Goal: Task Accomplishment & Management: Manage account settings

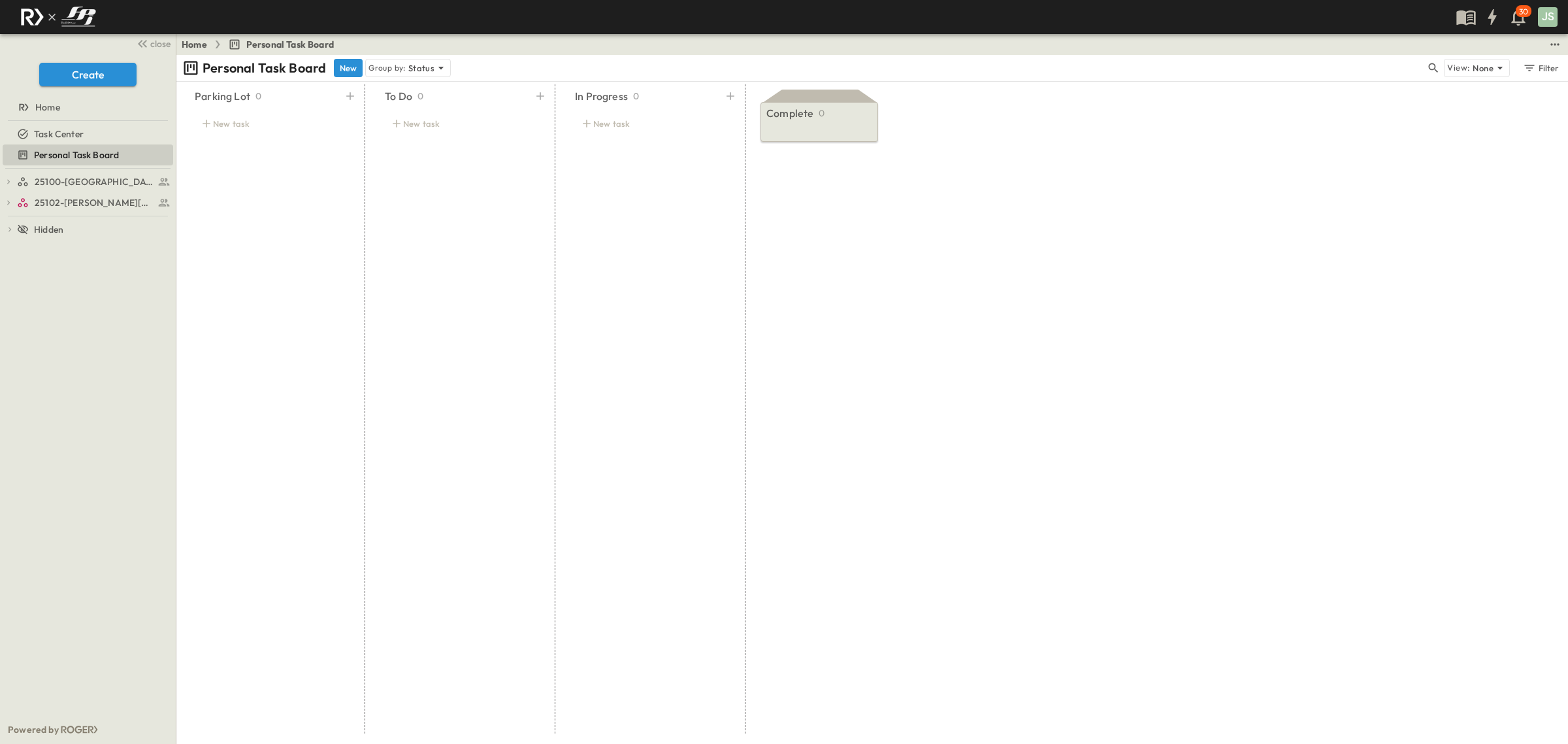
drag, startPoint x: 83, startPoint y: 259, endPoint x: 87, endPoint y: 268, distance: 9.8
click at [87, 268] on div "25100-Vanguard Prep School FPI Pay App Tracking Team Task Tracking FPI Procurem…" at bounding box center [87, 442] width 176 height 546
click at [87, 269] on div "25100-Vanguard Prep School FPI Pay App Tracking Team Task Tracking FPI Procurem…" at bounding box center [87, 442] width 176 height 546
click at [89, 201] on span "25102-[PERSON_NAME][DEMOGRAPHIC_DATA][GEOGRAPHIC_DATA]" at bounding box center [87, 202] width 104 height 13
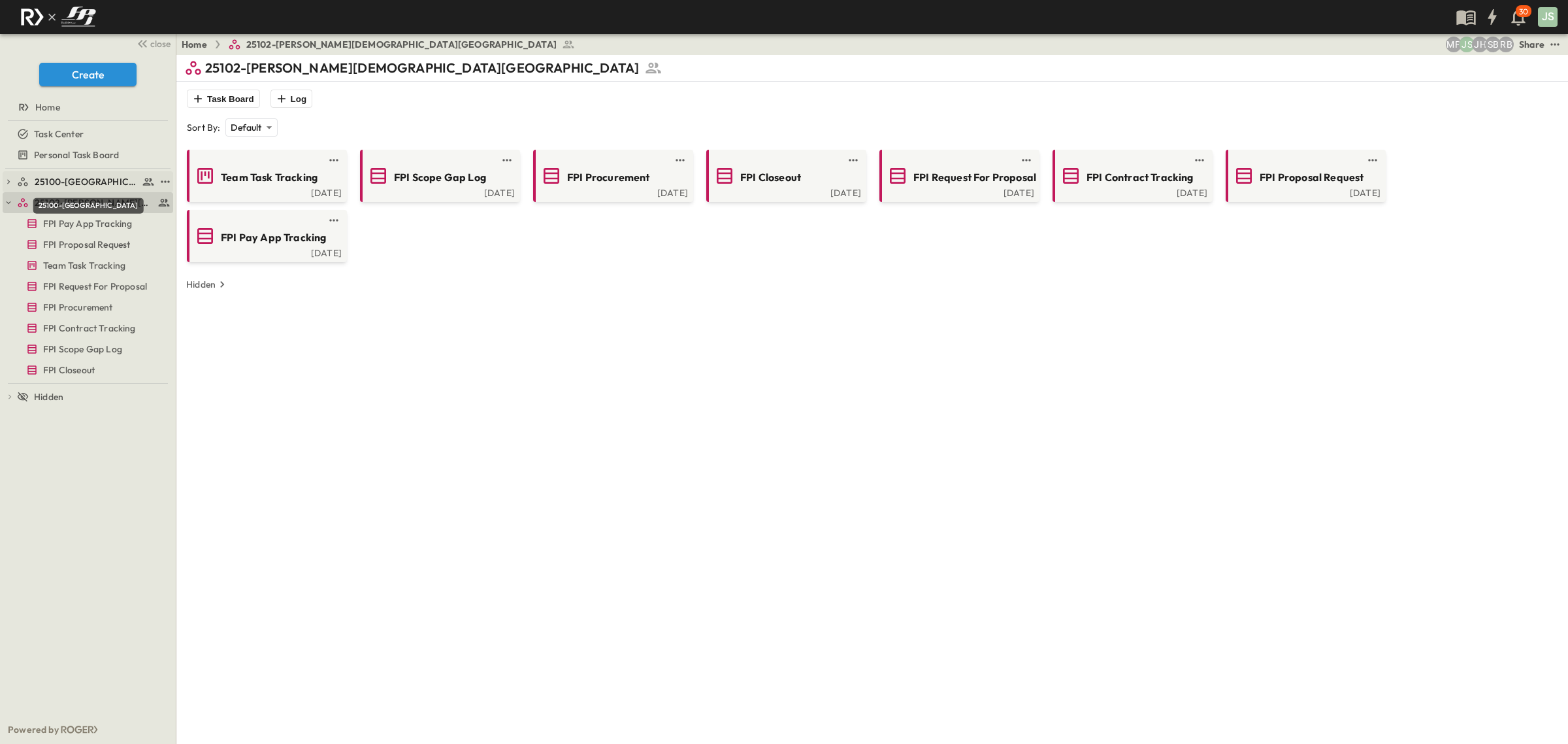
drag, startPoint x: 97, startPoint y: 180, endPoint x: 106, endPoint y: 178, distance: 9.2
click at [98, 180] on span "25100-[GEOGRAPHIC_DATA]" at bounding box center [87, 181] width 104 height 13
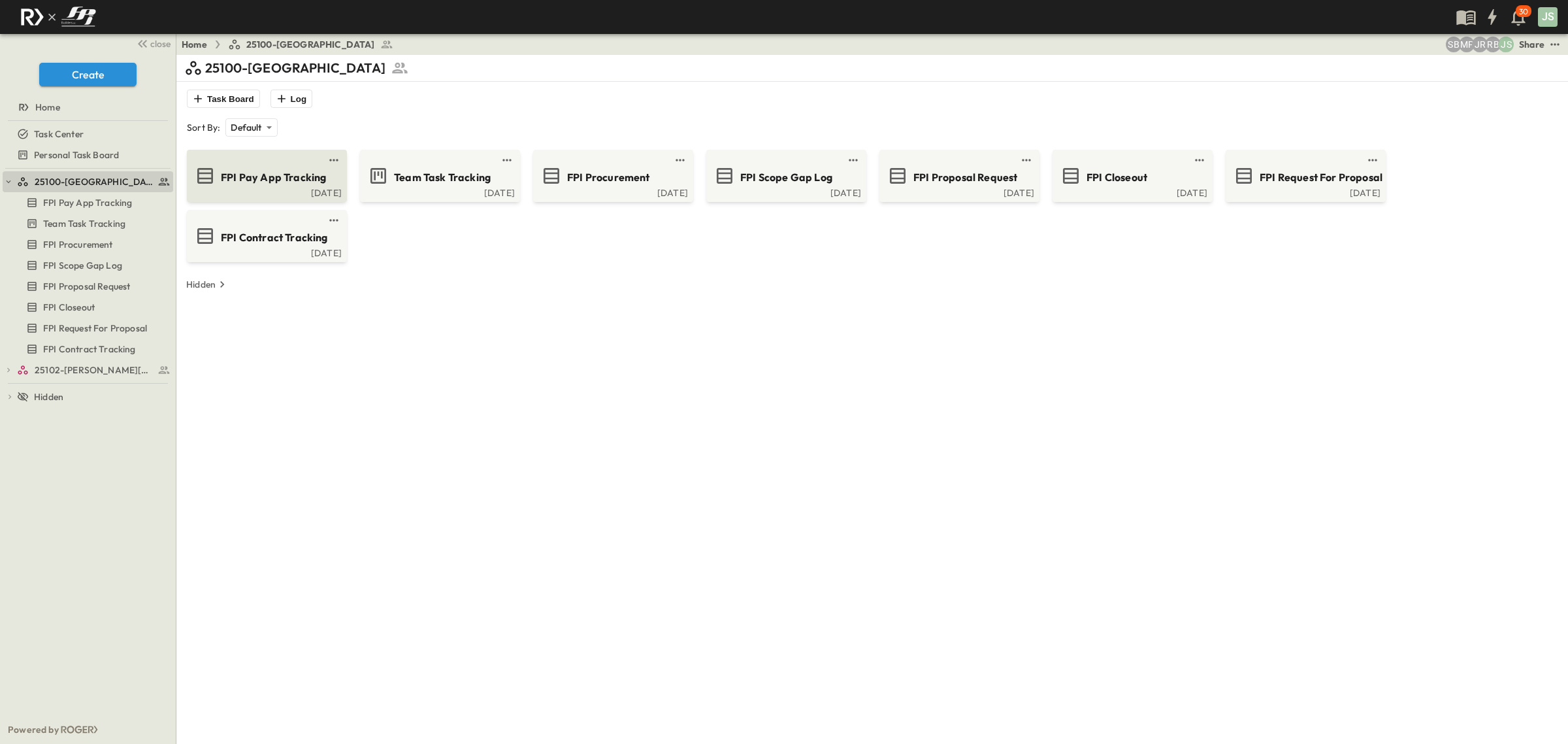
click at [278, 181] on span "FPI Pay App Tracking" at bounding box center [273, 178] width 105 height 15
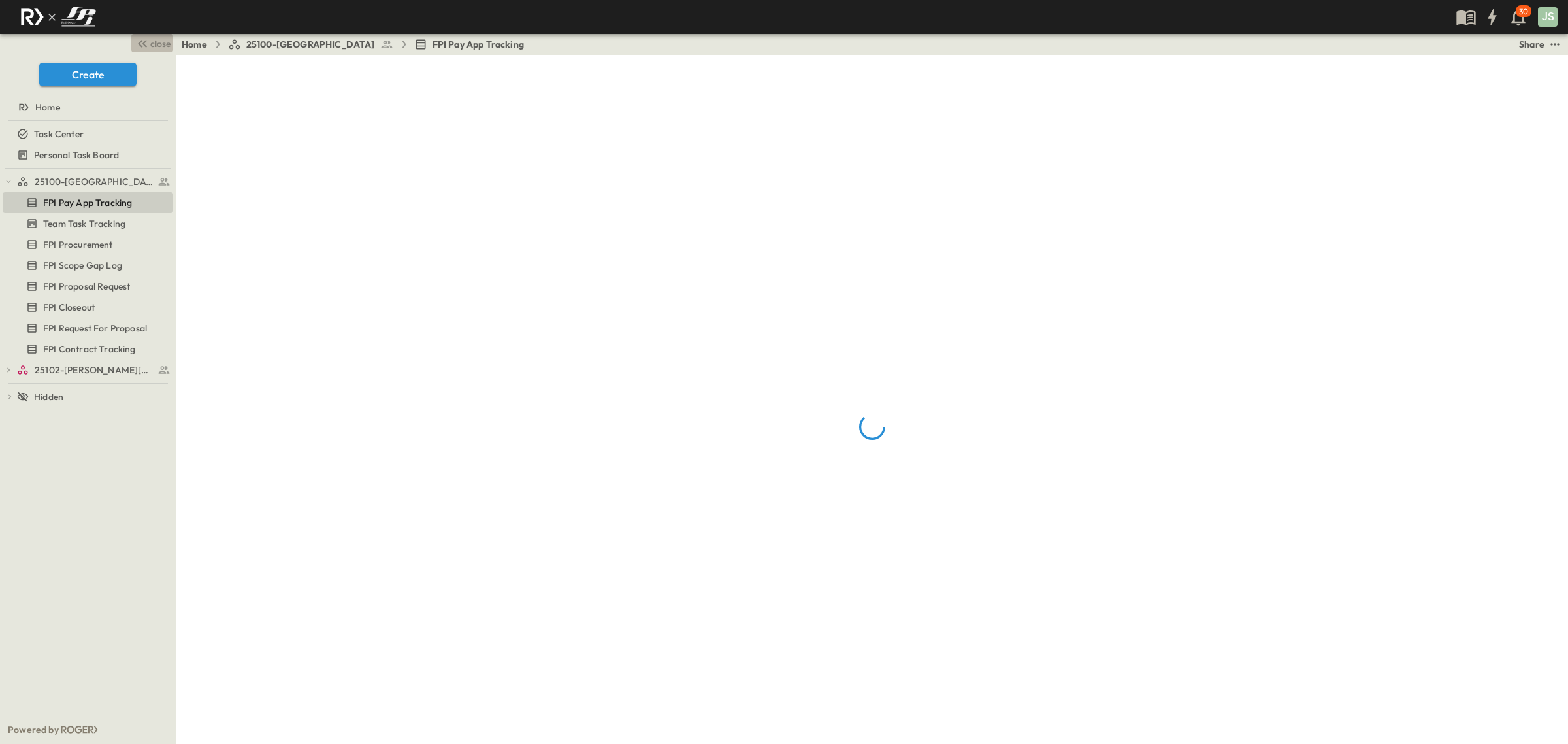
click at [152, 40] on span "close" at bounding box center [160, 43] width 20 height 13
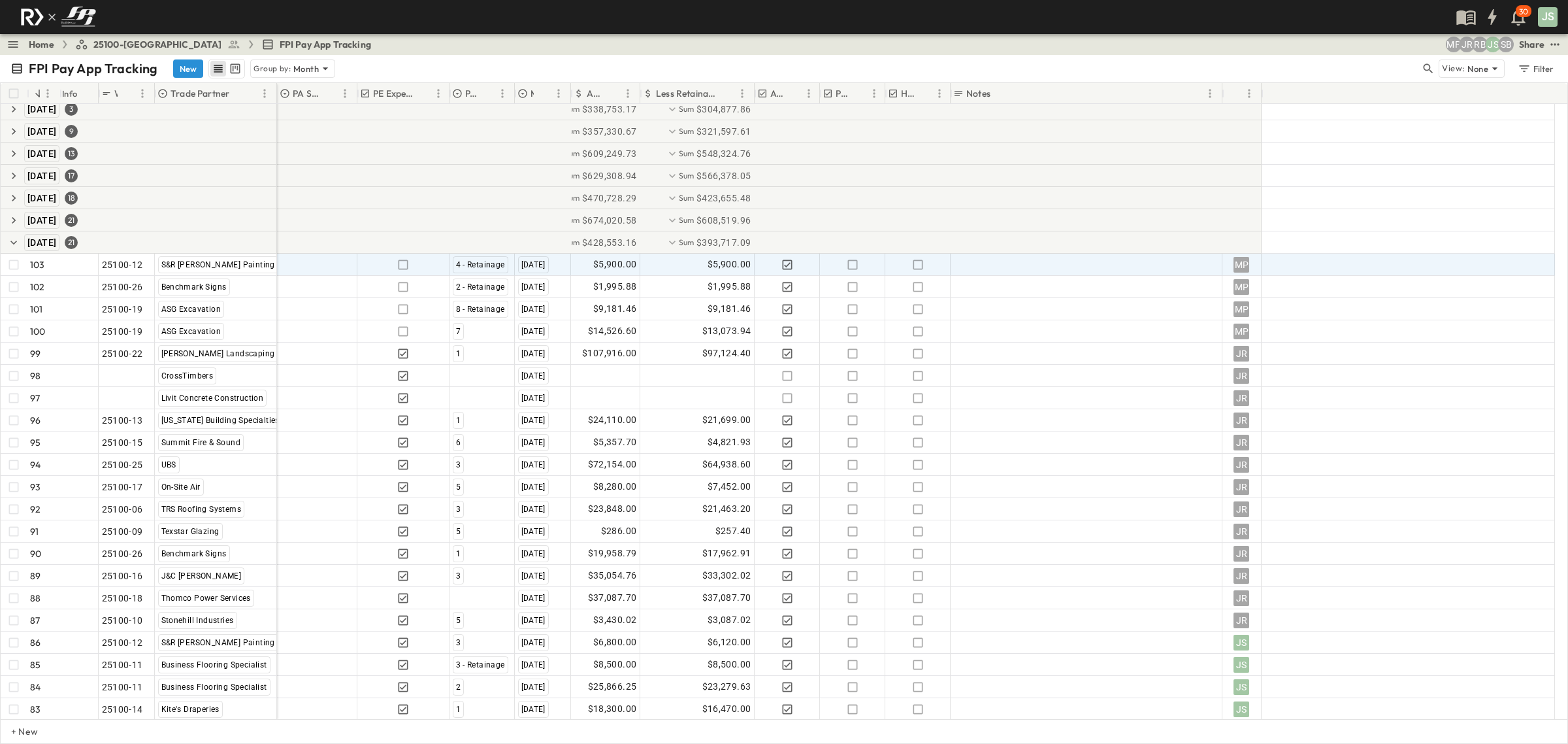
scroll to position [30, 0]
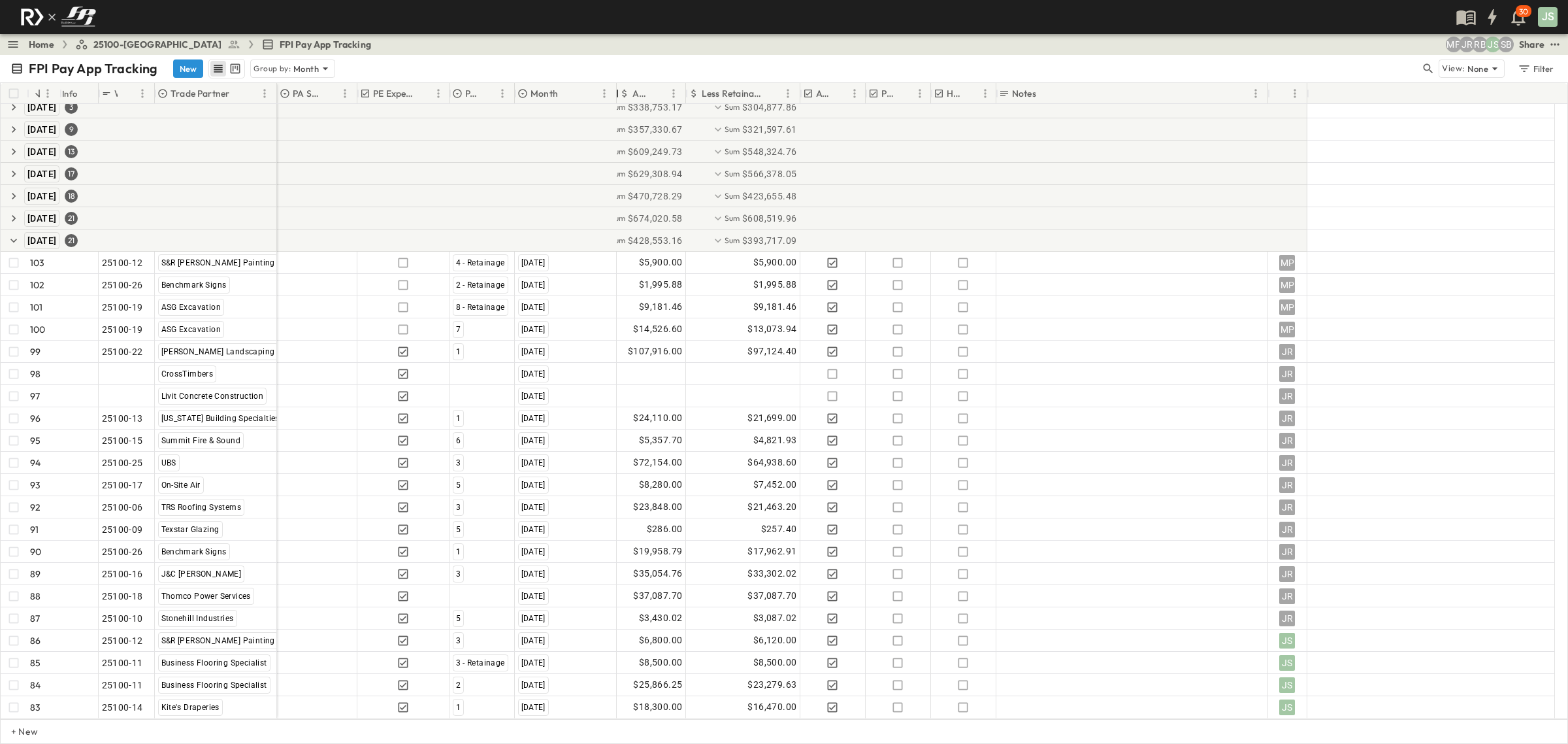
drag, startPoint x: 569, startPoint y: 93, endPoint x: 615, endPoint y: 93, distance: 46.0
click at [615, 93] on div at bounding box center [617, 93] width 13 height 37
click at [16, 44] on icon "button" at bounding box center [14, 44] width 10 height 7
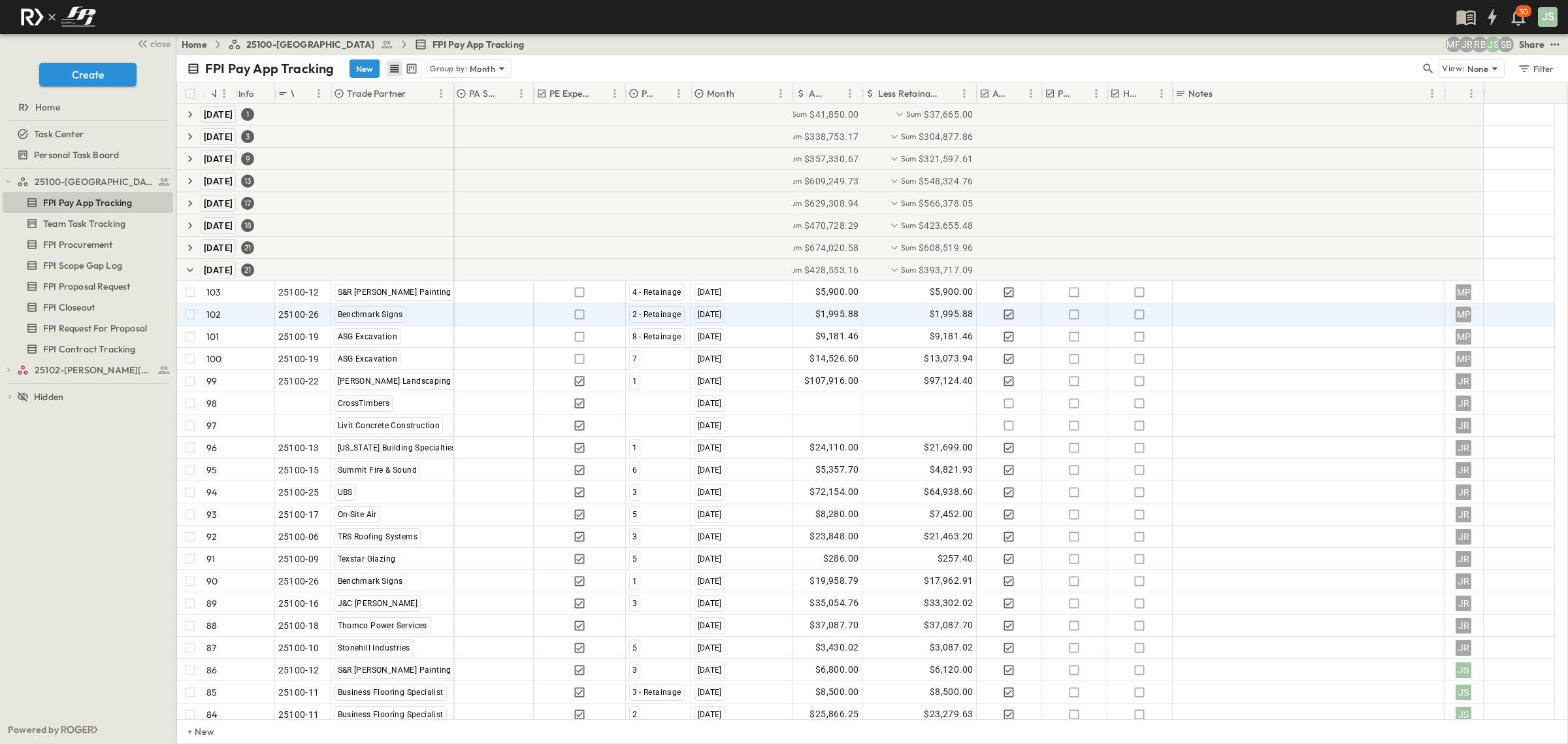
scroll to position [0, 0]
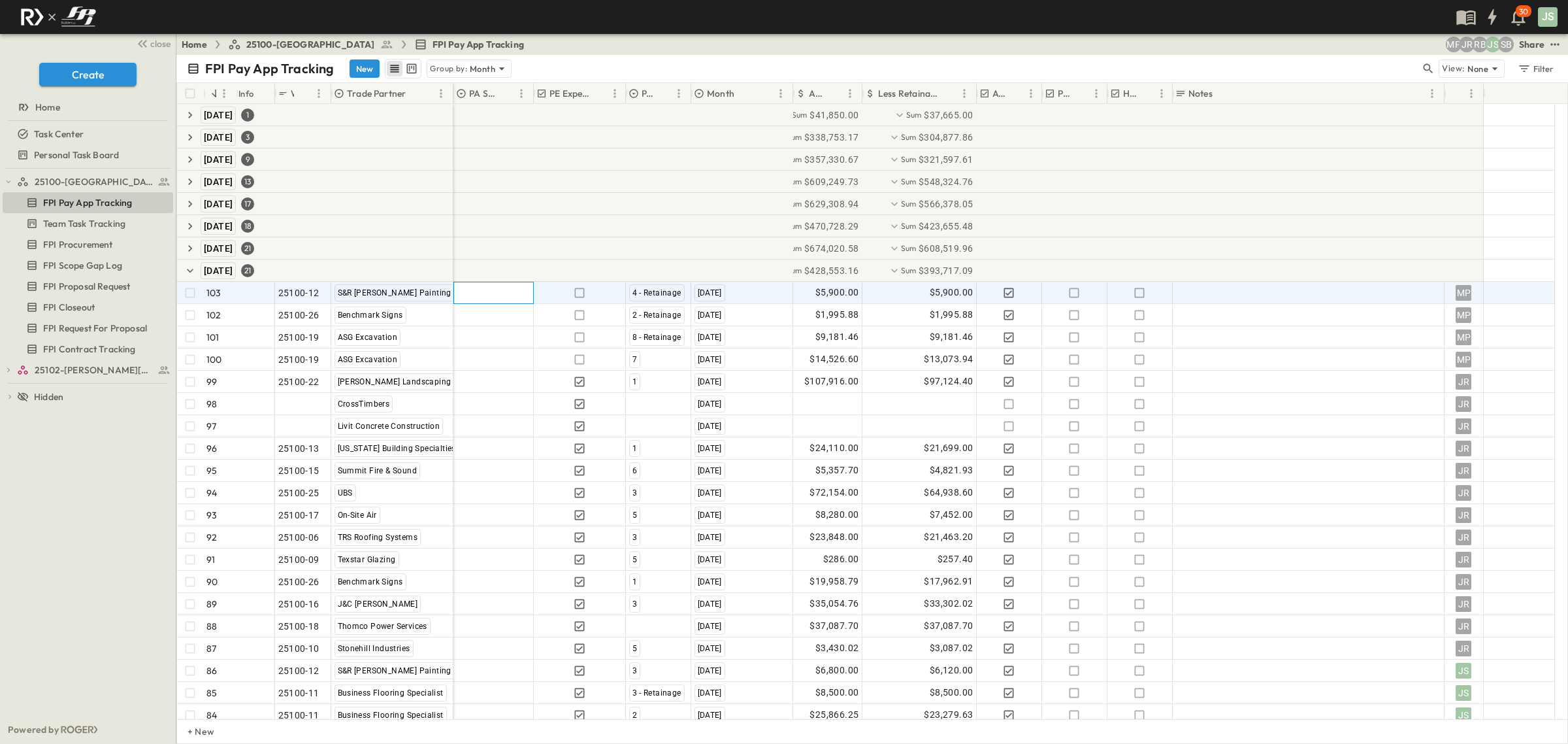
click at [492, 299] on div at bounding box center [493, 292] width 79 height 21
click at [523, 386] on span "PM APPROVED" at bounding box center [503, 392] width 56 height 10
click at [1074, 293] on icon "button" at bounding box center [1074, 292] width 13 height 13
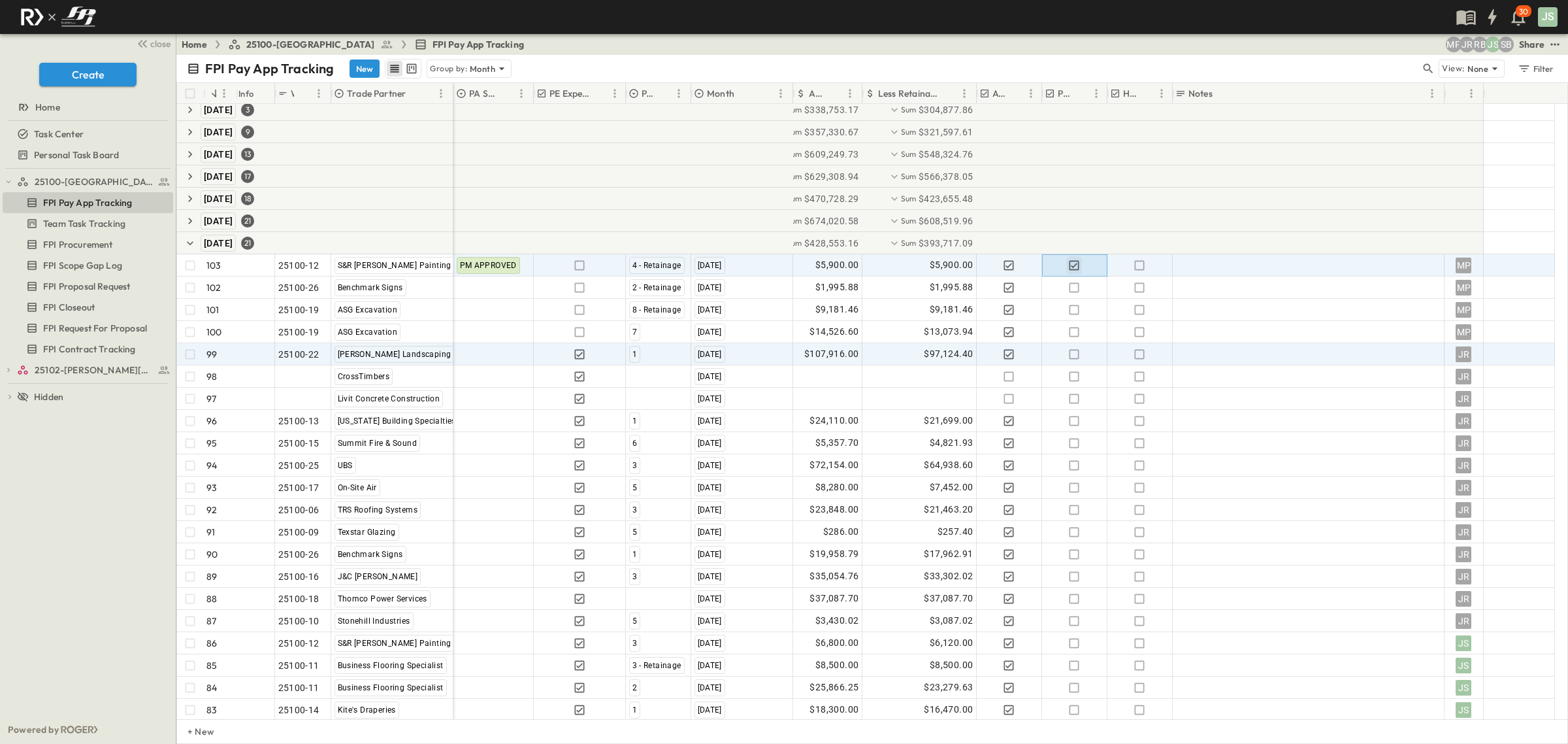
scroll to position [30, 0]
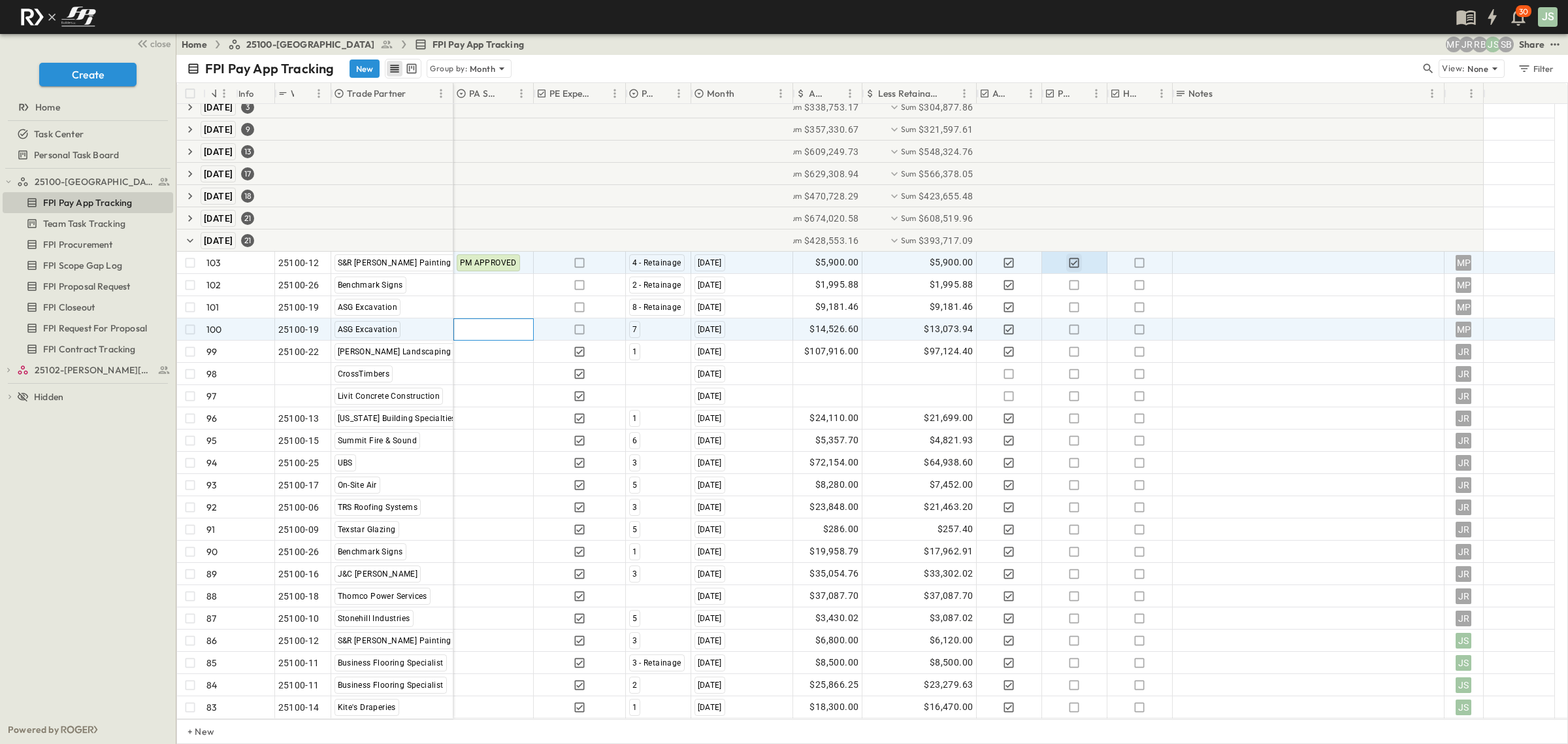
click at [497, 336] on div at bounding box center [493, 330] width 79 height 21
click at [520, 424] on span "PM APPROVED" at bounding box center [503, 429] width 56 height 10
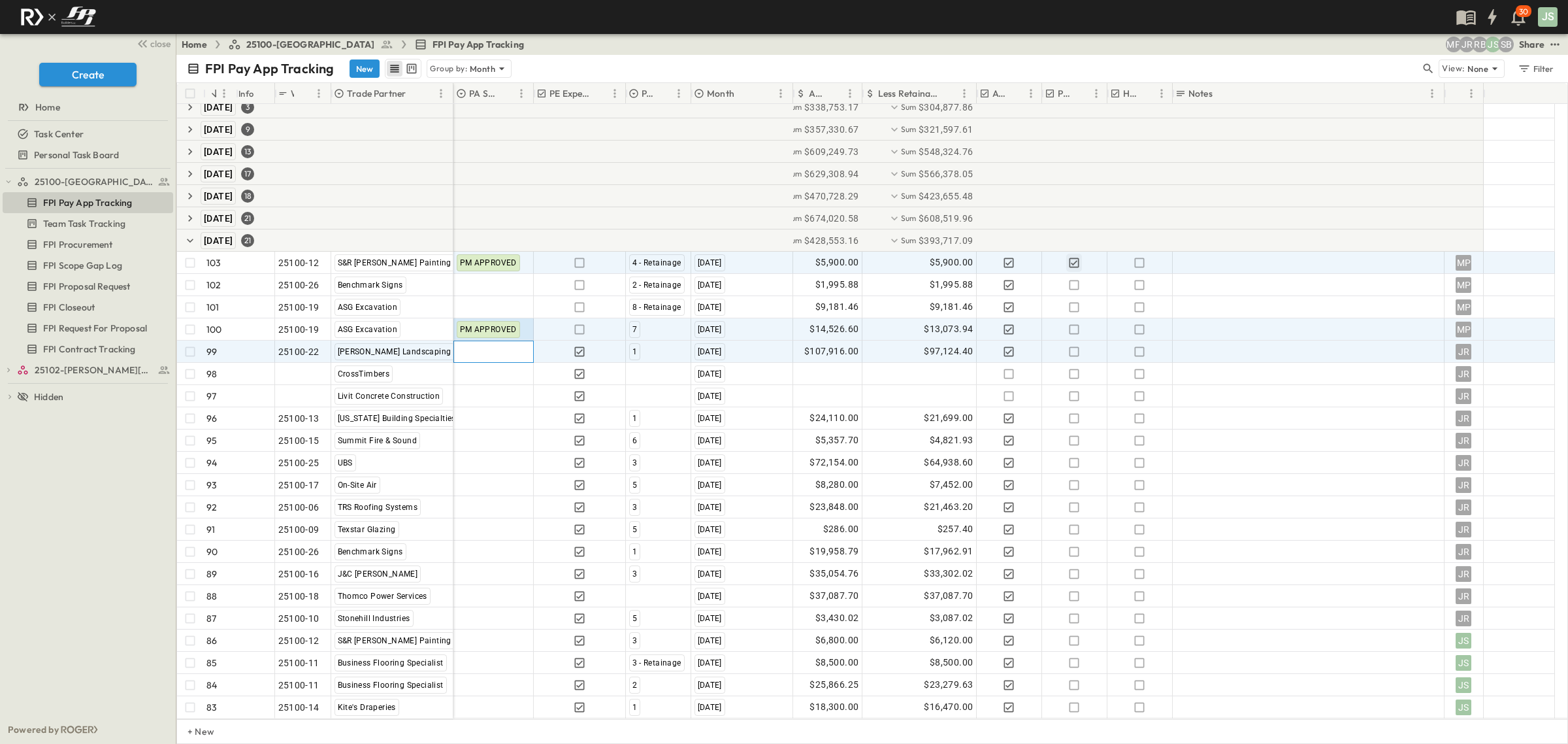
click at [481, 359] on div at bounding box center [493, 352] width 79 height 21
click at [518, 445] on span "PM APPROVED" at bounding box center [503, 450] width 56 height 10
click at [1076, 357] on icon "button" at bounding box center [1074, 351] width 13 height 13
click at [1076, 335] on icon "button" at bounding box center [1074, 329] width 13 height 13
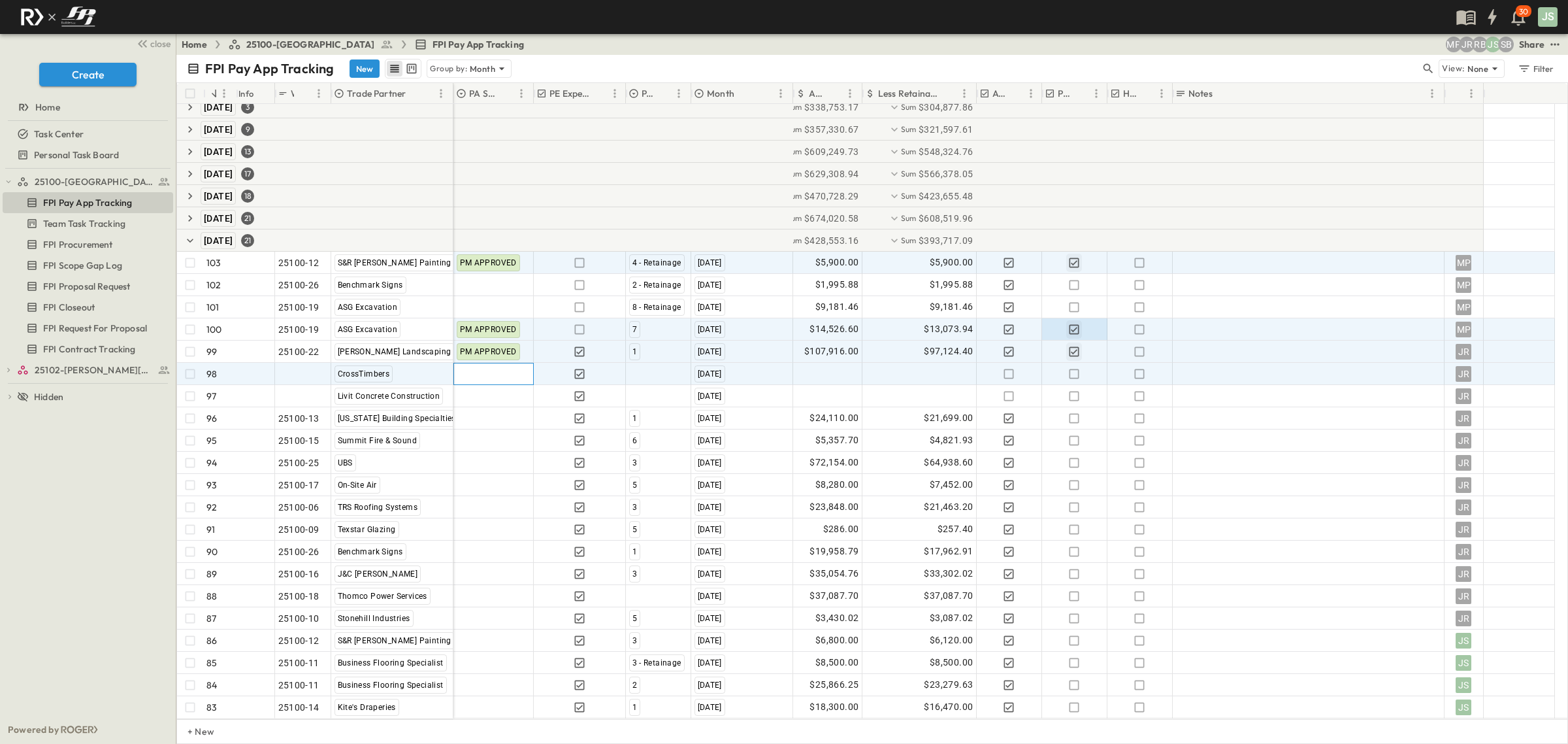
click at [486, 366] on div at bounding box center [493, 374] width 79 height 21
click at [518, 374] on span "TRADE DID NOT SEND" at bounding box center [518, 374] width 86 height 10
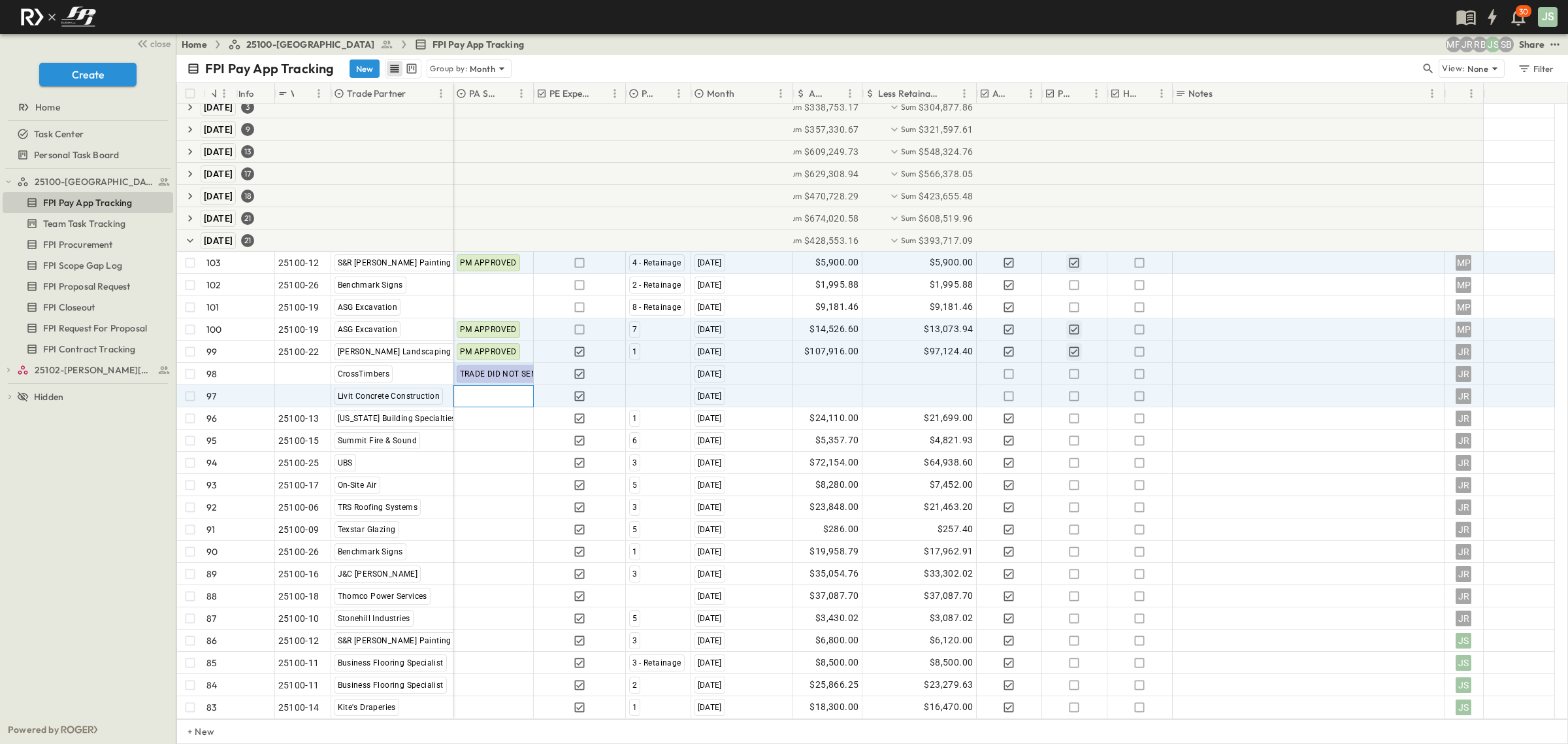
click at [501, 386] on div at bounding box center [493, 396] width 79 height 21
click at [520, 399] on span "TRADE DID NOT SEND" at bounding box center [518, 396] width 86 height 10
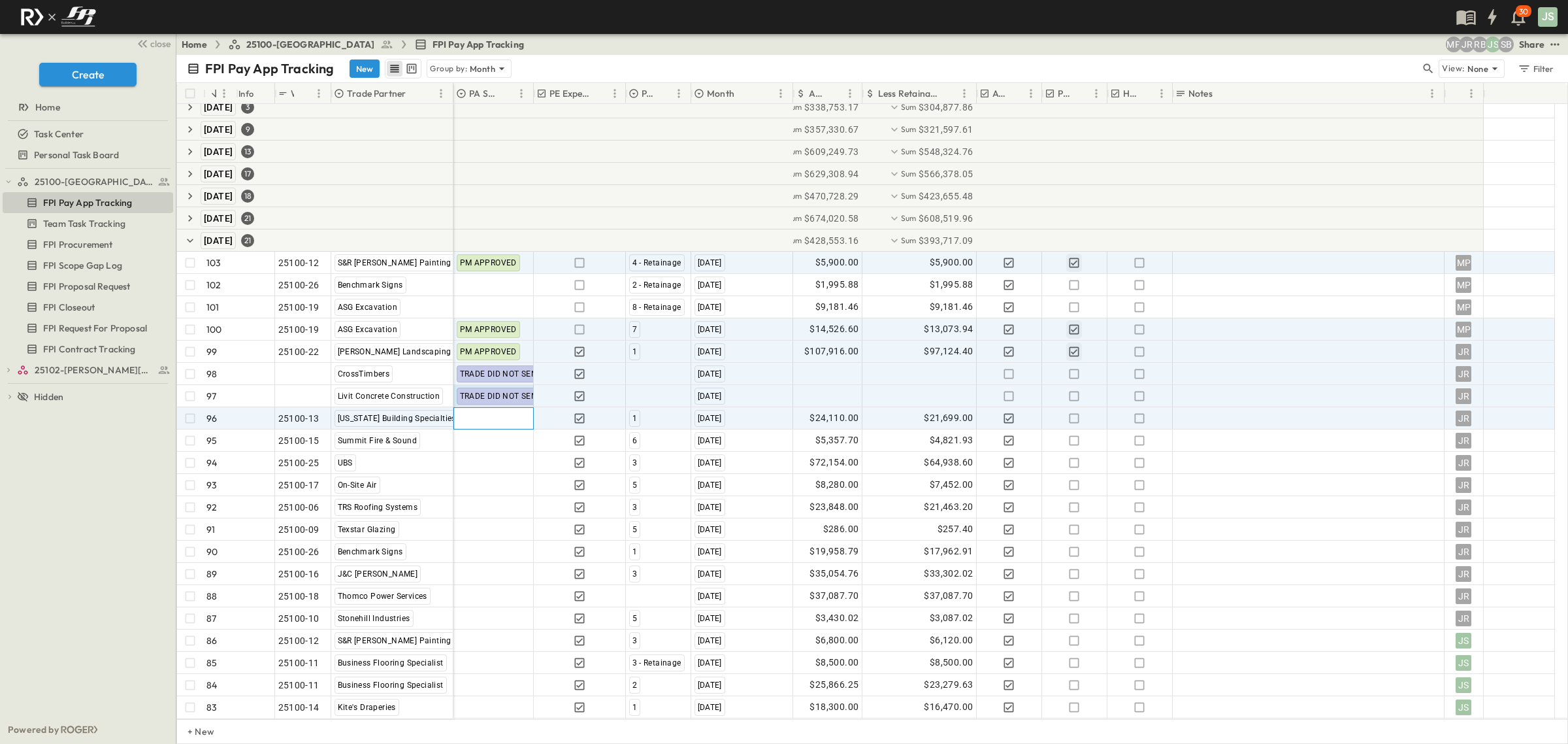
click at [501, 422] on div at bounding box center [493, 418] width 79 height 21
click at [514, 378] on span "PM APPROVED" at bounding box center [503, 377] width 56 height 10
click at [1071, 416] on icon "button" at bounding box center [1075, 418] width 10 height 10
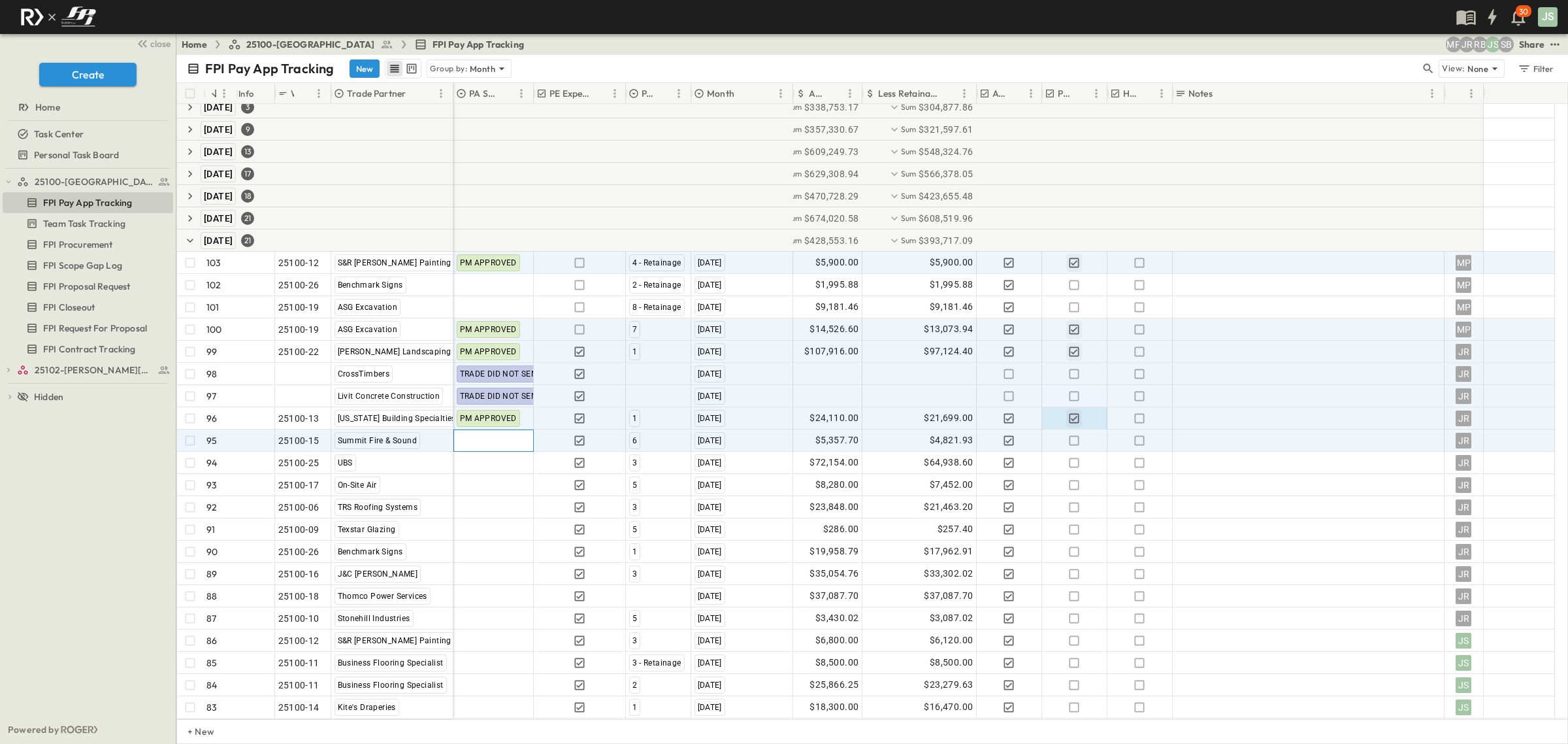
click at [487, 442] on div at bounding box center [493, 440] width 79 height 21
click at [512, 396] on span "PM APPROVED" at bounding box center [503, 399] width 56 height 10
click at [1076, 442] on icon "button" at bounding box center [1074, 440] width 13 height 13
click at [191, 217] on icon "button" at bounding box center [190, 218] width 4 height 7
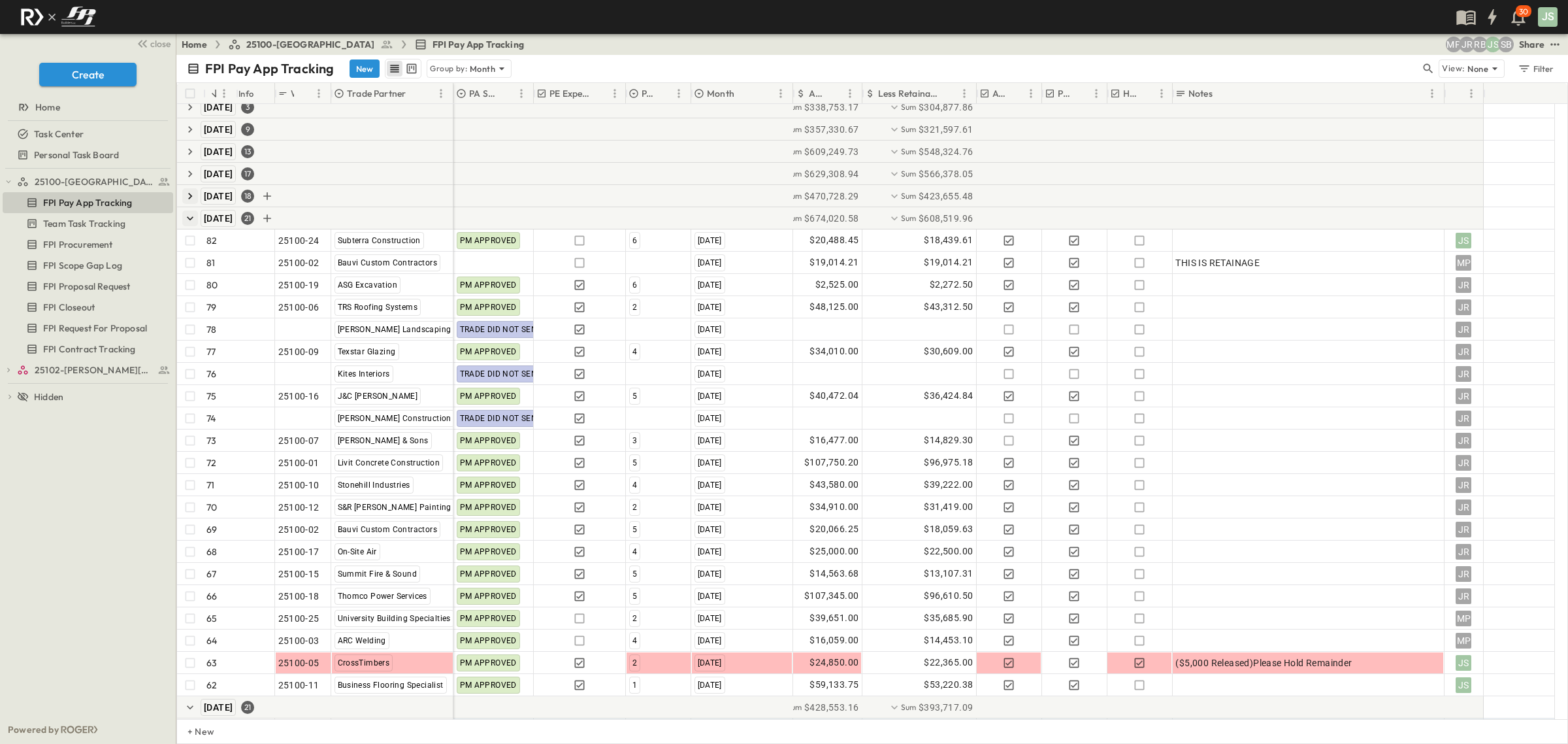
click at [187, 197] on icon "button" at bounding box center [189, 195] width 13 height 13
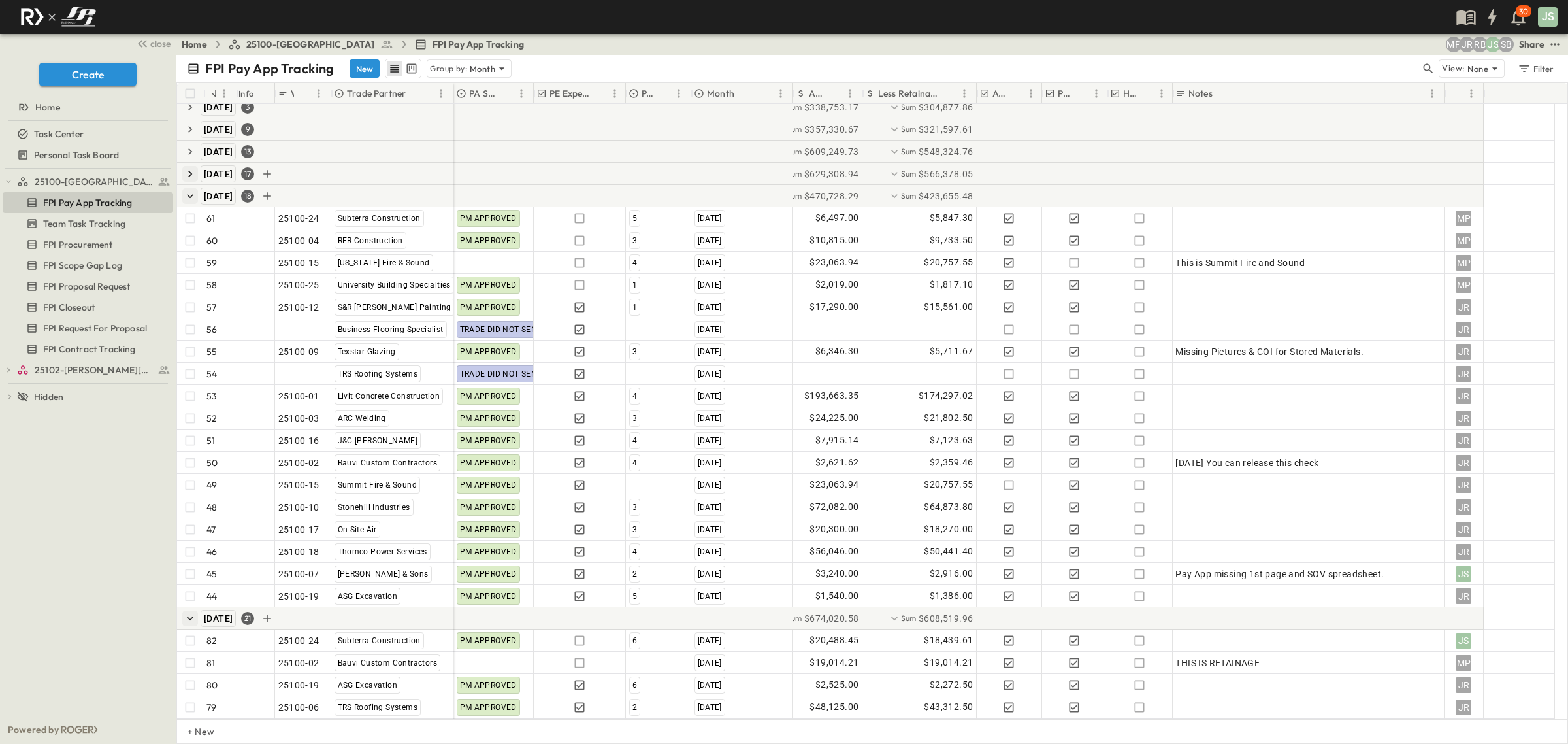
click at [188, 178] on icon "button" at bounding box center [189, 173] width 13 height 13
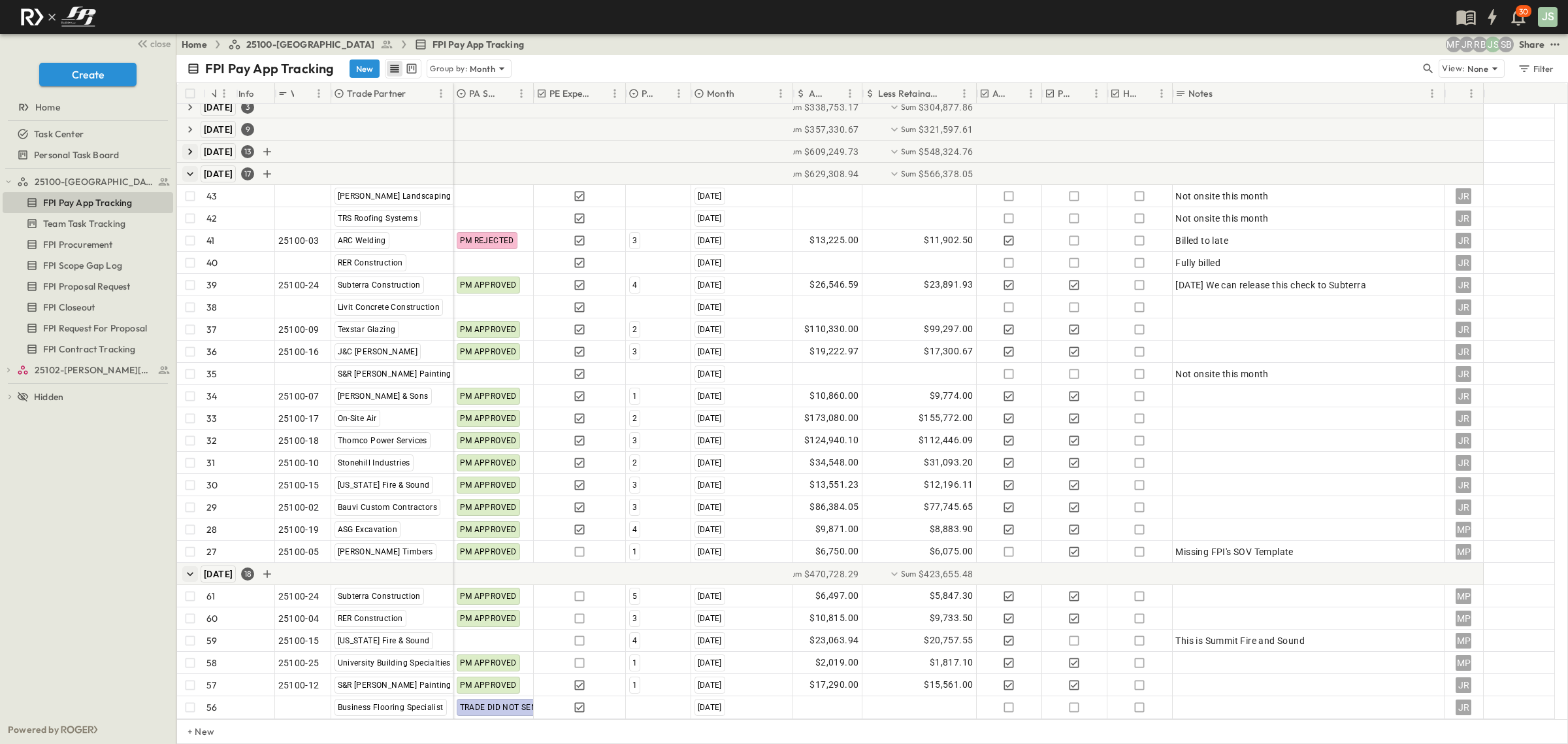
click at [190, 155] on icon "button" at bounding box center [189, 151] width 13 height 13
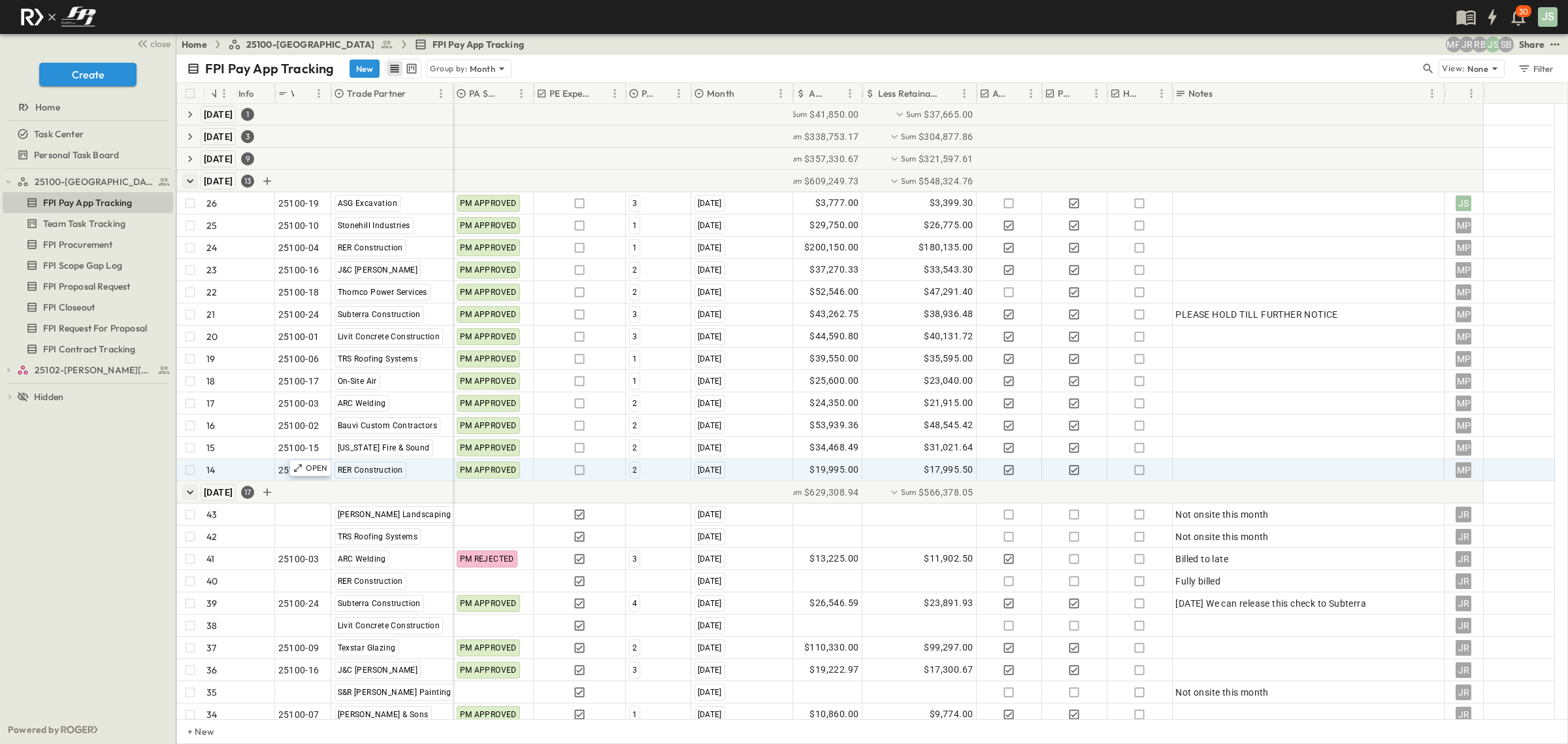
scroll to position [0, 0]
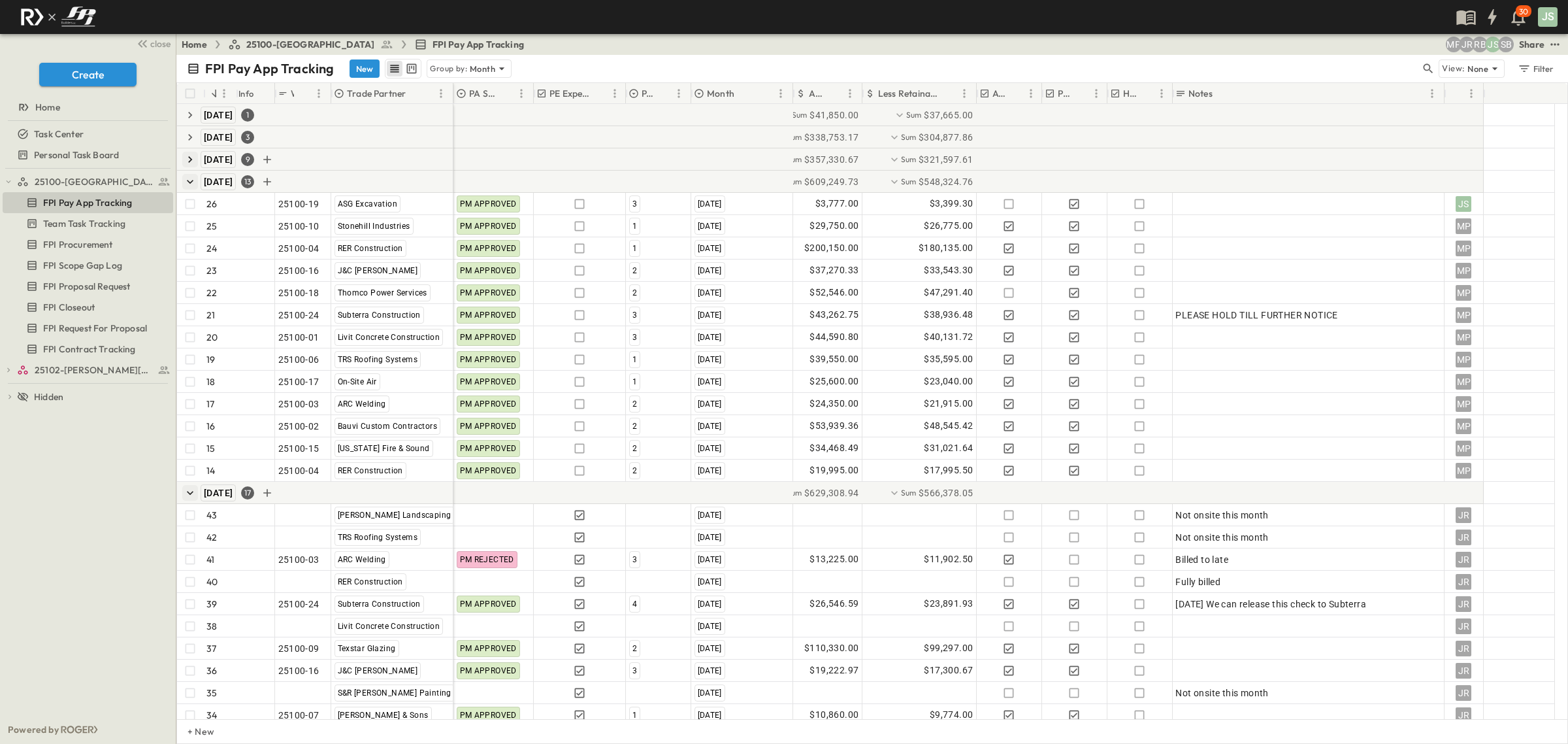
click at [189, 163] on icon "button" at bounding box center [189, 159] width 13 height 13
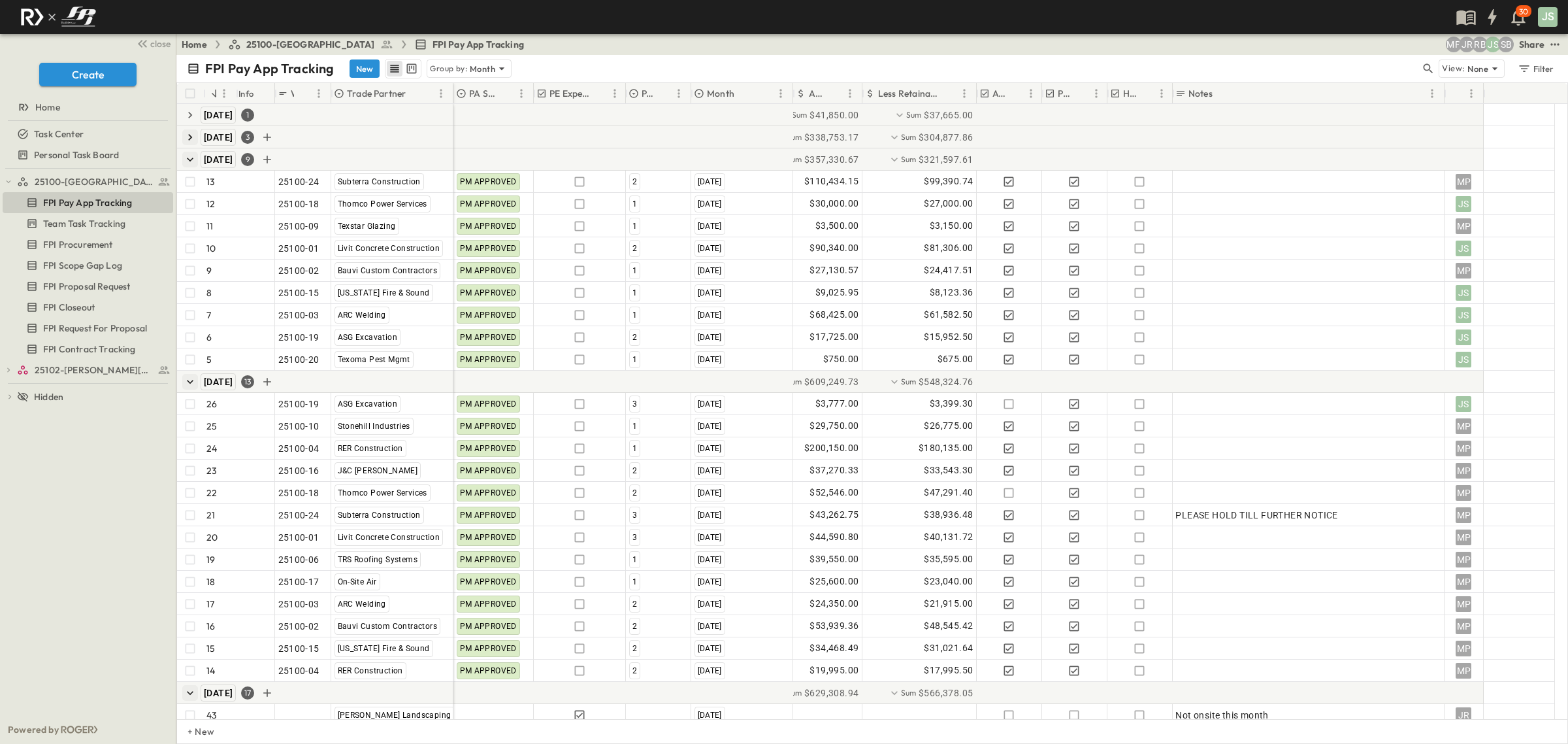
click at [192, 135] on icon "button" at bounding box center [189, 137] width 13 height 13
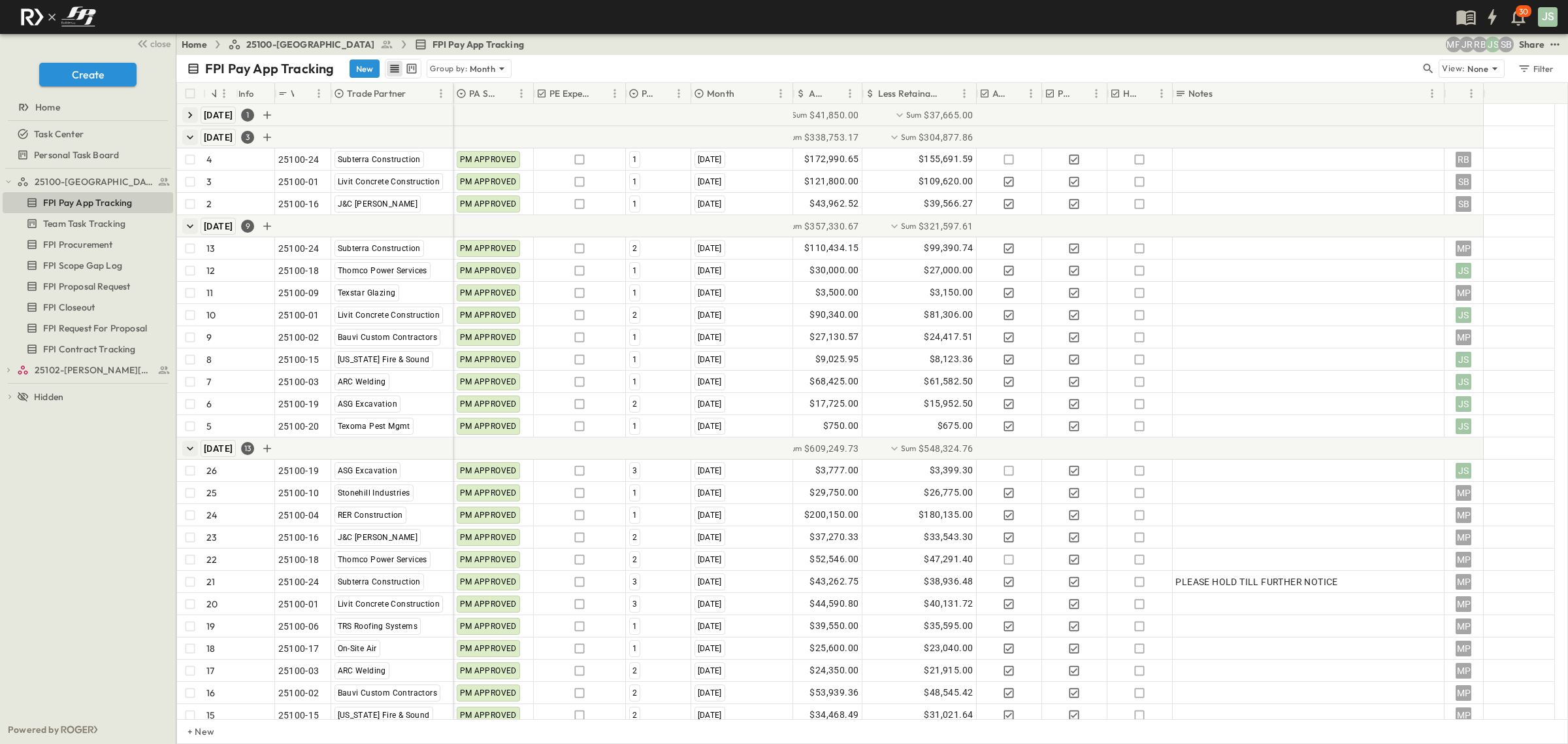
click at [193, 118] on icon "button" at bounding box center [189, 115] width 13 height 13
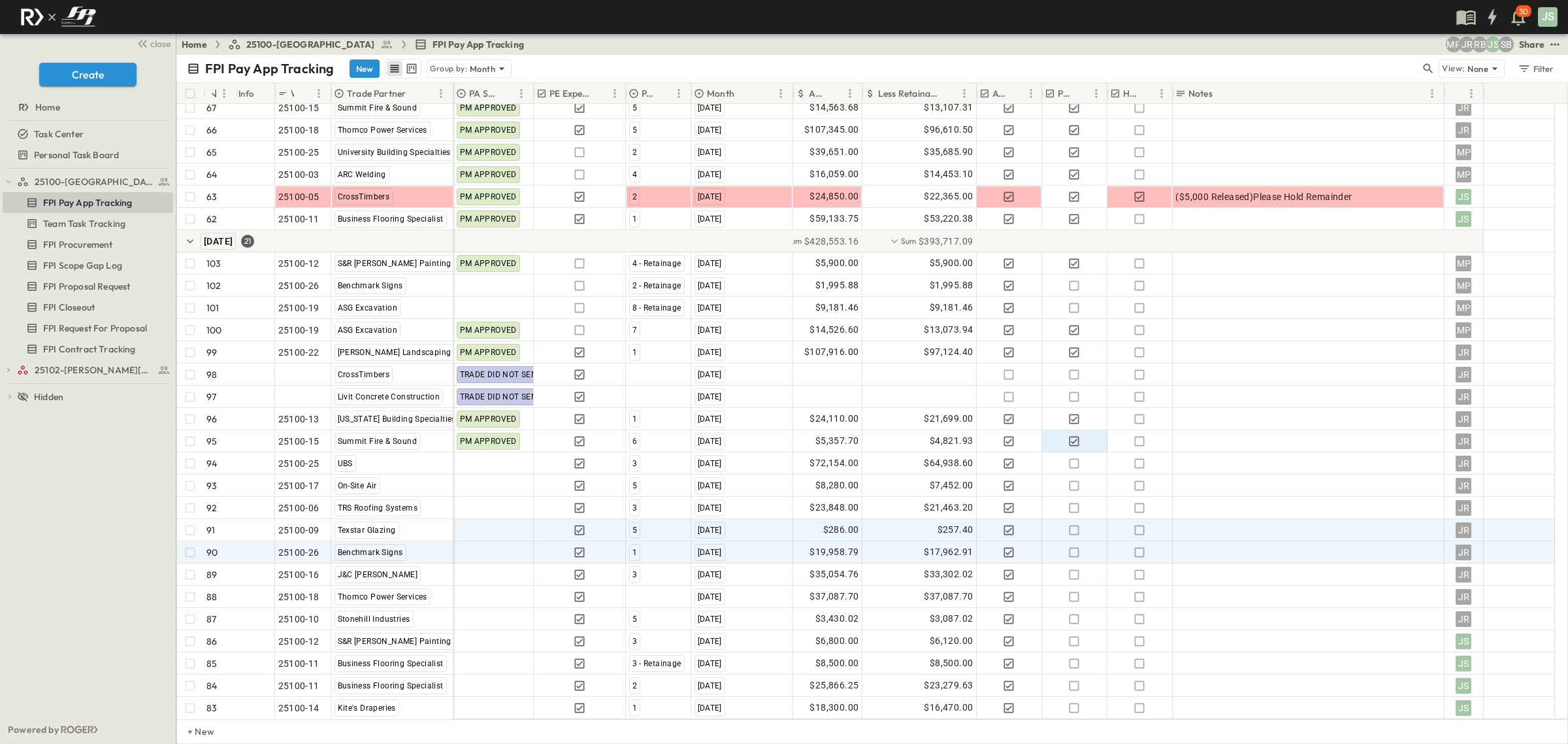
scroll to position [1853, 0]
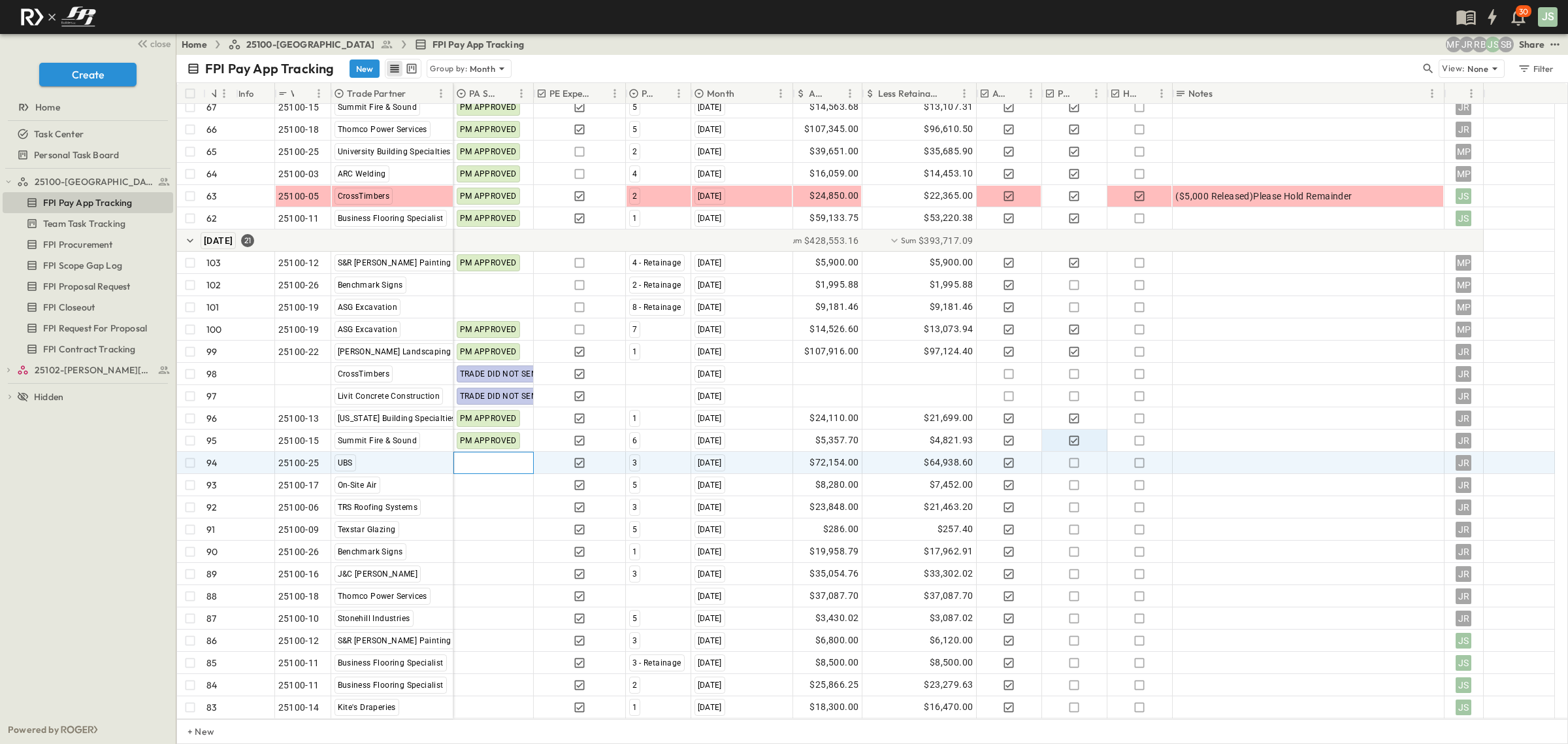
click at [495, 463] on div at bounding box center [493, 463] width 79 height 21
click at [512, 419] on span "PM APPROVED" at bounding box center [503, 420] width 56 height 10
click at [1074, 462] on icon "button" at bounding box center [1074, 462] width 13 height 13
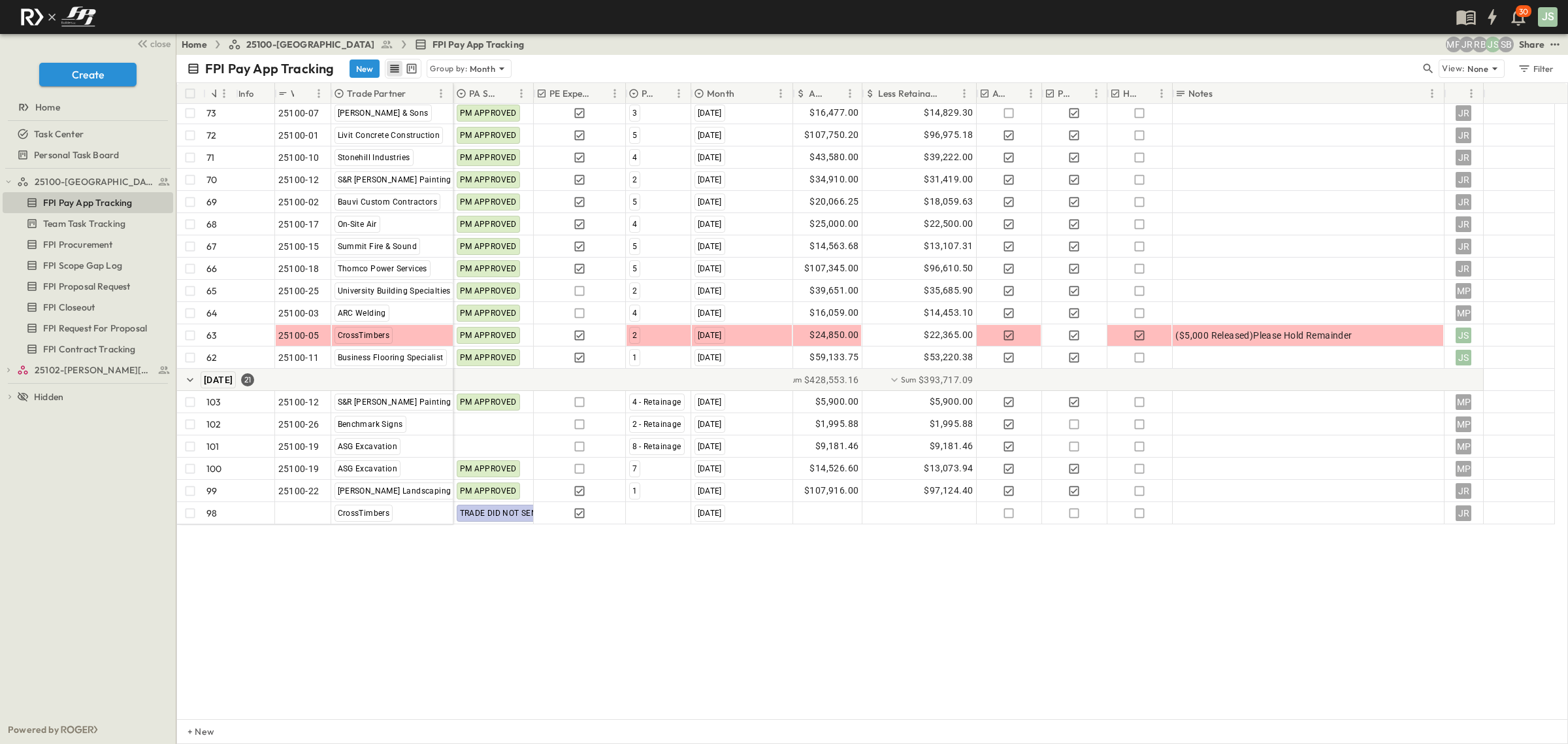
scroll to position [1443, 0]
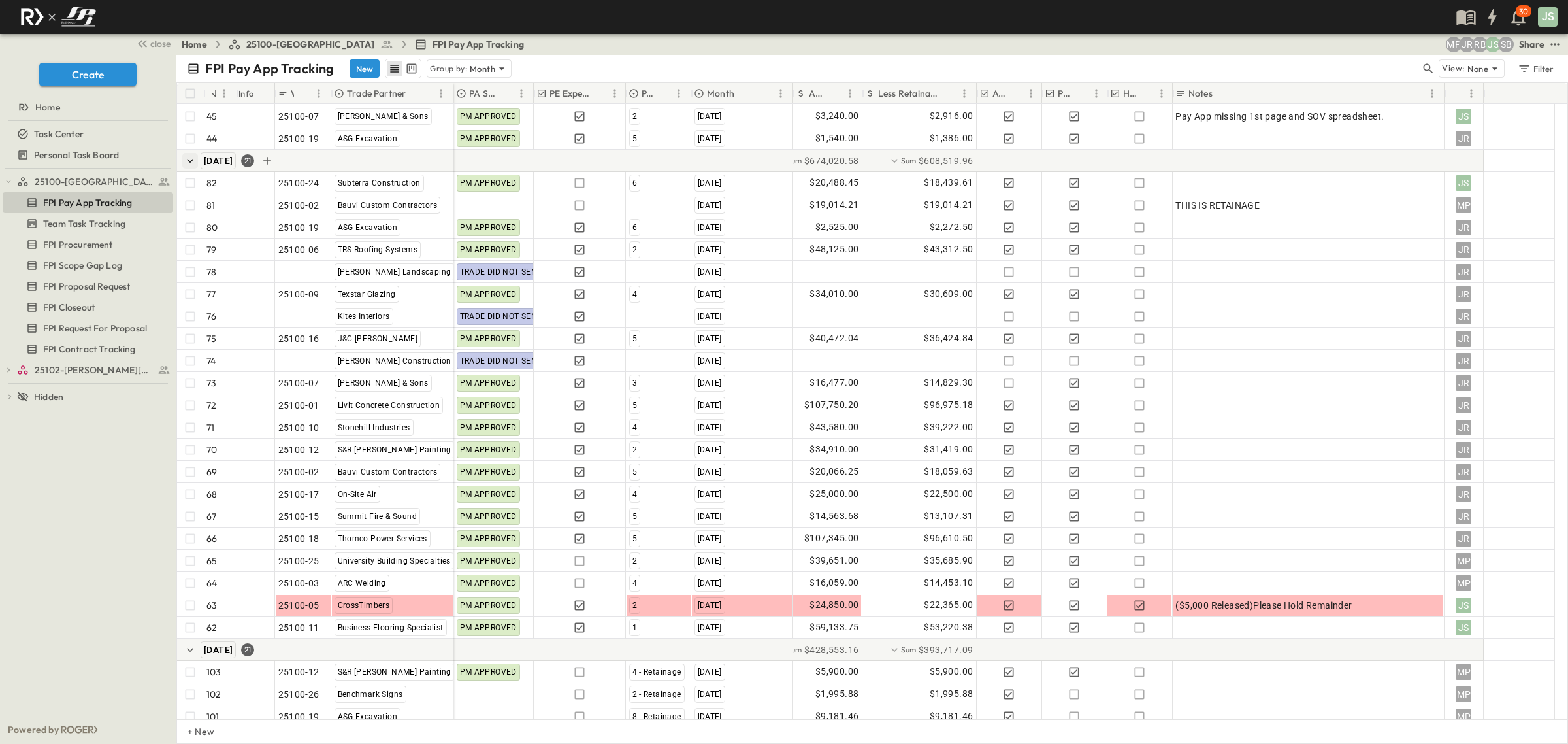
click at [185, 162] on icon "button" at bounding box center [189, 161] width 13 height 13
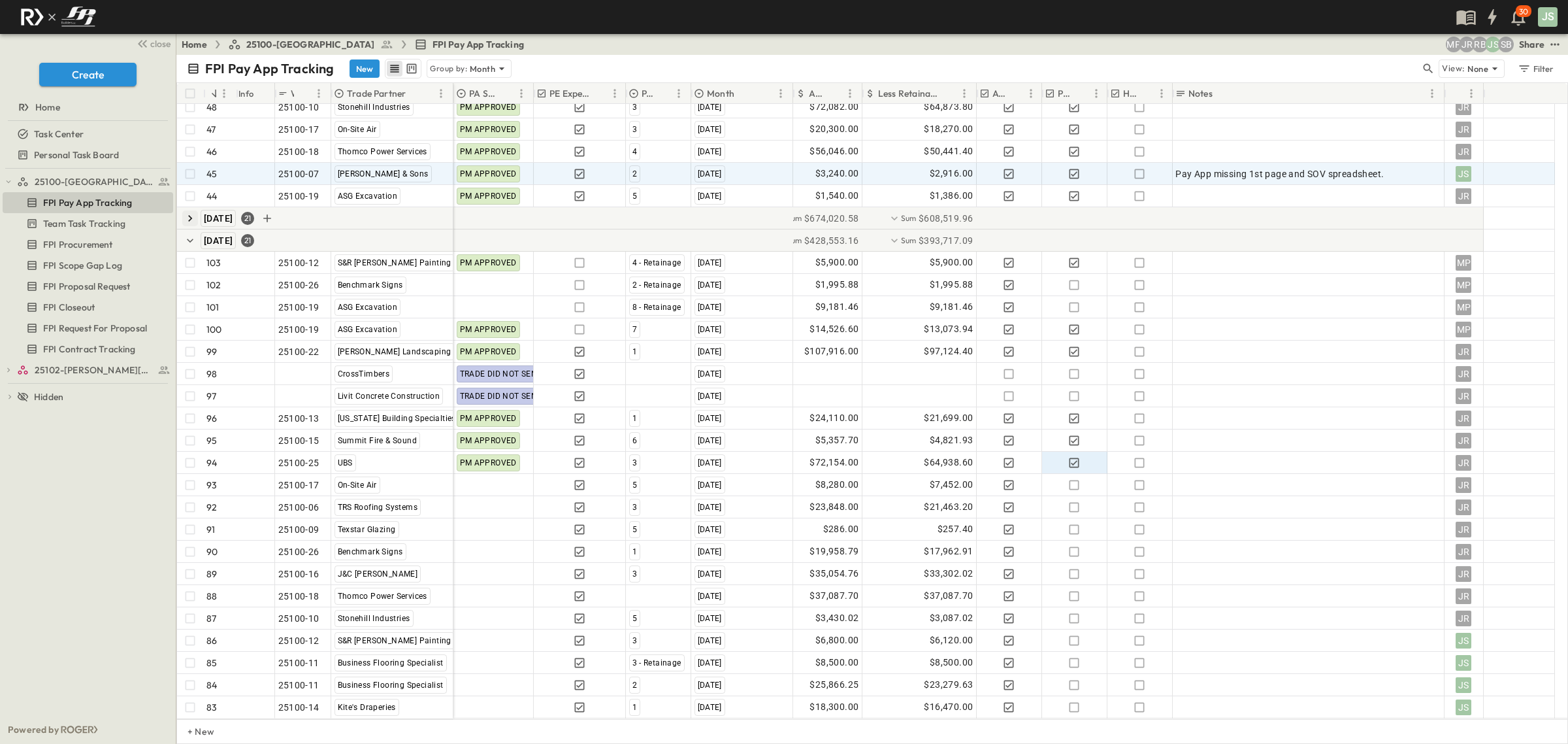
scroll to position [1386, 0]
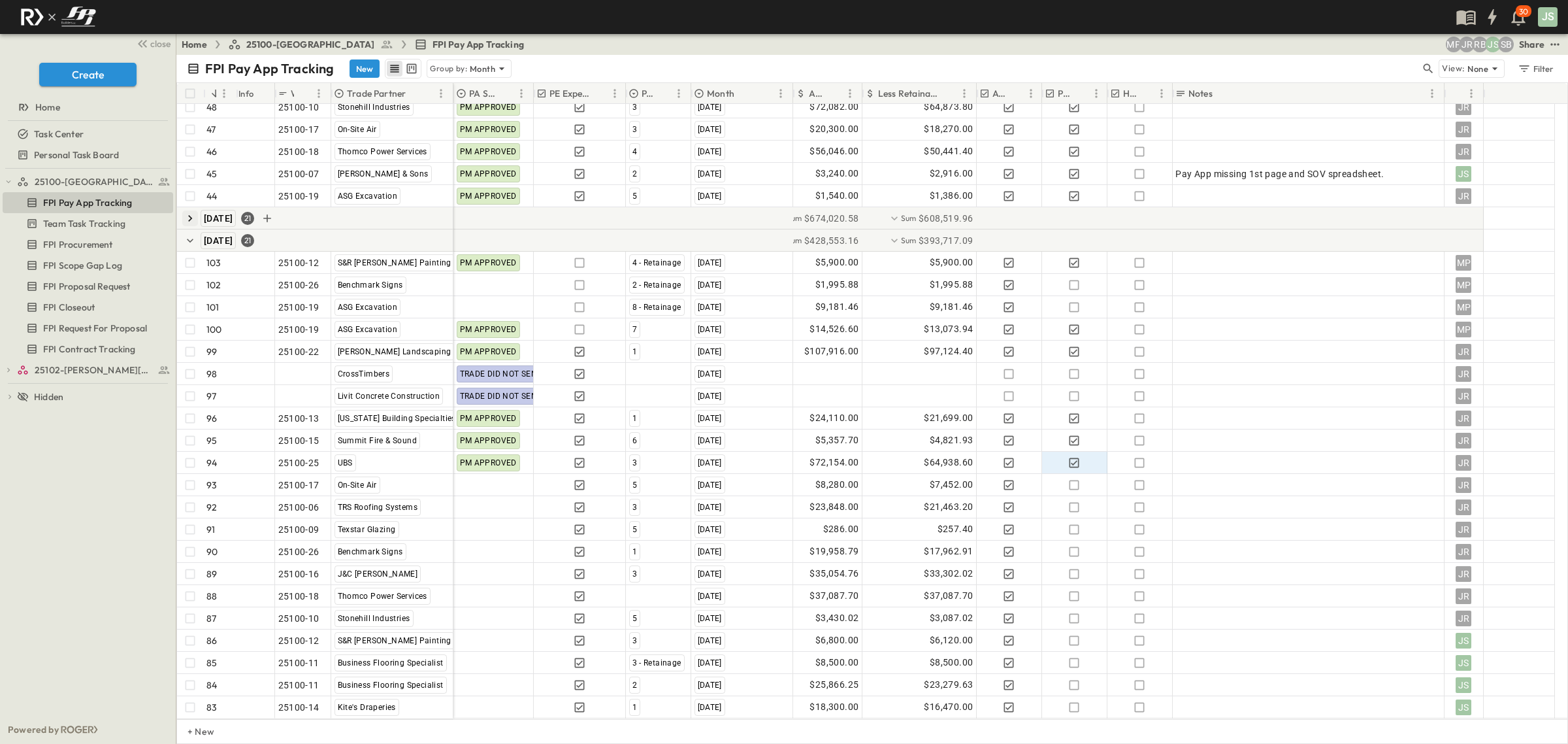
click at [188, 214] on icon "button" at bounding box center [189, 217] width 13 height 13
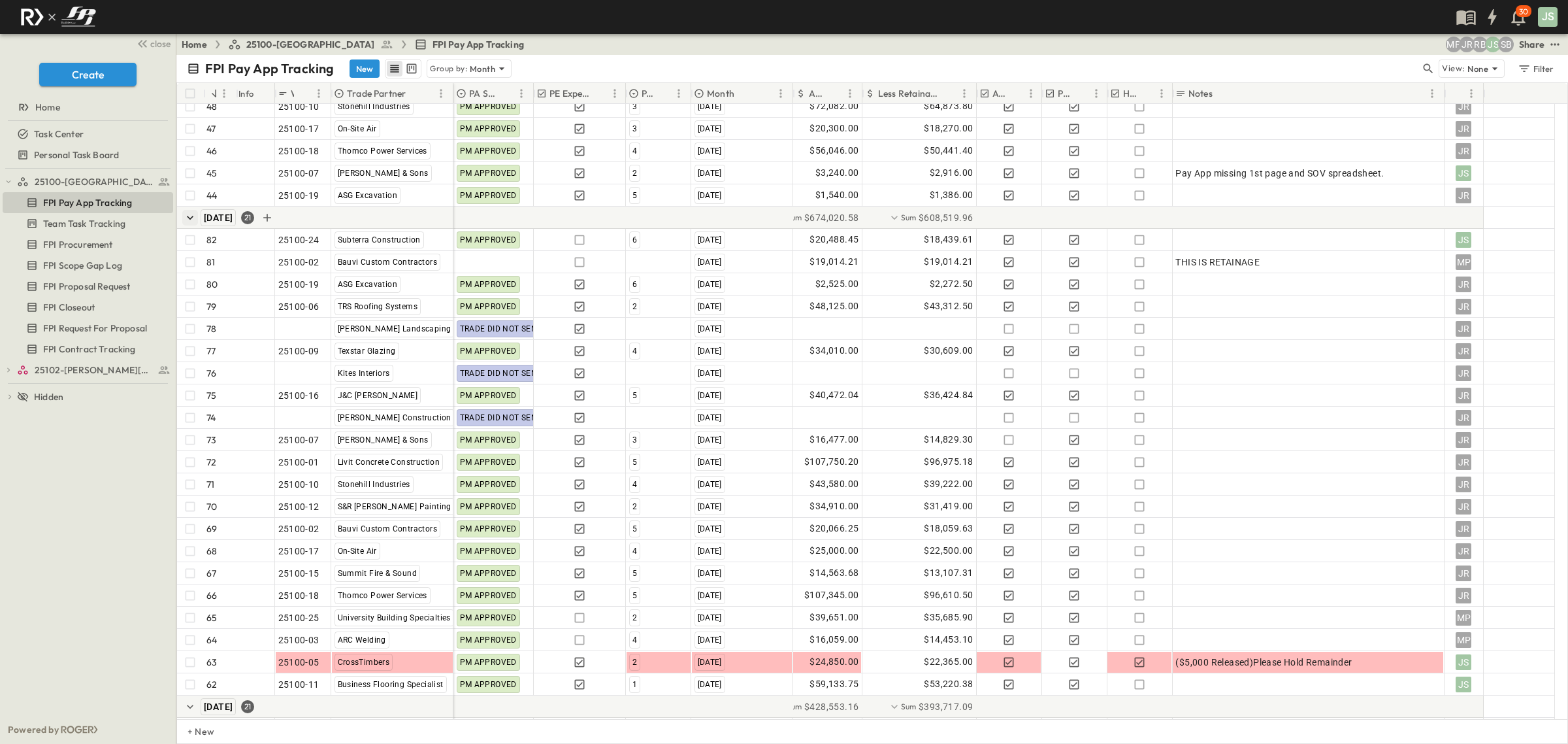
click at [188, 217] on icon "button" at bounding box center [190, 217] width 7 height 4
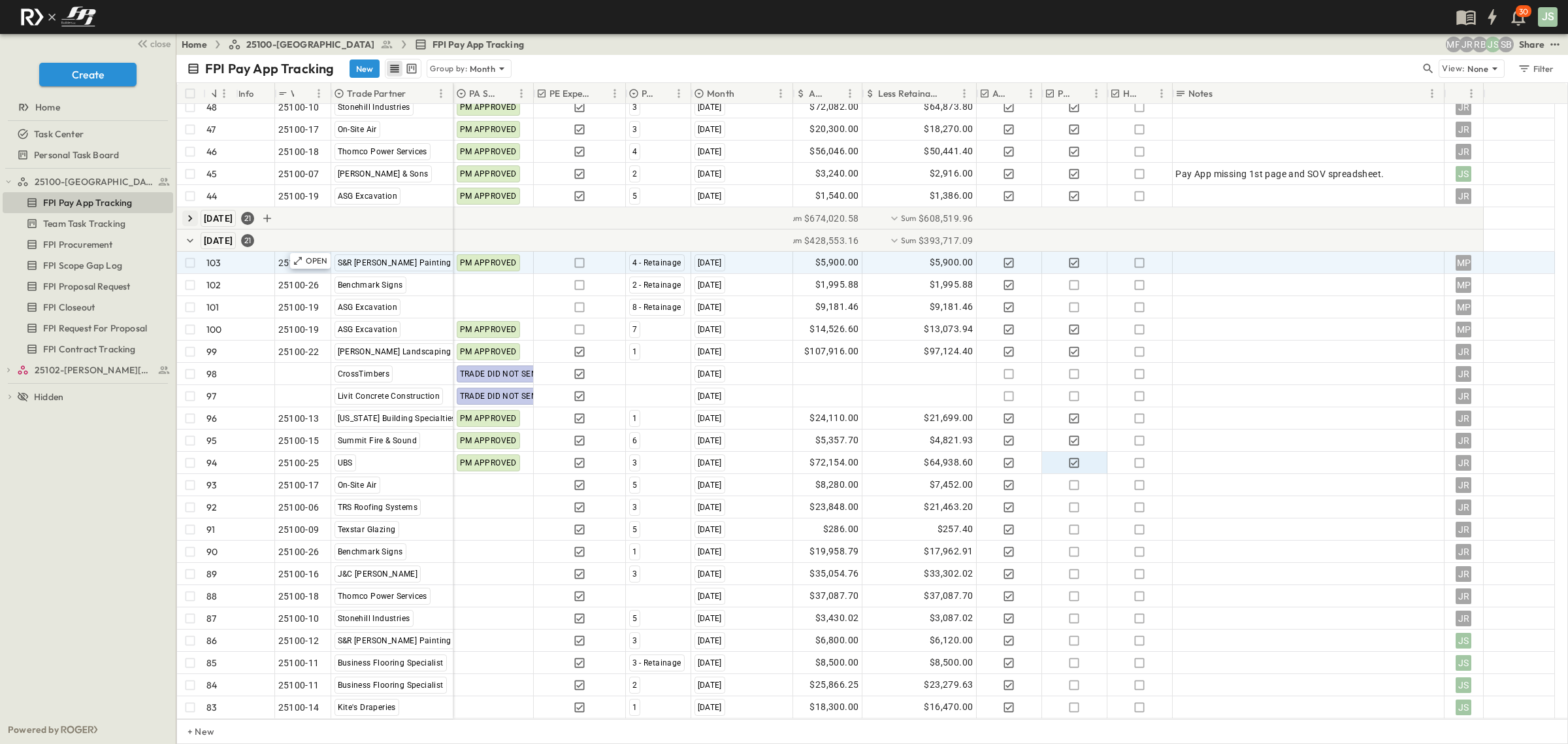
scroll to position [1386, 0]
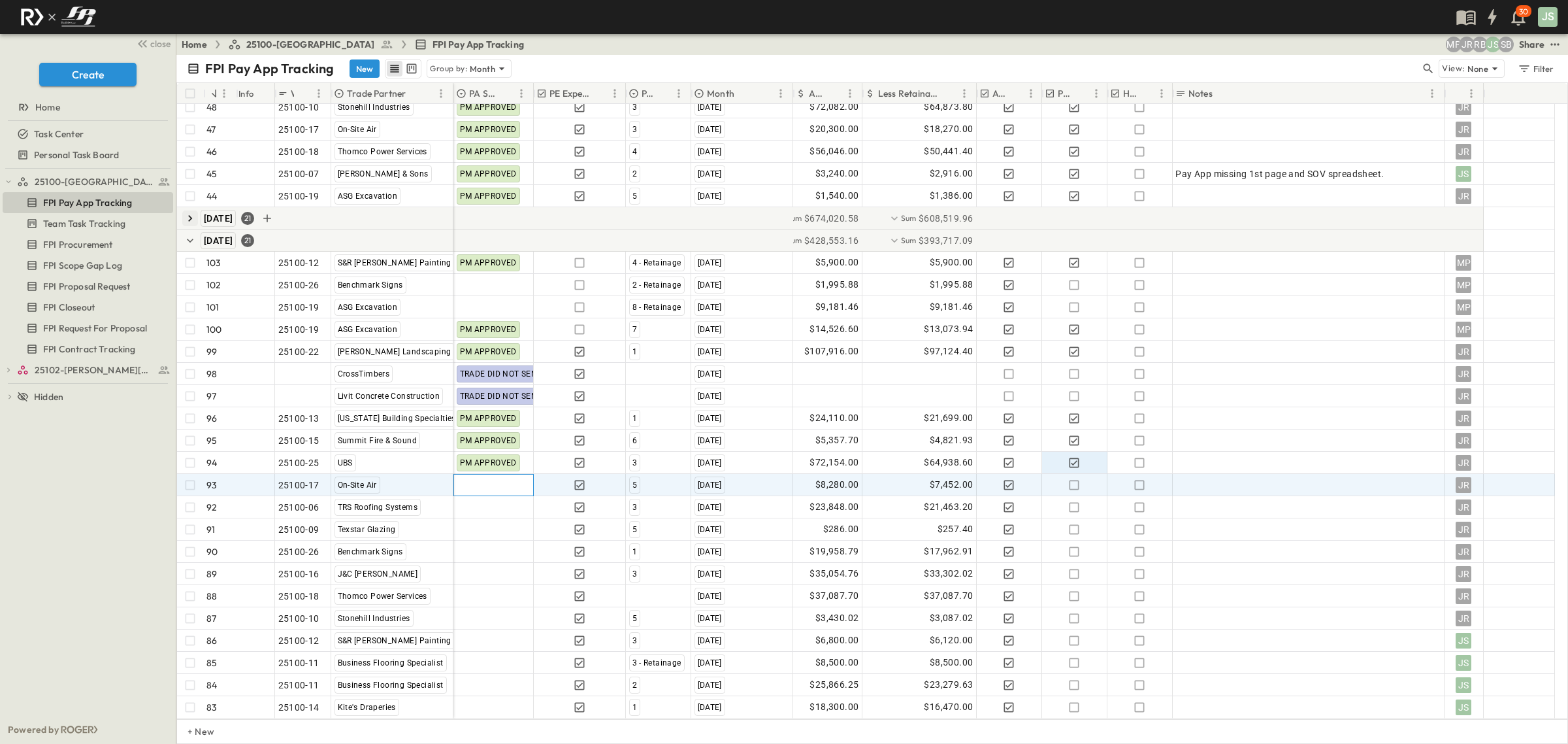
click at [497, 485] on div at bounding box center [493, 485] width 79 height 21
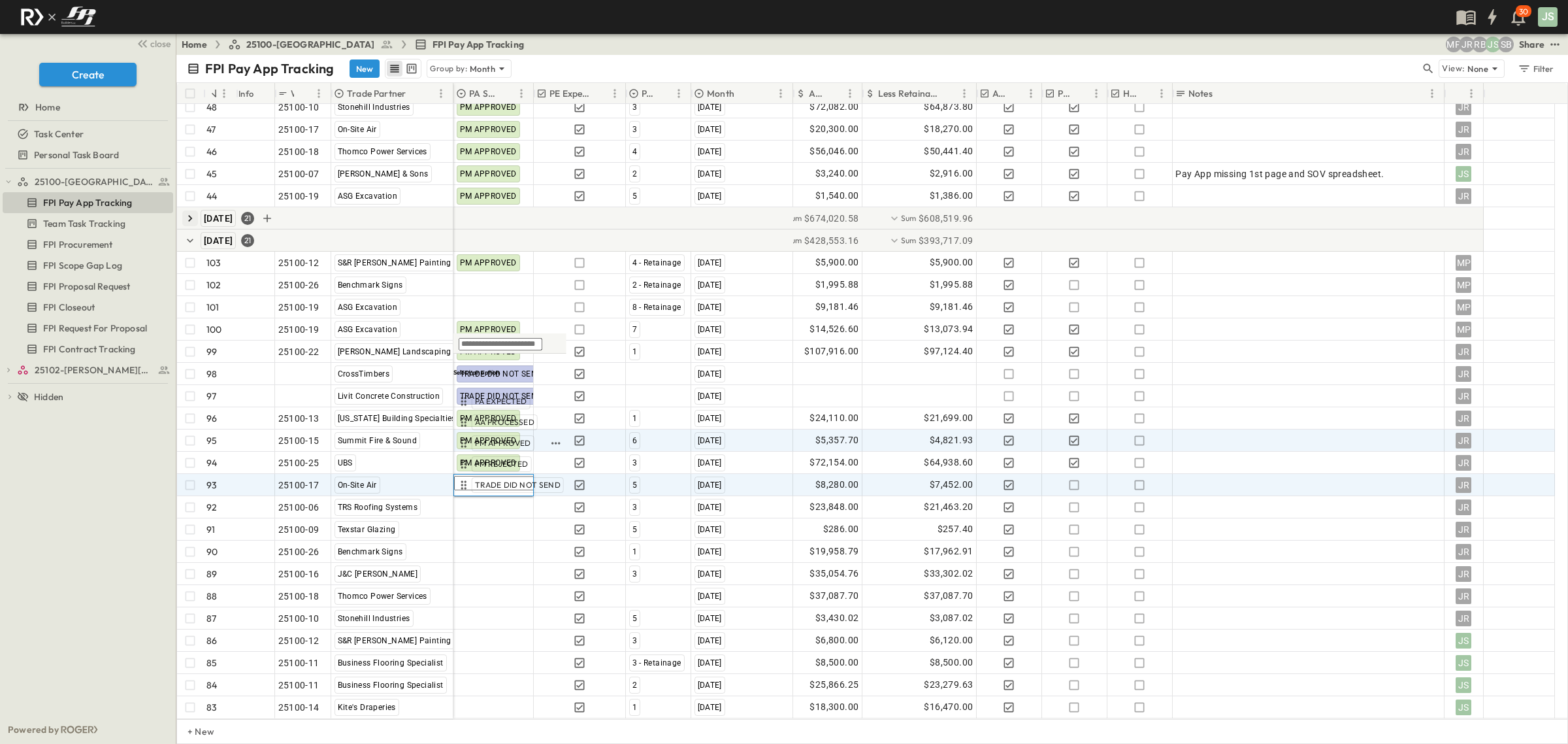
click at [489, 442] on span "PM APPROVED" at bounding box center [503, 443] width 56 height 10
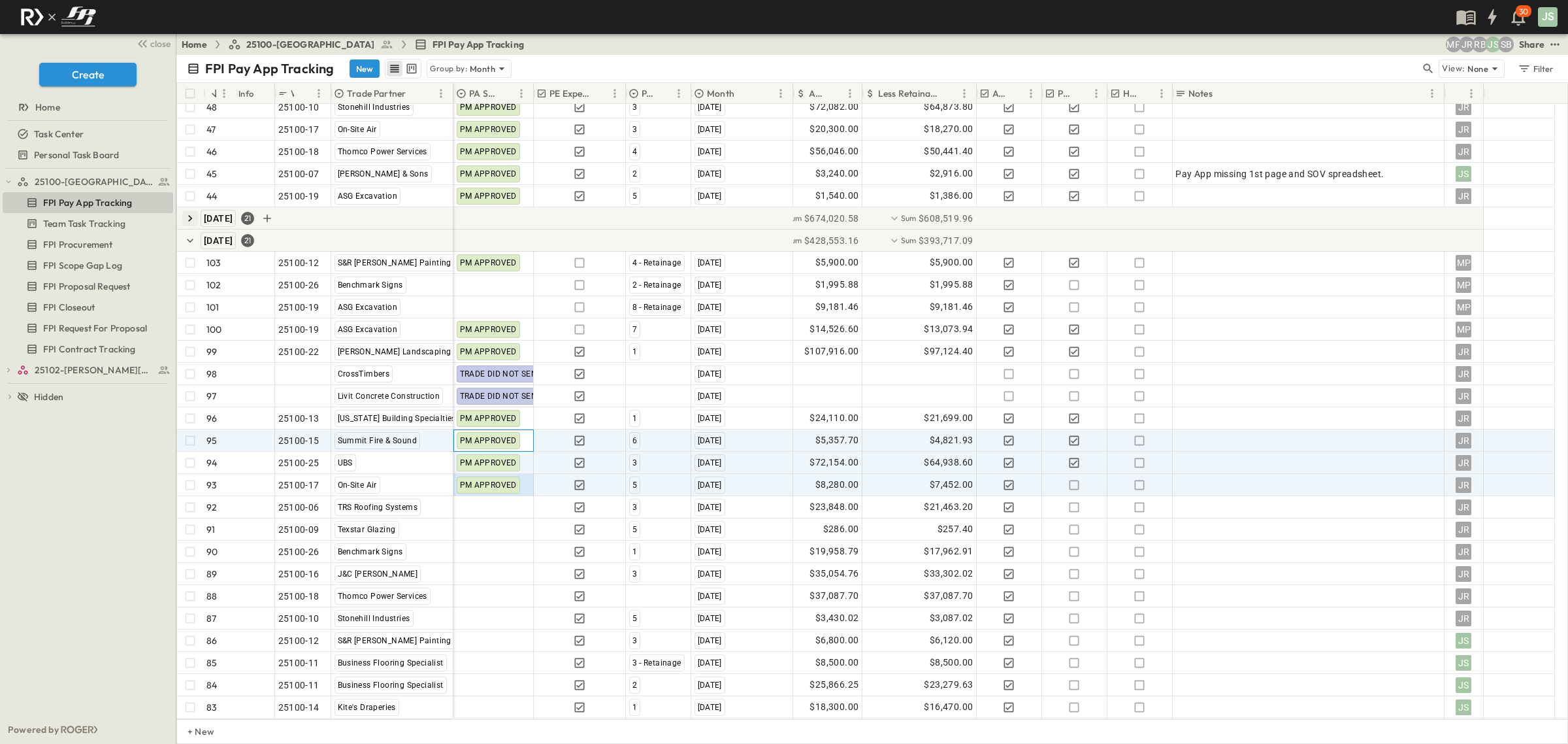
drag, startPoint x: 491, startPoint y: 442, endPoint x: 574, endPoint y: 453, distance: 83.7
click at [497, 444] on span "PM APPROVED" at bounding box center [488, 440] width 57 height 9
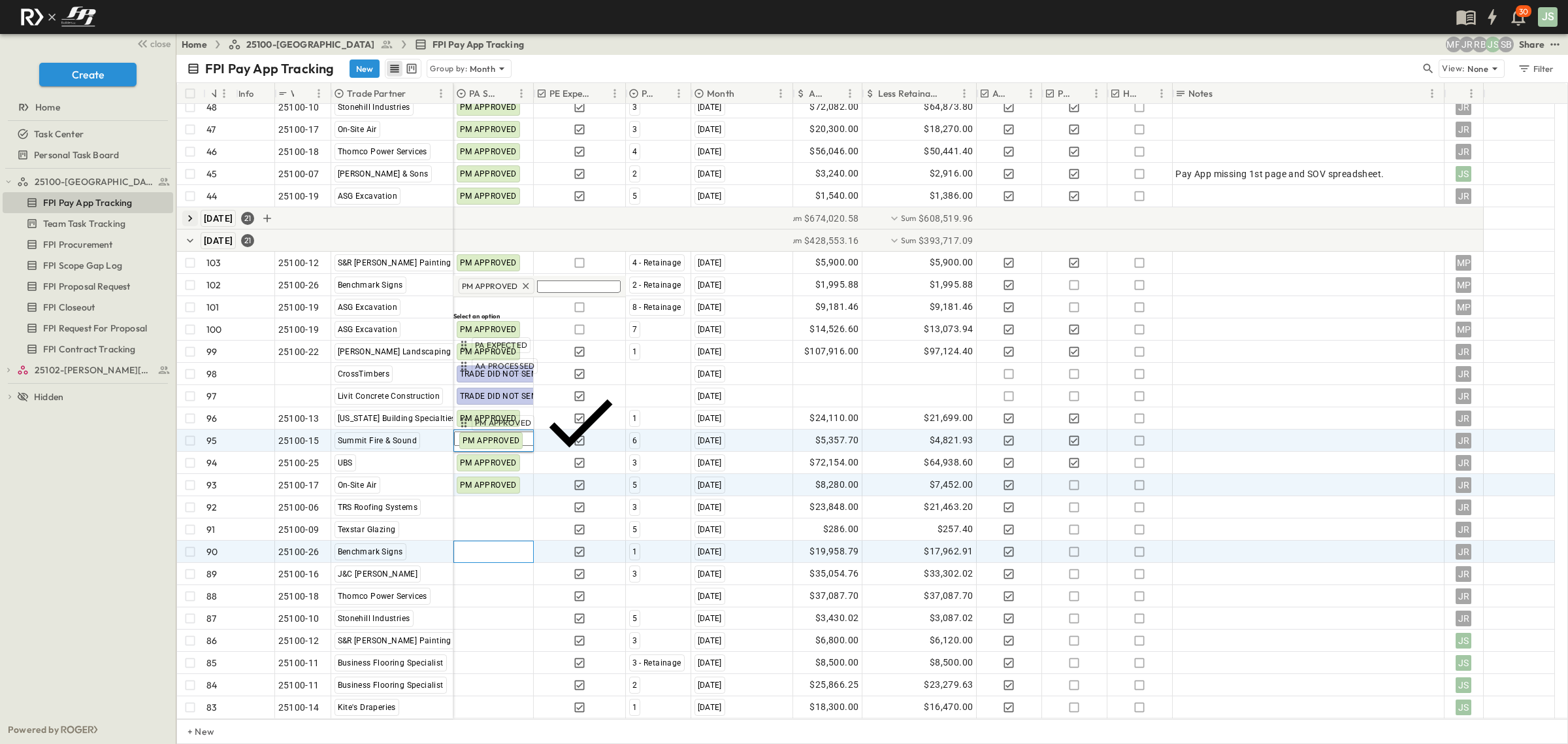
click at [465, 555] on div at bounding box center [493, 551] width 79 height 21
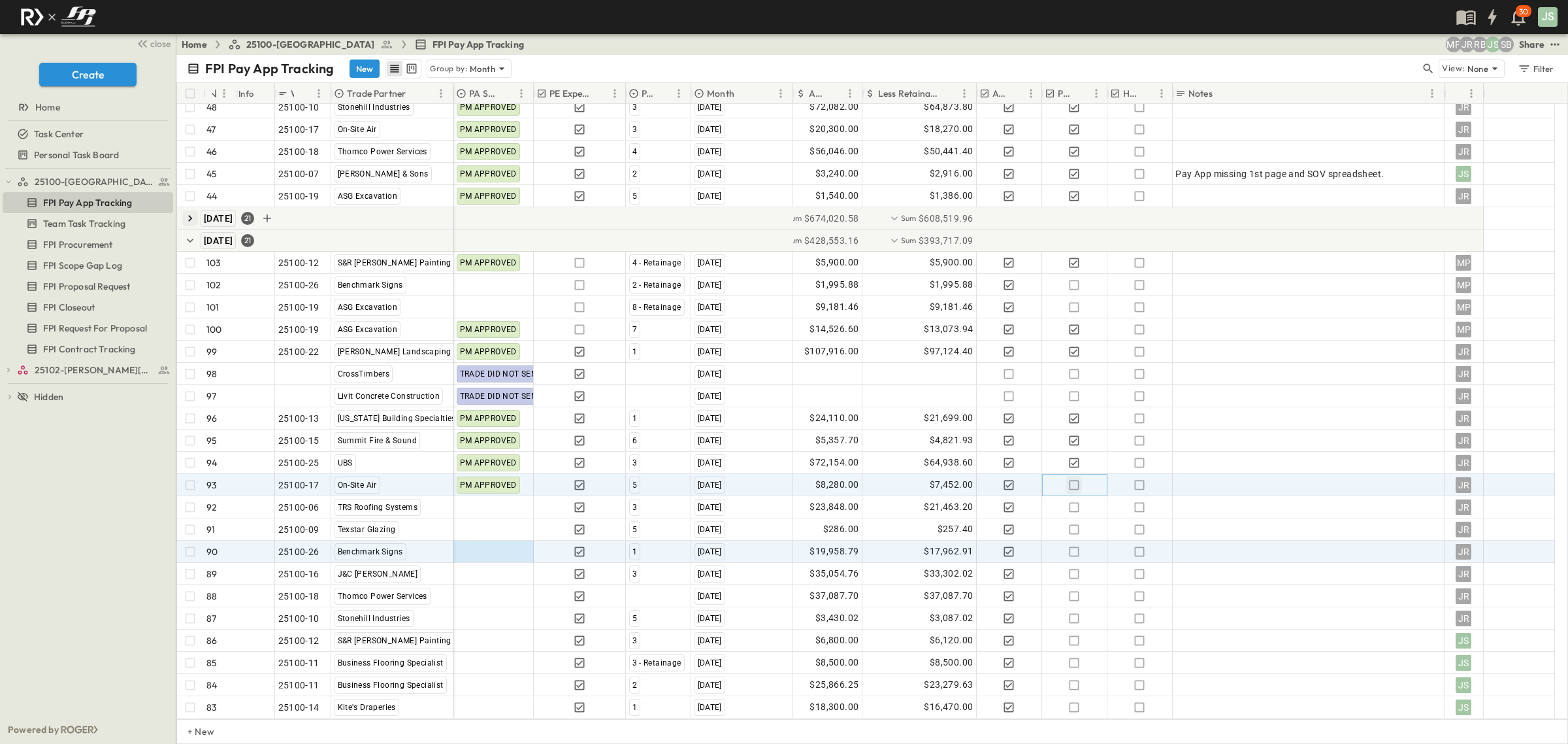
click at [1076, 489] on icon "button" at bounding box center [1075, 485] width 10 height 10
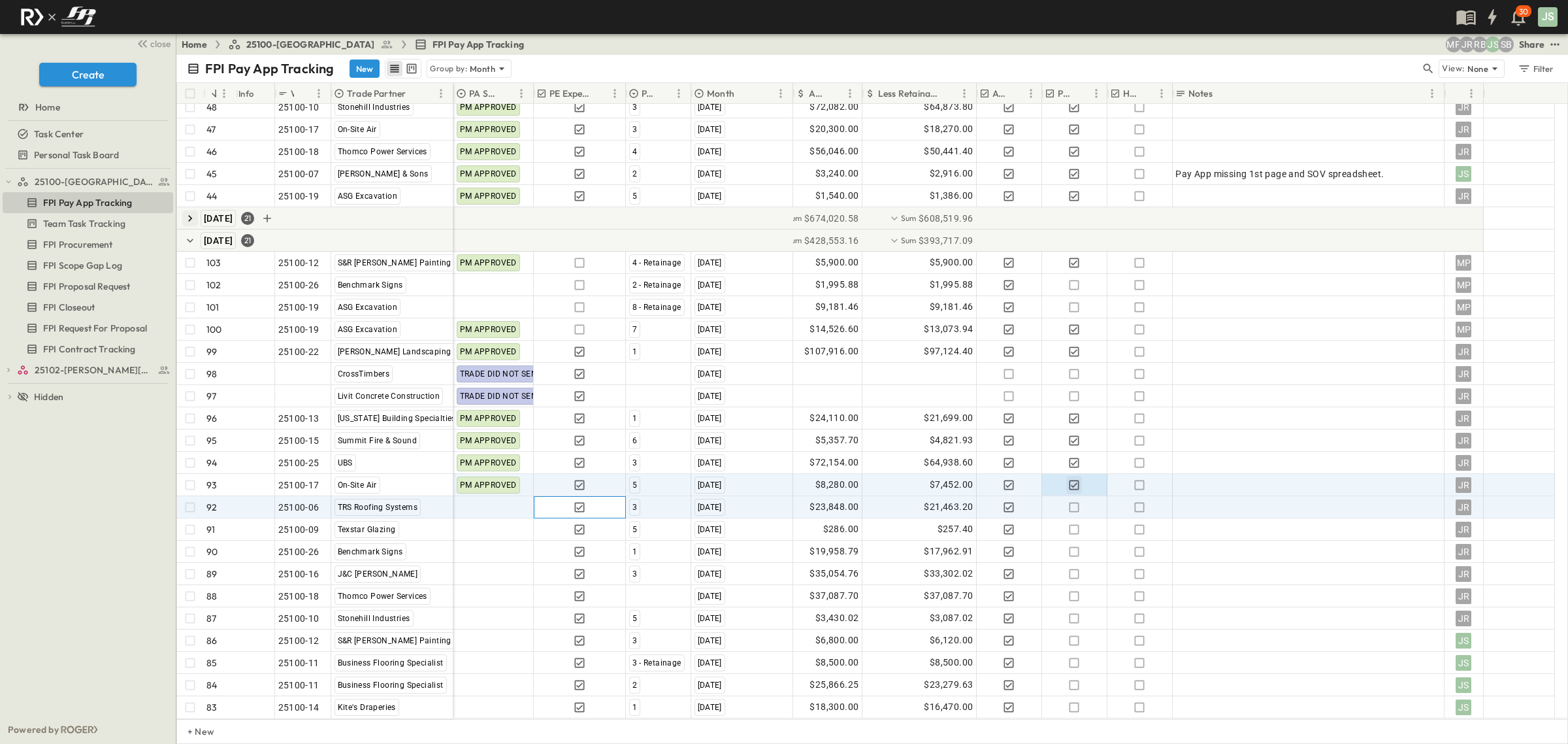
click at [536, 513] on div at bounding box center [580, 507] width 91 height 21
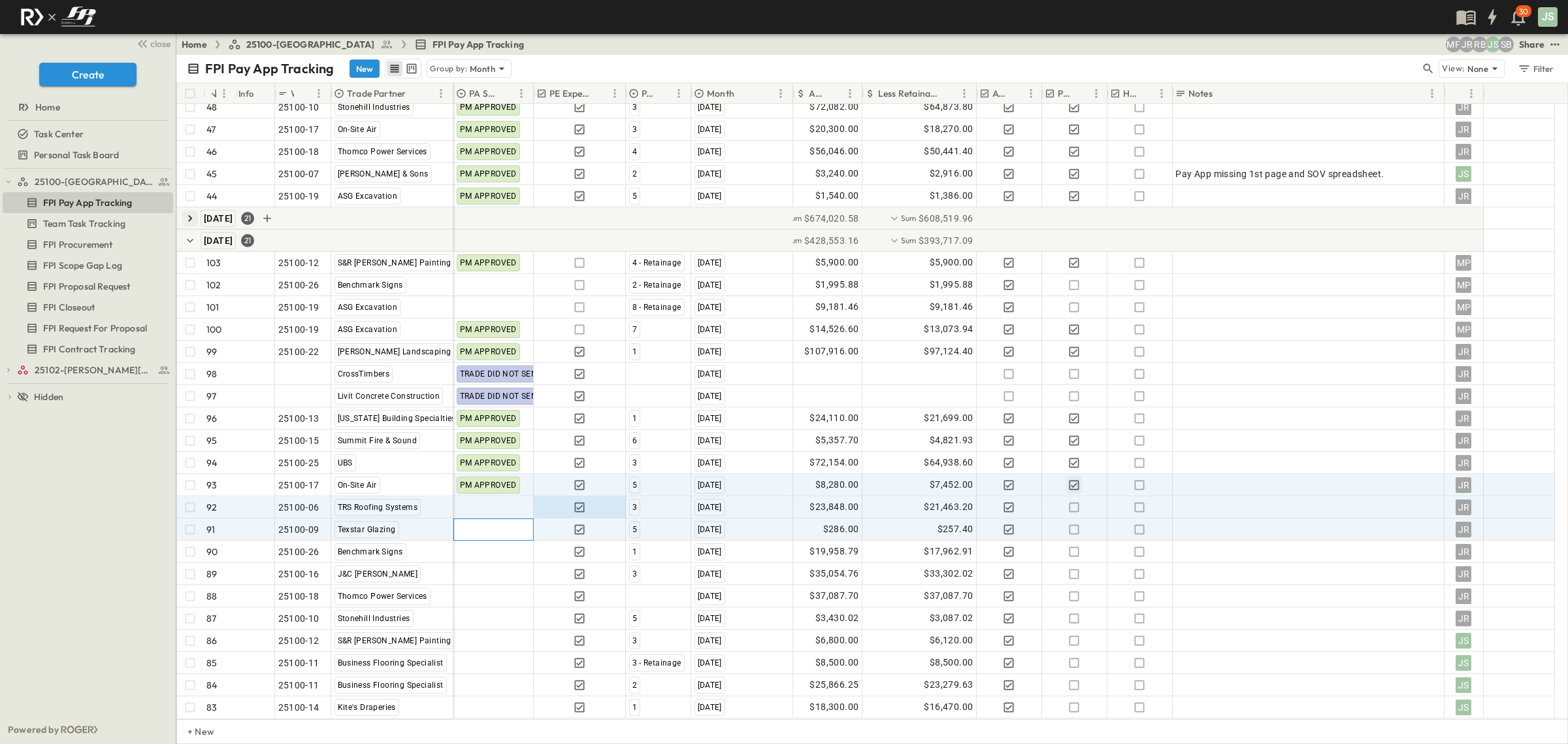
click at [475, 539] on div at bounding box center [493, 529] width 79 height 21
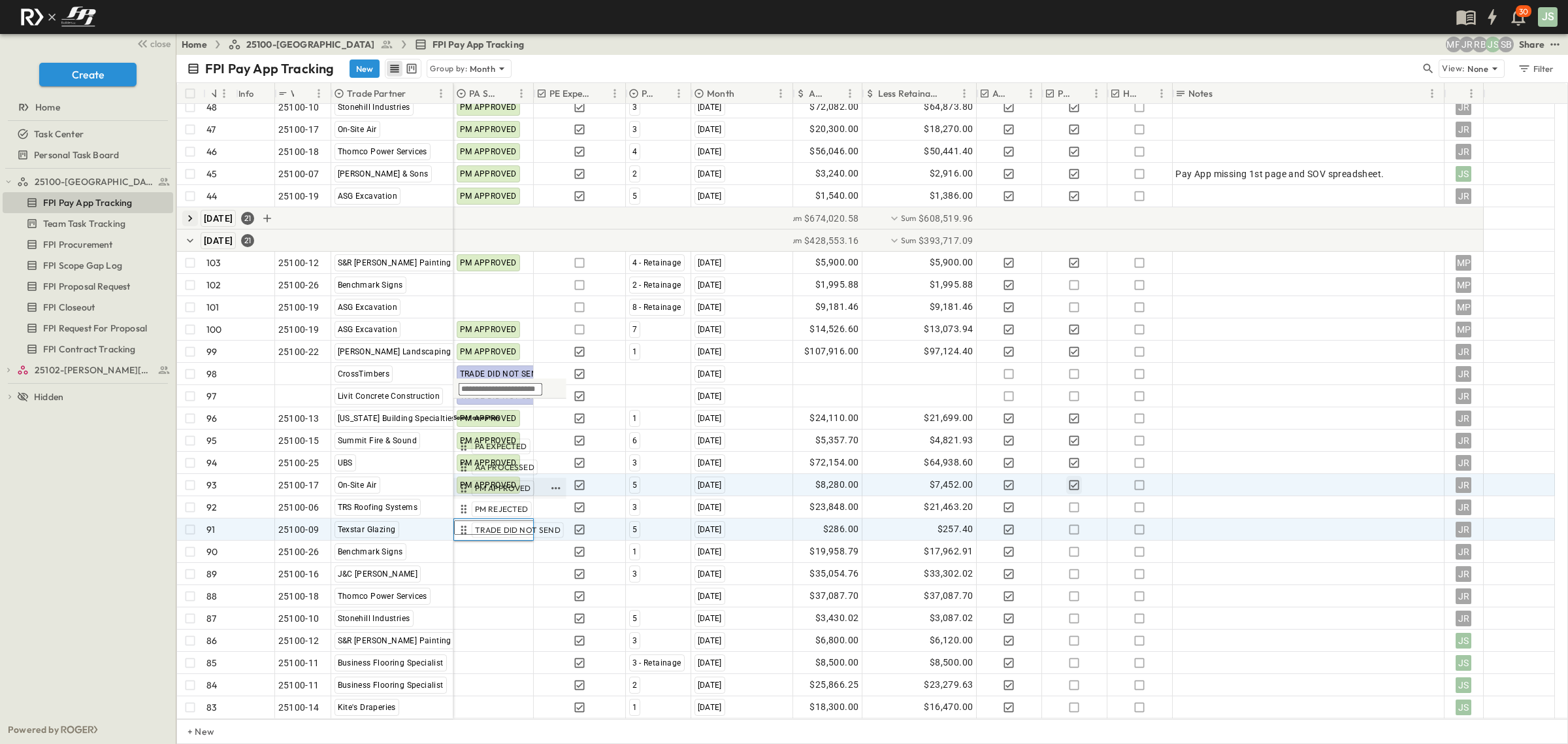
click at [501, 489] on span "PM APPROVED" at bounding box center [503, 488] width 56 height 10
click at [1076, 533] on icon "button" at bounding box center [1074, 529] width 13 height 13
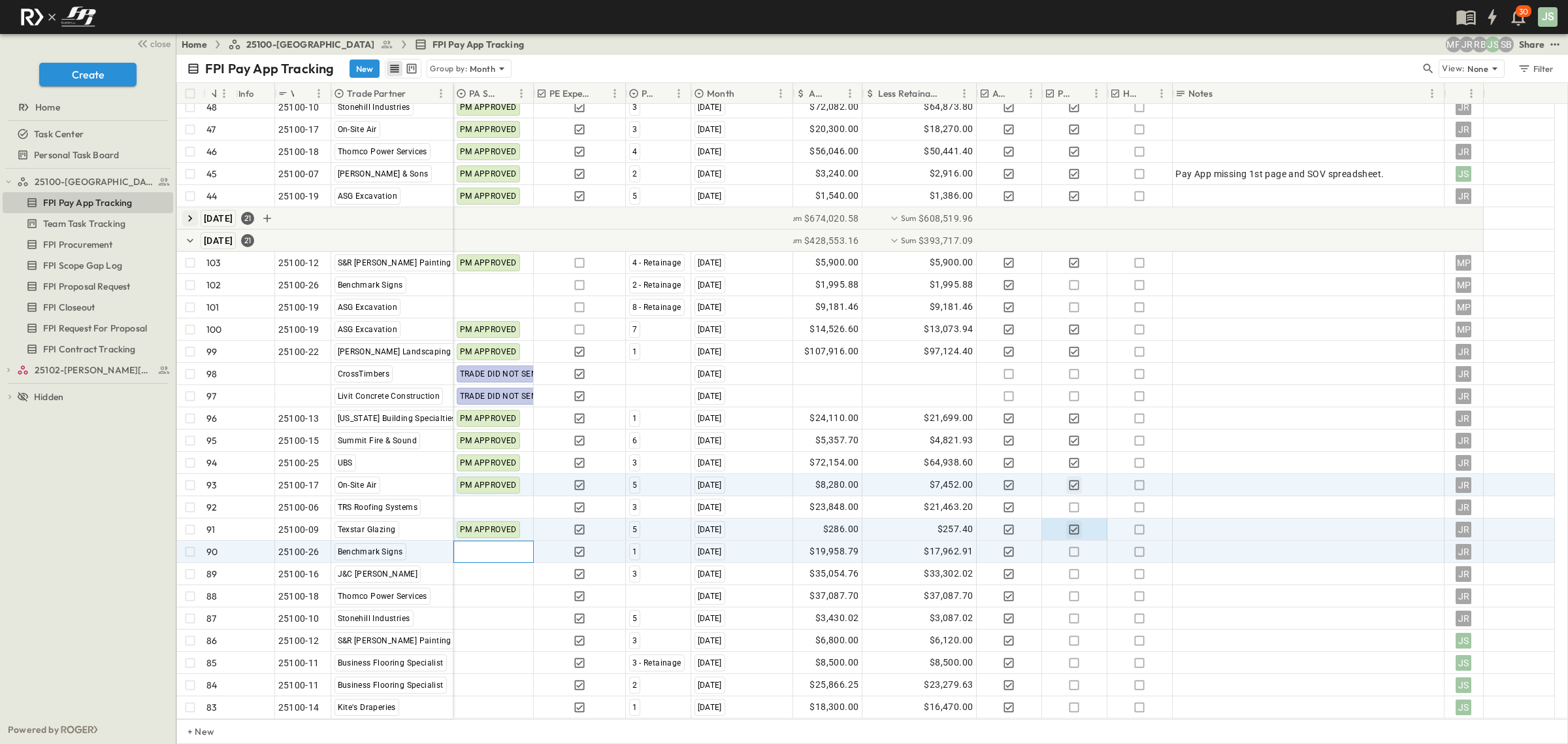
click at [493, 561] on div at bounding box center [493, 551] width 79 height 21
click at [493, 511] on span "PM APPROVED" at bounding box center [503, 510] width 56 height 10
click at [1076, 551] on icon "button" at bounding box center [1074, 551] width 13 height 13
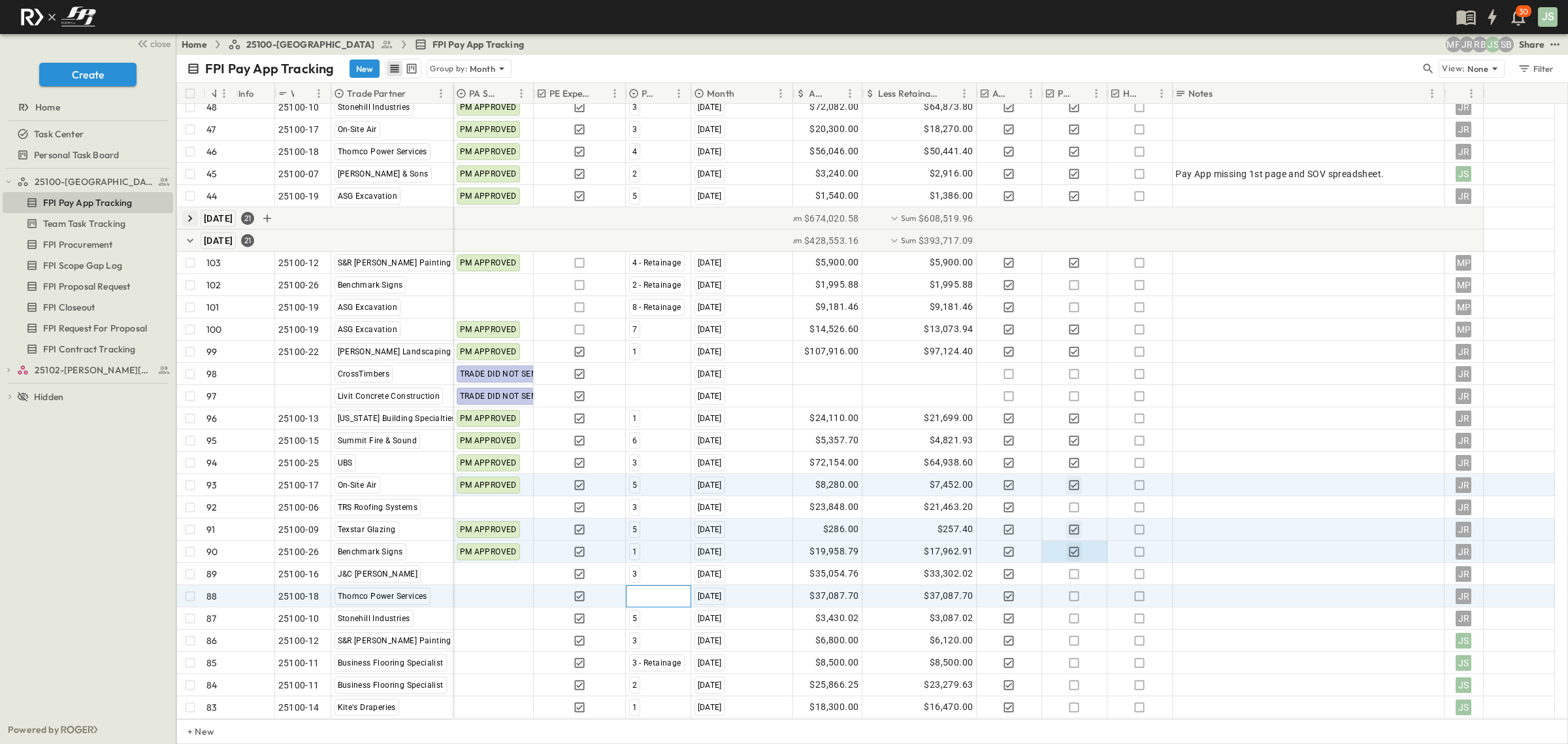
click at [643, 596] on div at bounding box center [658, 596] width 64 height 21
type input "**********"
click at [675, 657] on span "6-Retainage" at bounding box center [683, 662] width 43 height 10
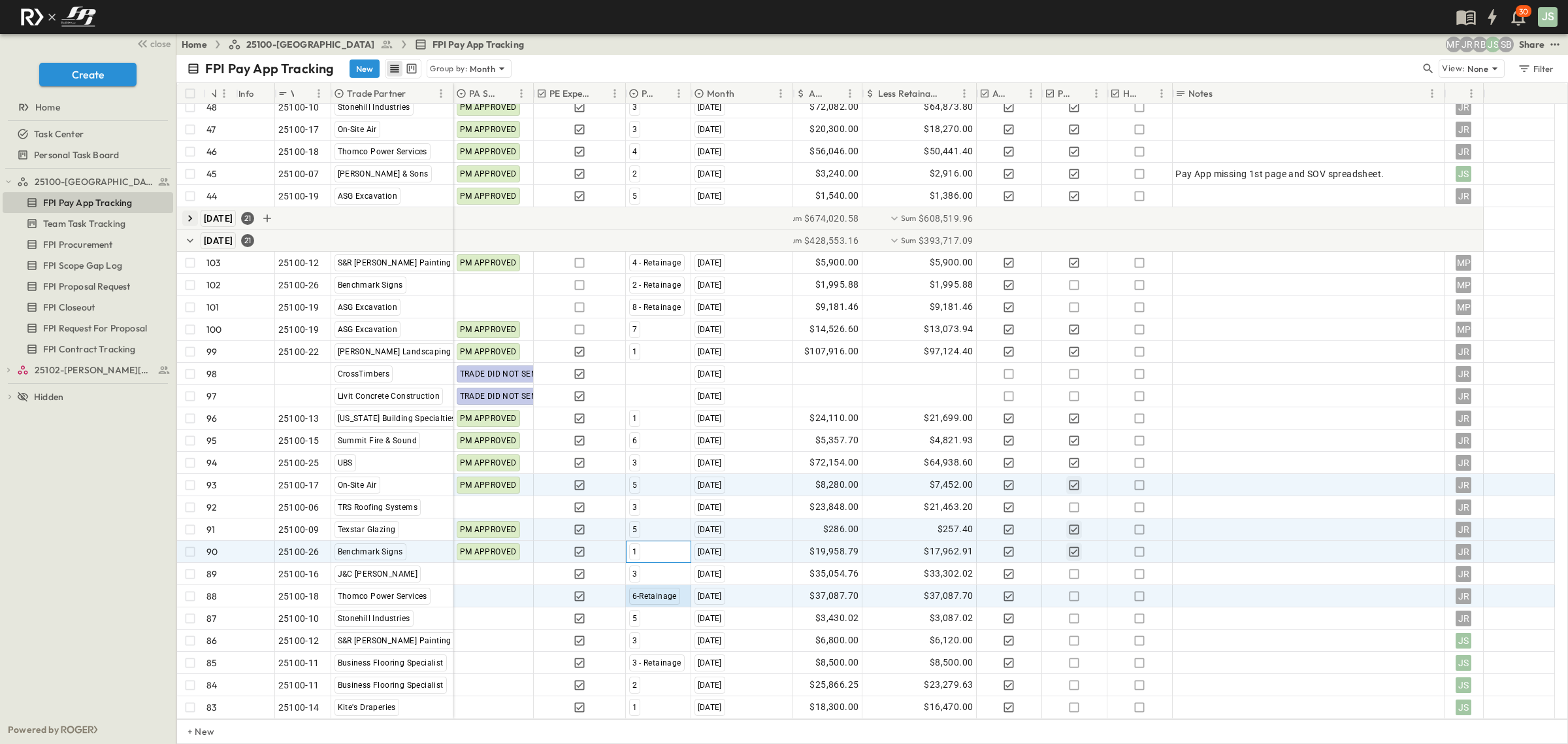
click at [683, 561] on div "1" at bounding box center [658, 551] width 64 height 21
click at [497, 597] on div at bounding box center [493, 596] width 79 height 21
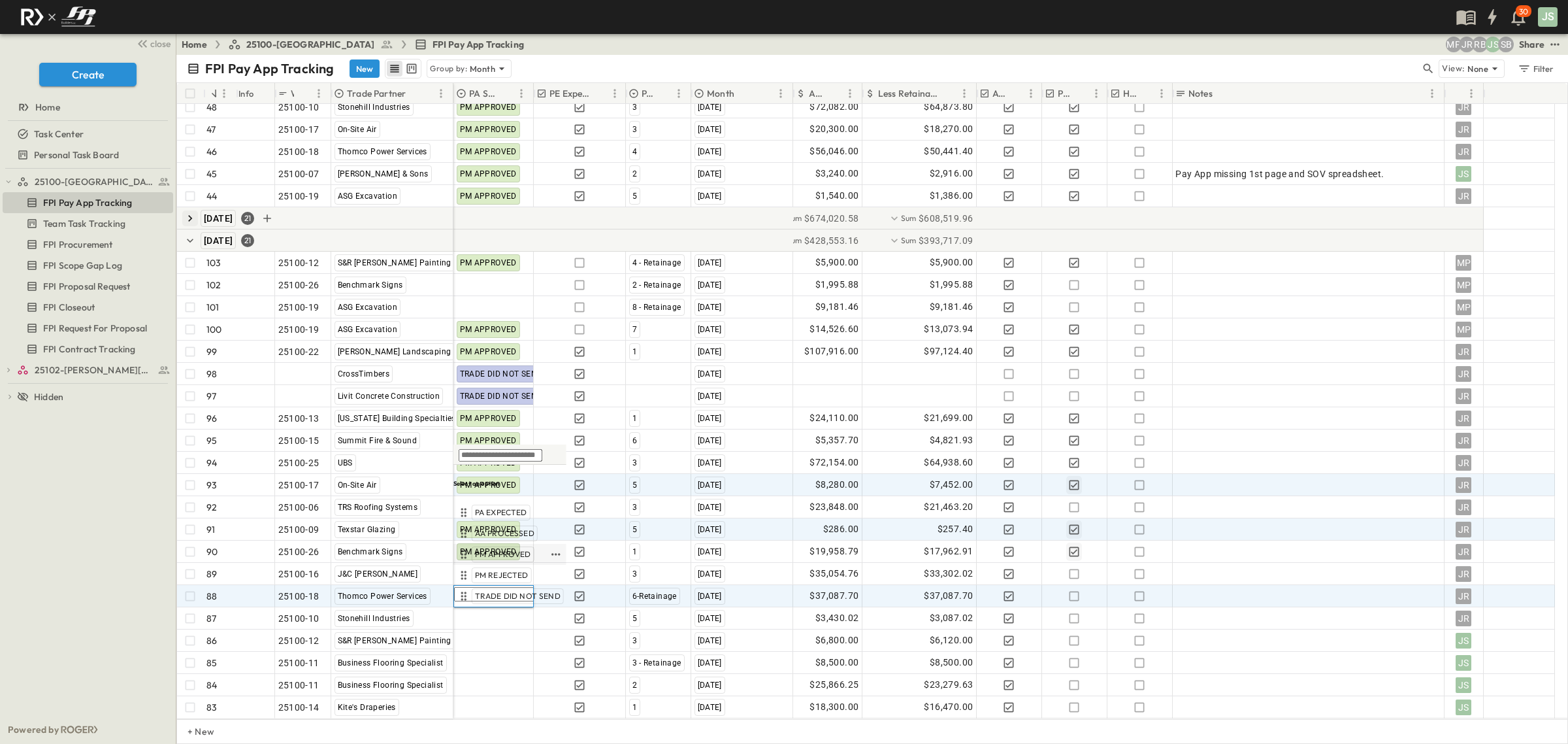
click at [498, 554] on span "PM APPROVED" at bounding box center [503, 555] width 56 height 10
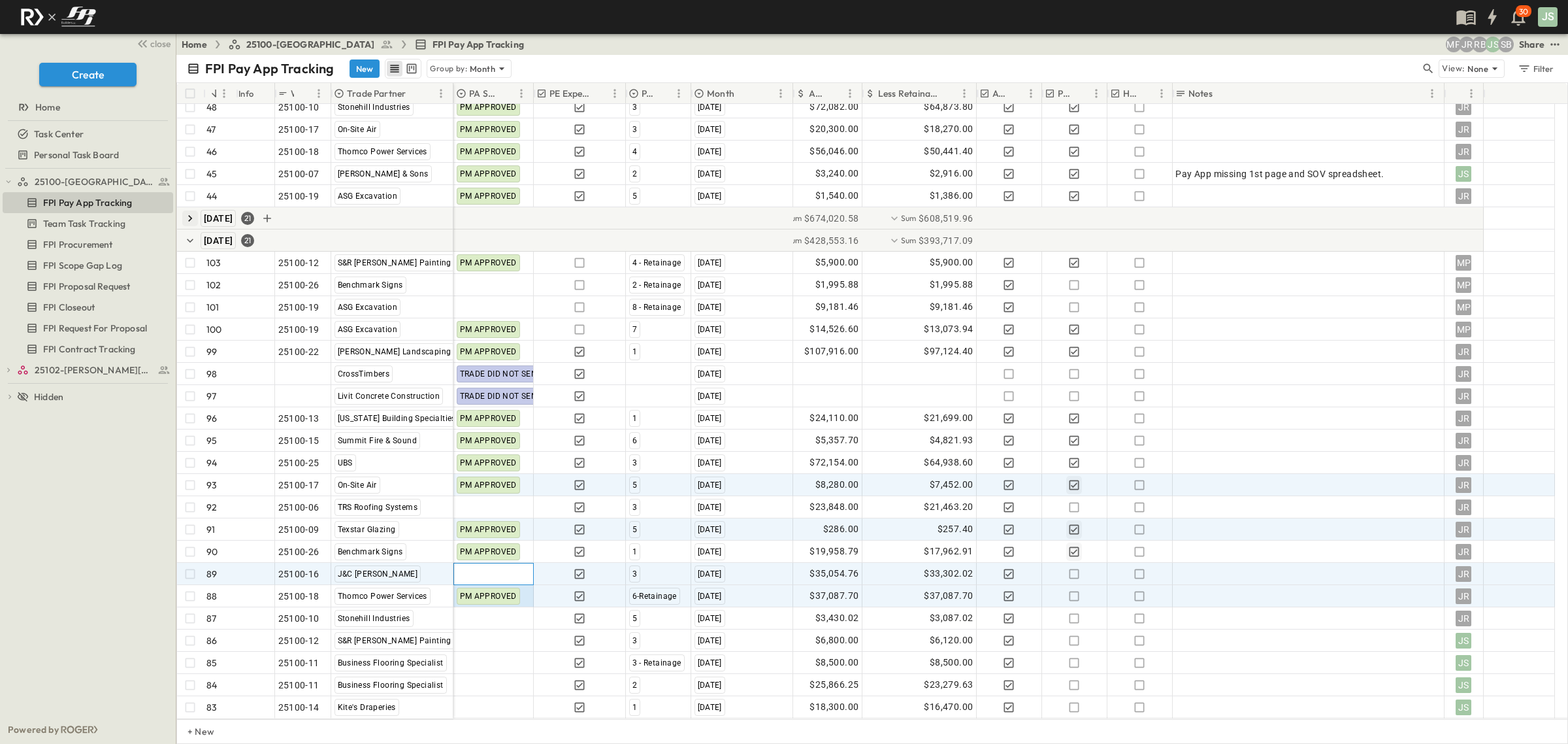
click at [507, 572] on div at bounding box center [493, 573] width 79 height 21
click at [507, 572] on span "TRADE DID NOT SEND" at bounding box center [518, 574] width 86 height 10
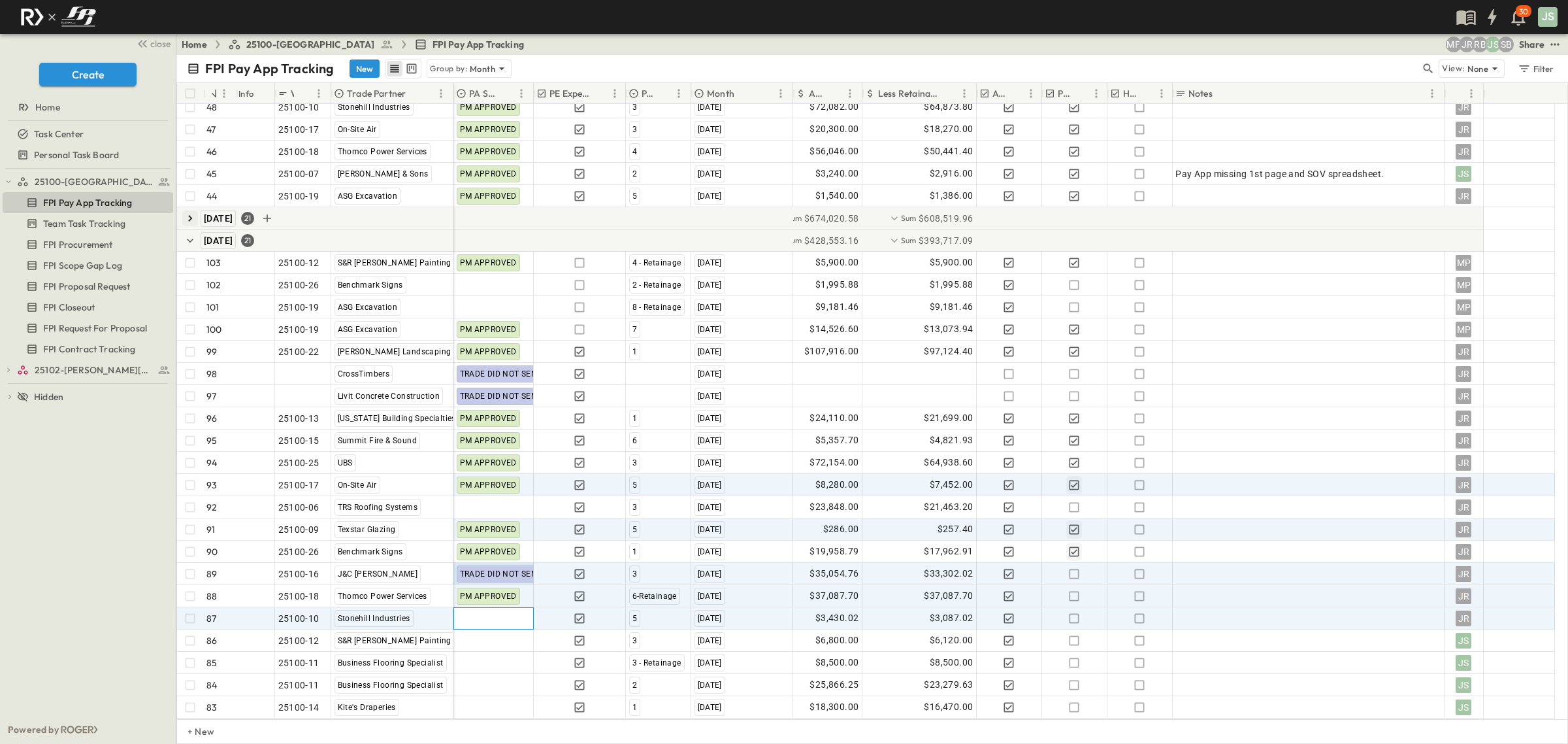
click at [486, 617] on div at bounding box center [493, 618] width 79 height 21
click at [505, 573] on span "PM APPROVED" at bounding box center [503, 577] width 56 height 10
click at [1075, 617] on icon "button" at bounding box center [1074, 617] width 13 height 13
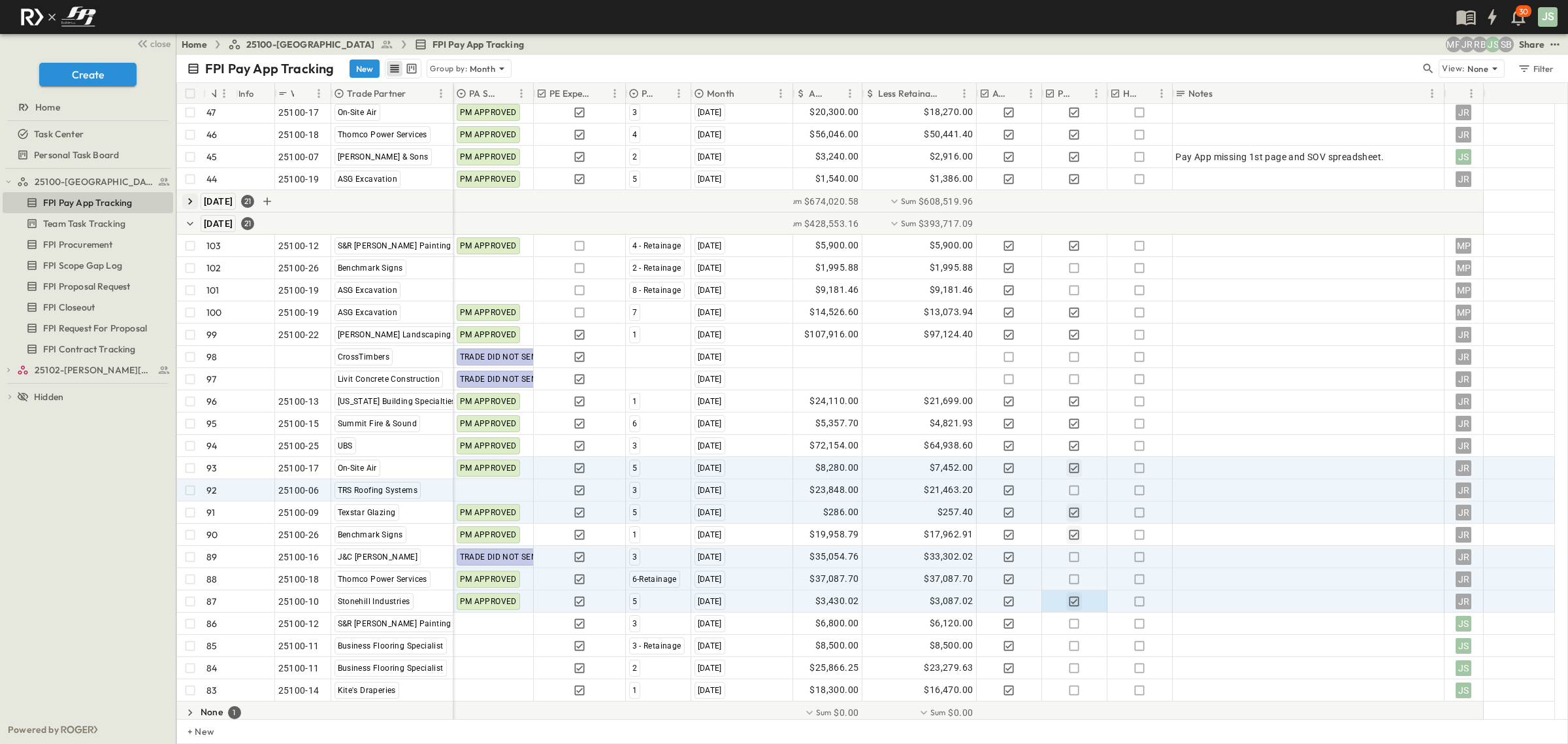
scroll to position [1409, 0]
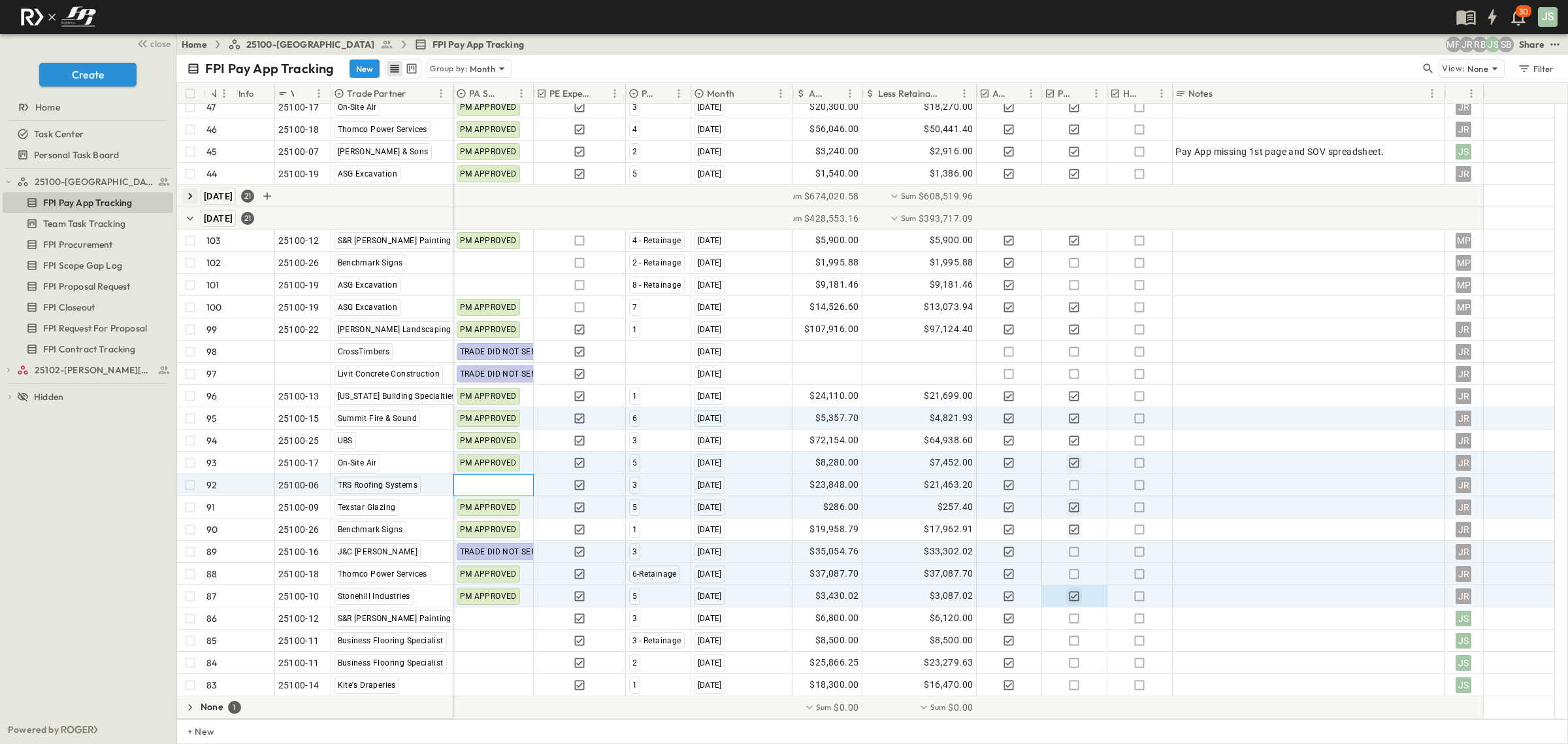
drag, startPoint x: 492, startPoint y: 474, endPoint x: 497, endPoint y: 420, distance: 54.2
click at [492, 475] on div at bounding box center [493, 485] width 79 height 21
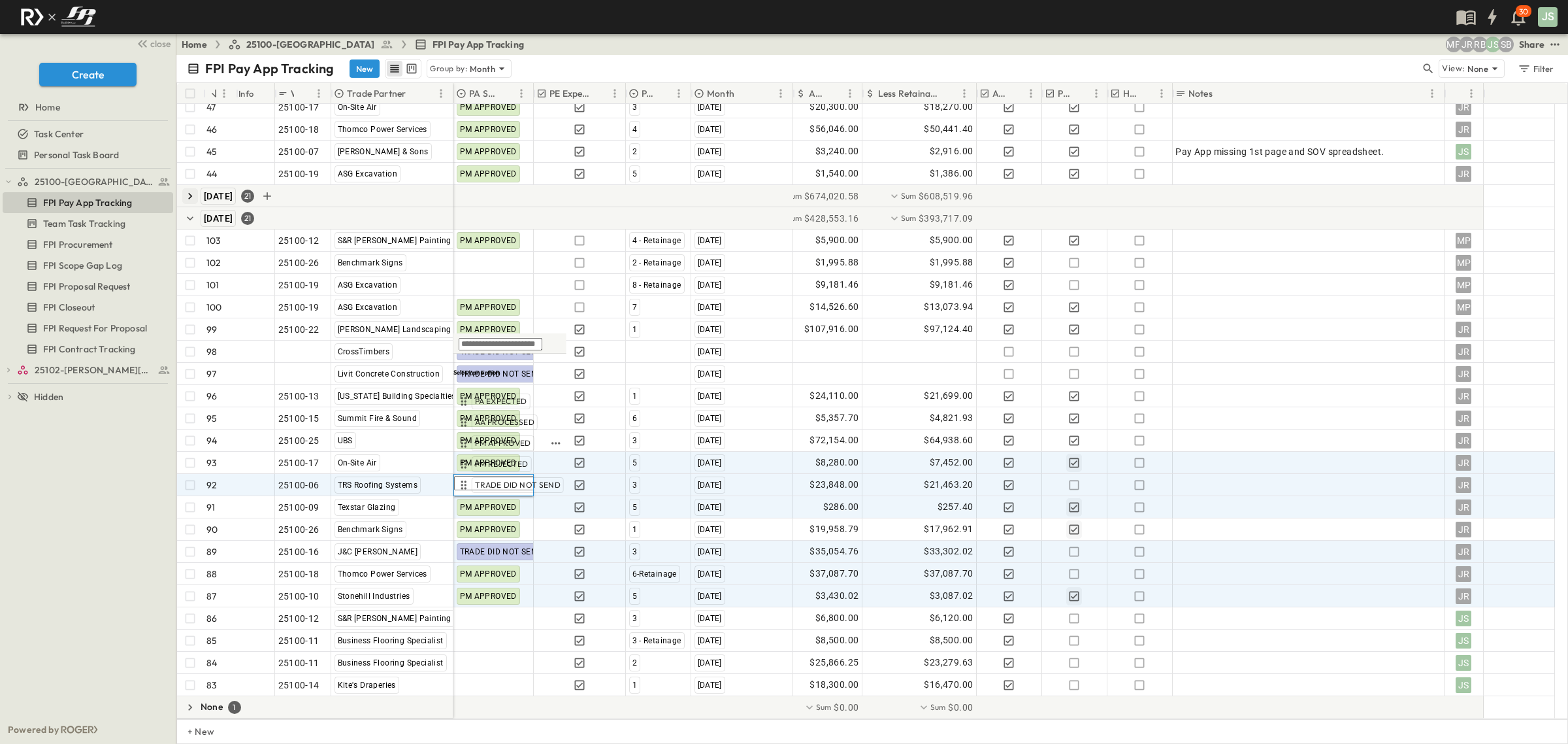
click at [506, 436] on div "PM APPROVED" at bounding box center [503, 443] width 63 height 15
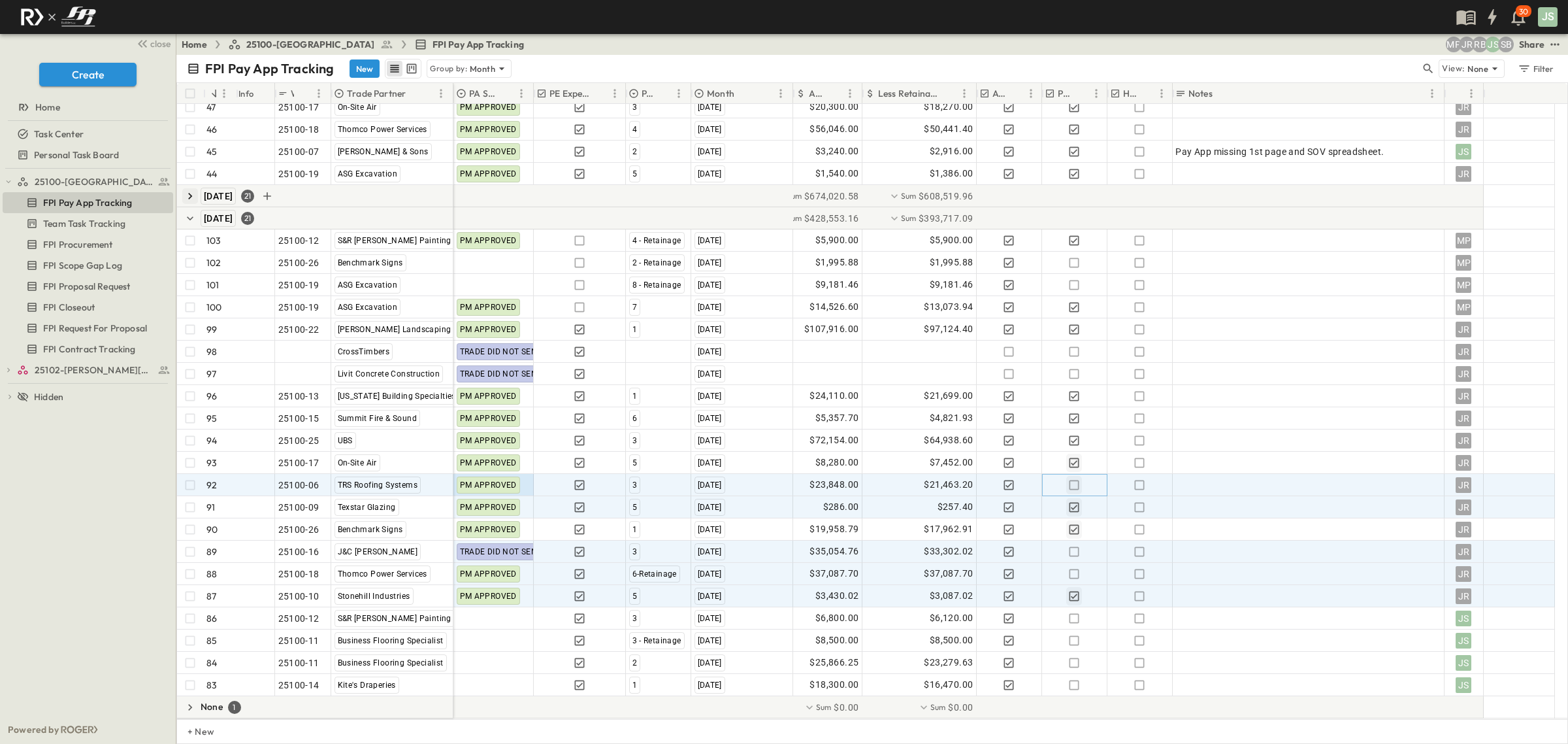
click at [1071, 482] on icon "button" at bounding box center [1075, 485] width 10 height 10
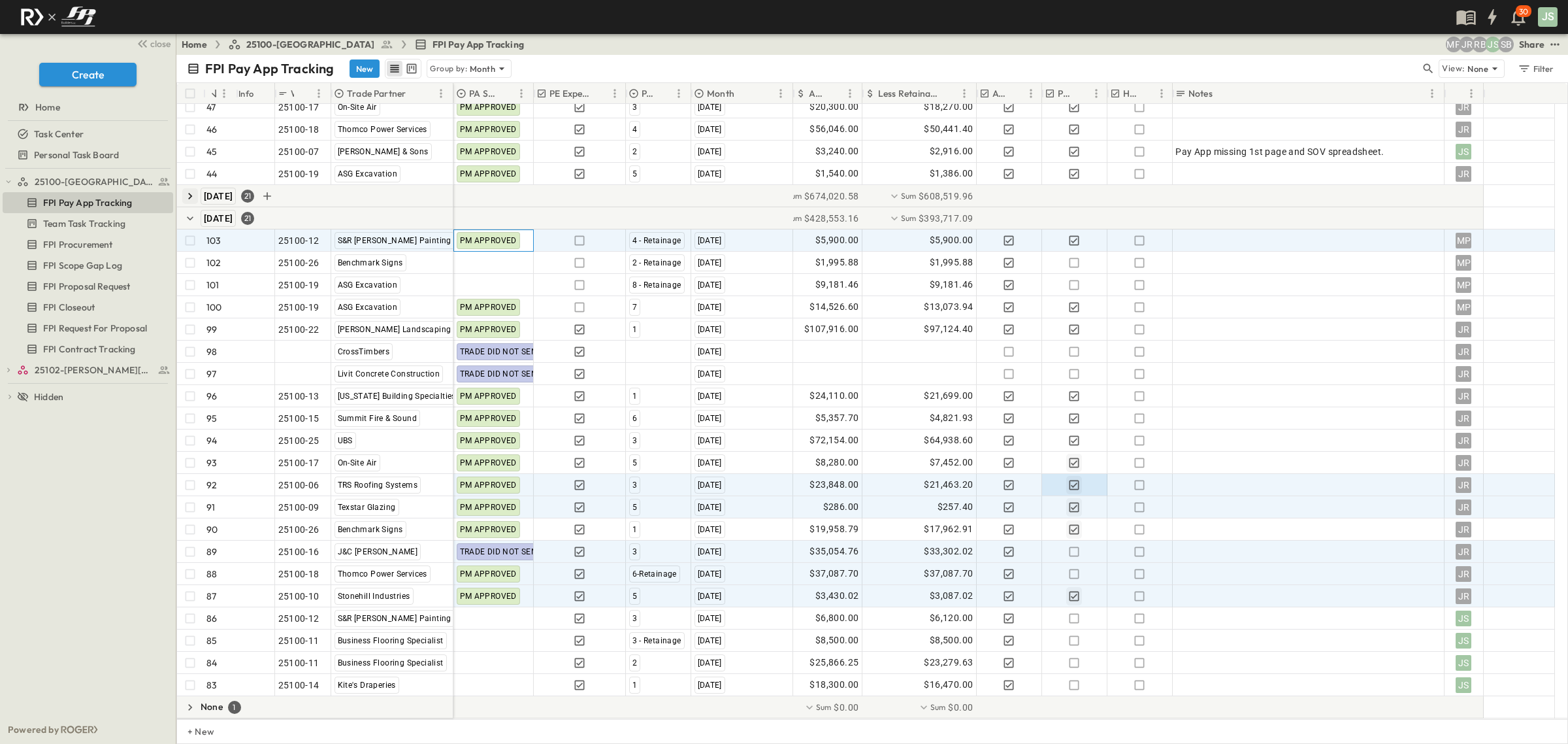
click at [501, 239] on span "PM APPROVED" at bounding box center [488, 240] width 57 height 9
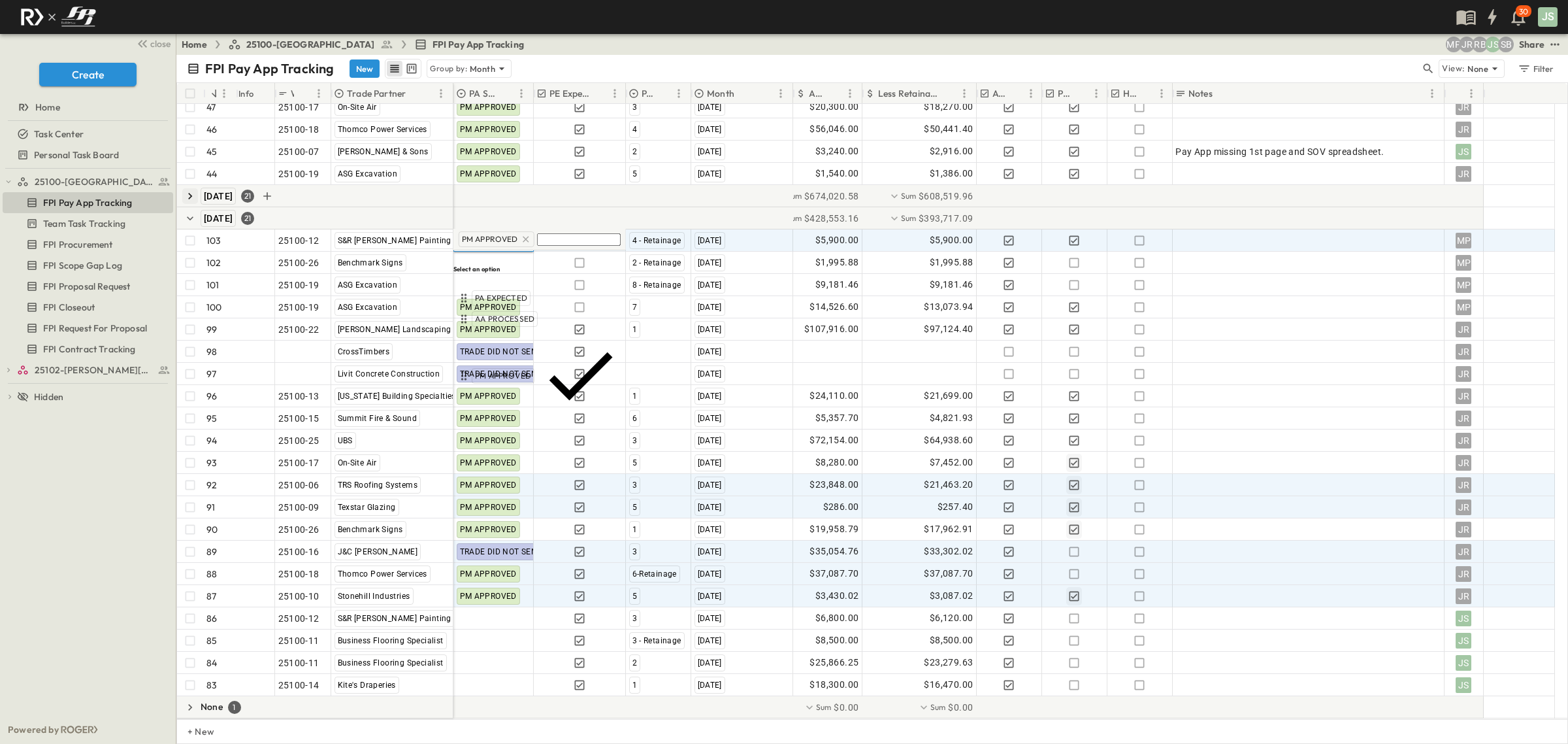
click at [524, 237] on icon at bounding box center [525, 239] width 6 height 6
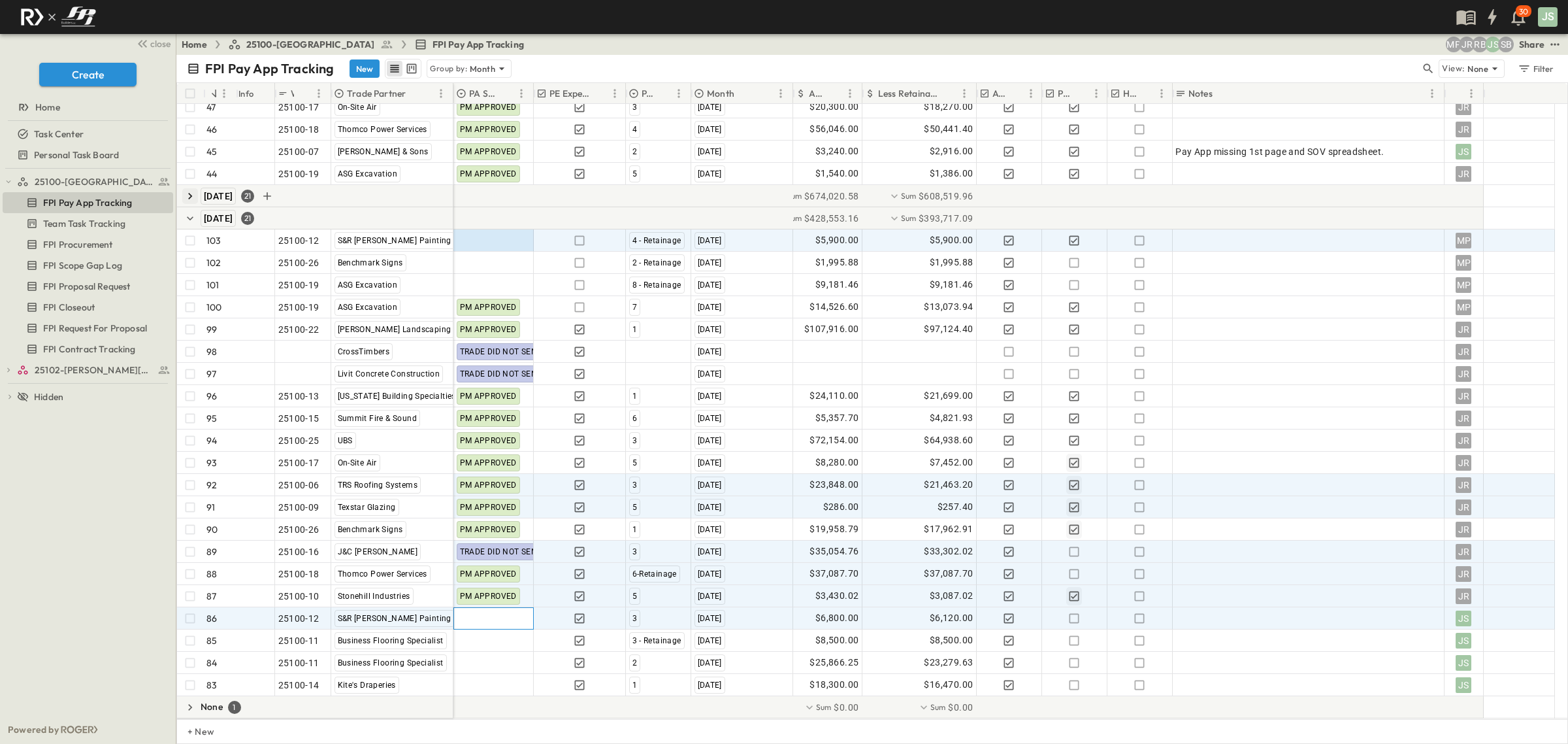
click at [497, 619] on div at bounding box center [493, 618] width 79 height 21
click at [514, 578] on span "PM APPROVED" at bounding box center [503, 577] width 56 height 10
click at [824, 617] on span "$6,800.00" at bounding box center [838, 618] width 44 height 15
click at [824, 621] on input "****" at bounding box center [846, 627] width 95 height 12
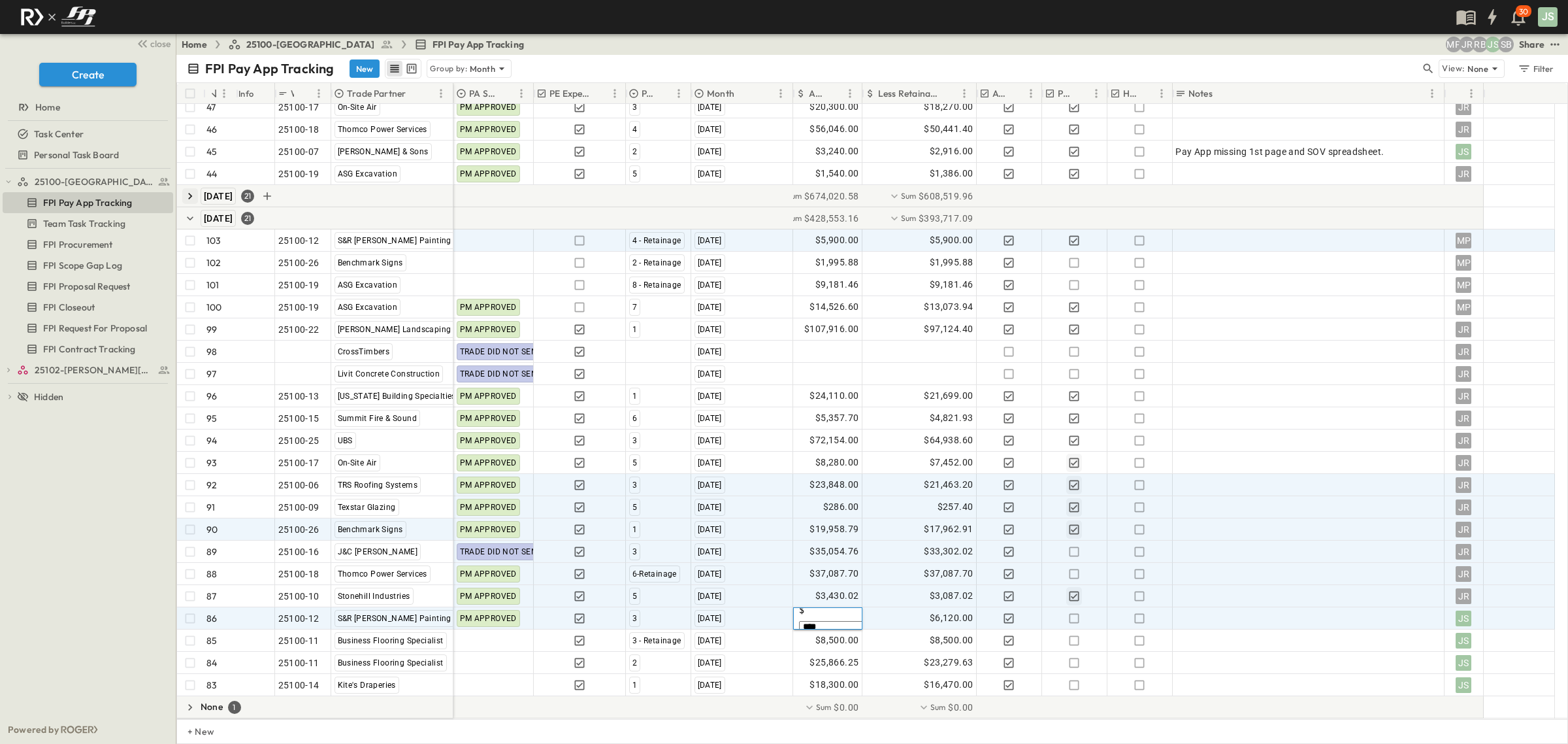
type input "****"
click at [1204, 523] on div at bounding box center [1308, 530] width 265 height 19
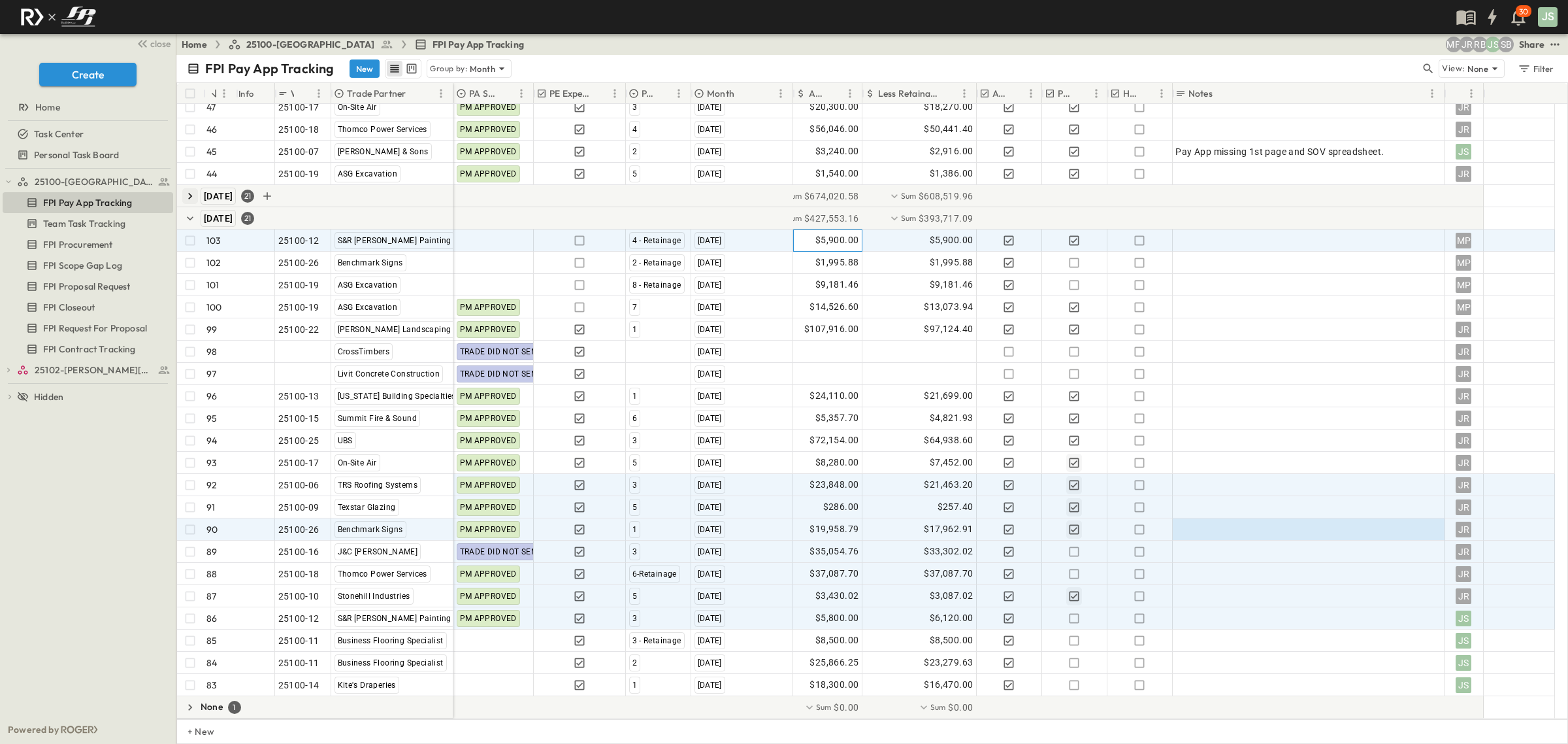
click at [832, 240] on span "$5,900.00" at bounding box center [838, 240] width 44 height 15
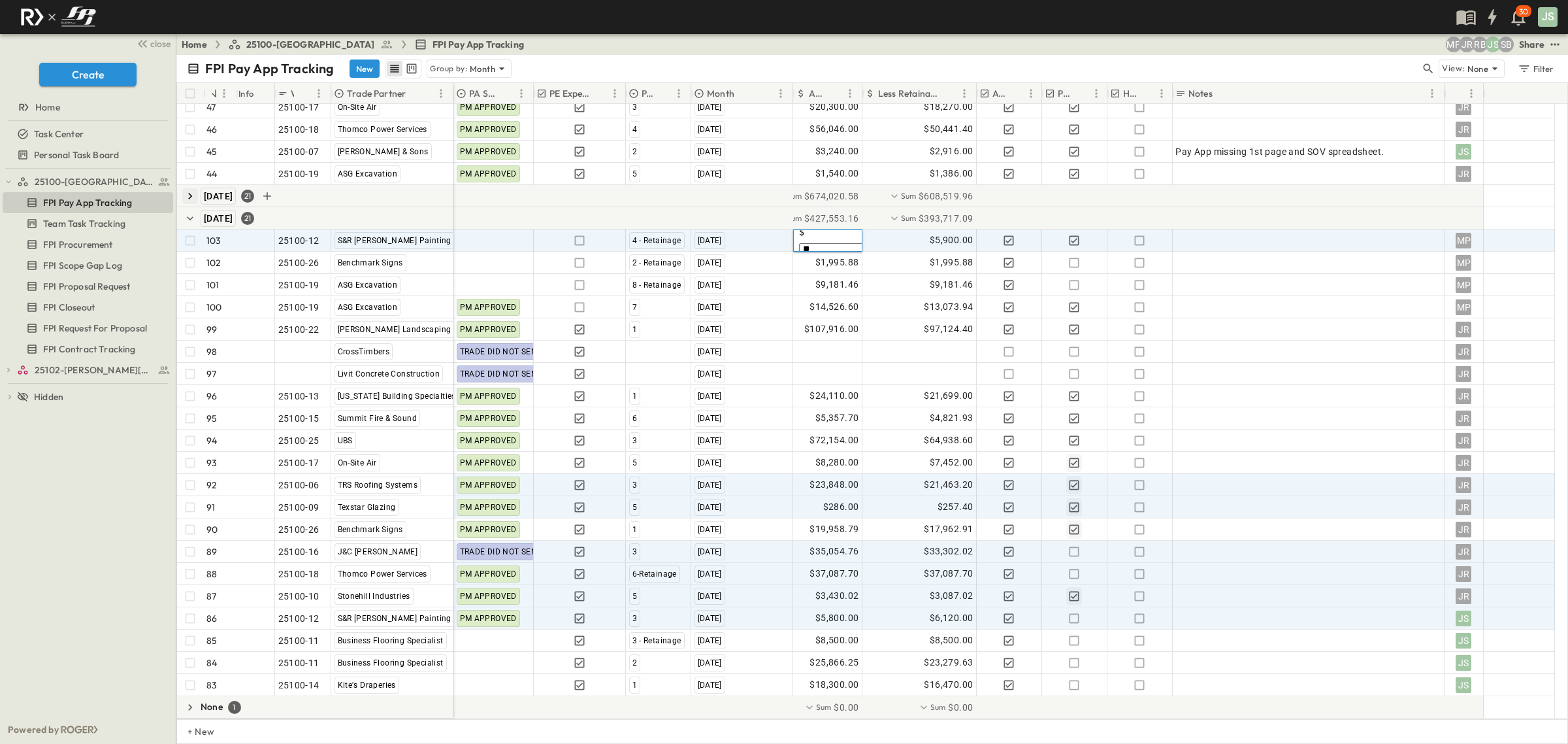
type input "*"
type input "****"
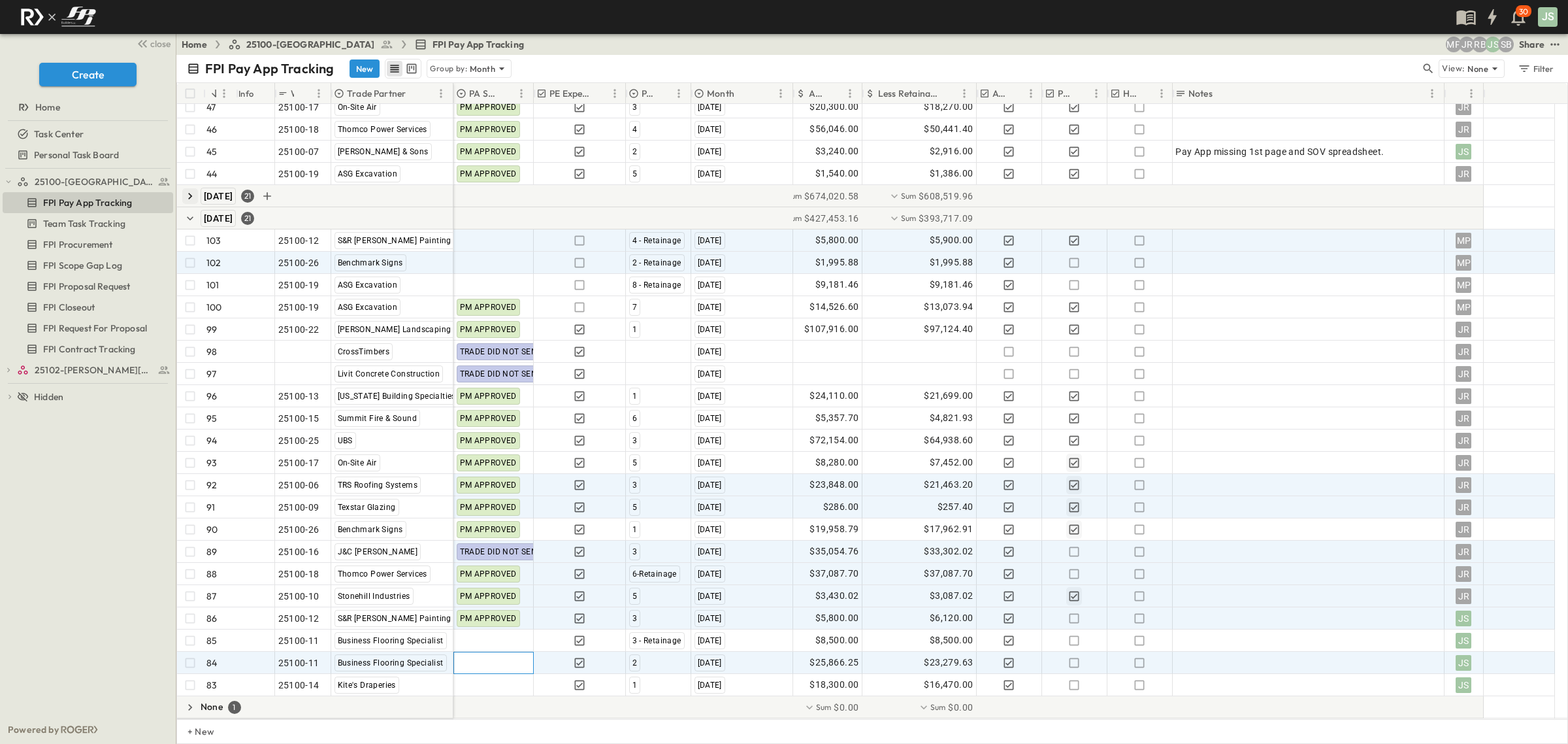
click at [478, 656] on div at bounding box center [493, 662] width 79 height 21
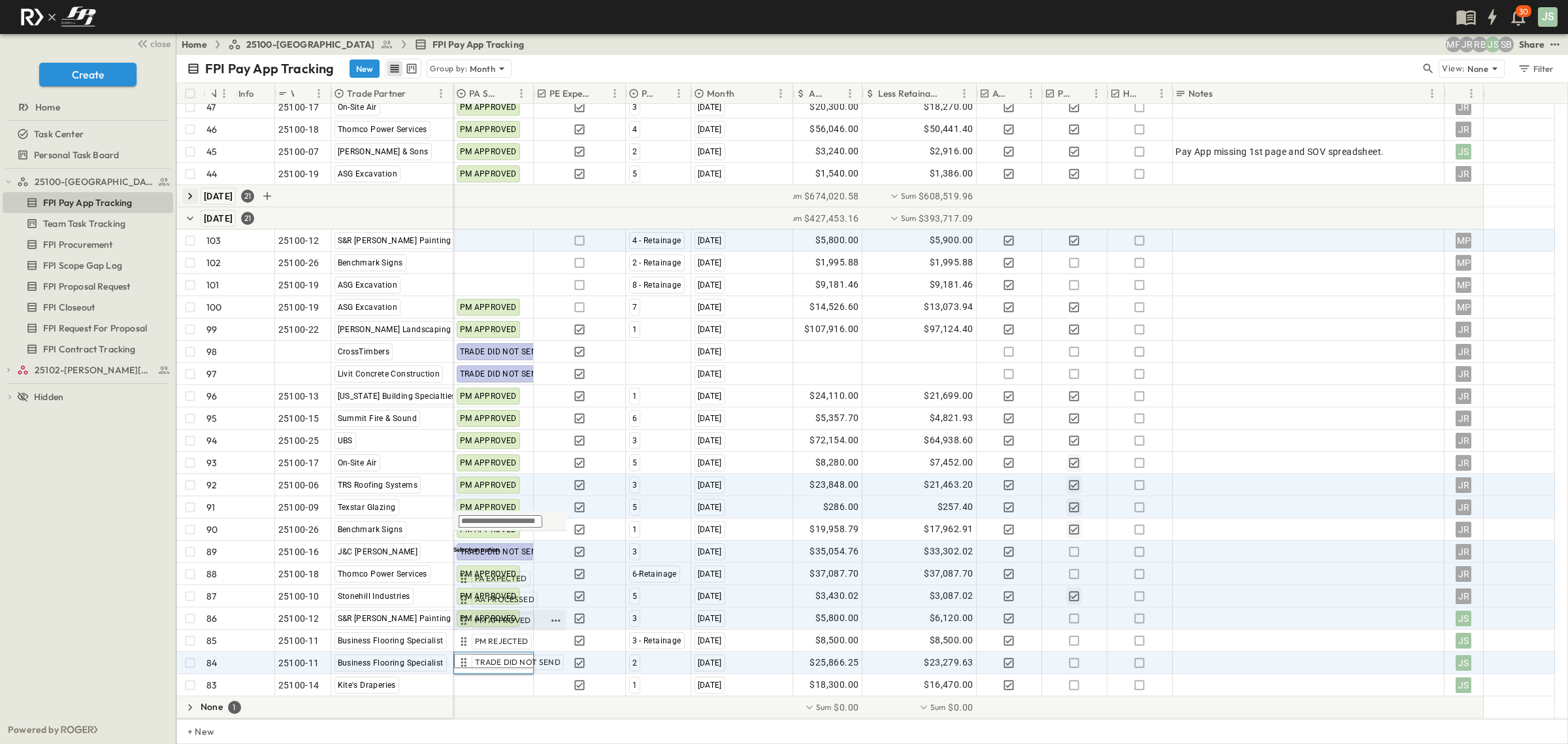
click at [497, 622] on span "PM APPROVED" at bounding box center [503, 620] width 56 height 10
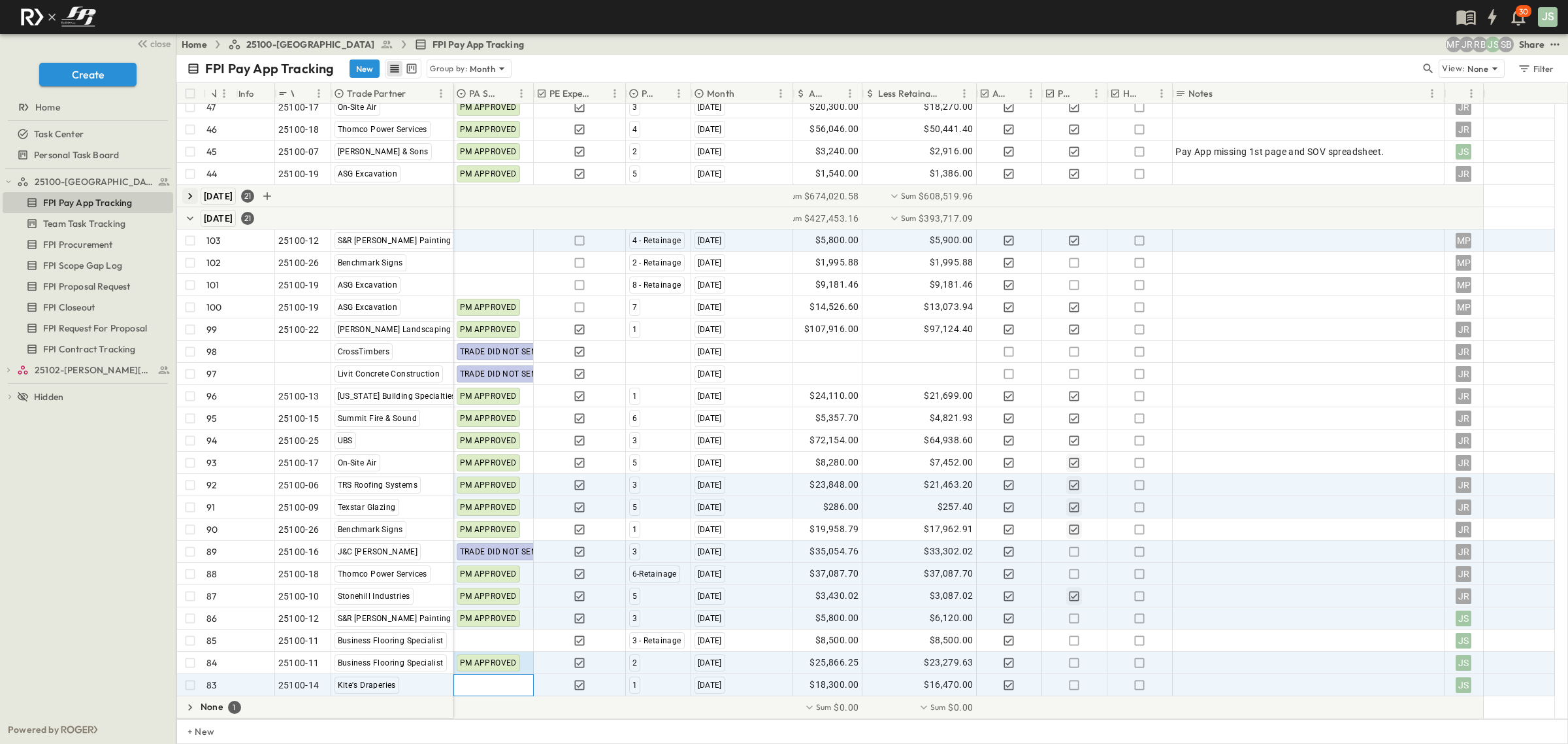
click at [501, 684] on div at bounding box center [493, 685] width 79 height 21
click at [508, 644] on span "PM APPROVED" at bounding box center [503, 642] width 56 height 10
click at [503, 575] on span "PM APPROVED" at bounding box center [488, 573] width 57 height 9
click at [509, 572] on span "PM APPROVED" at bounding box center [491, 573] width 57 height 9
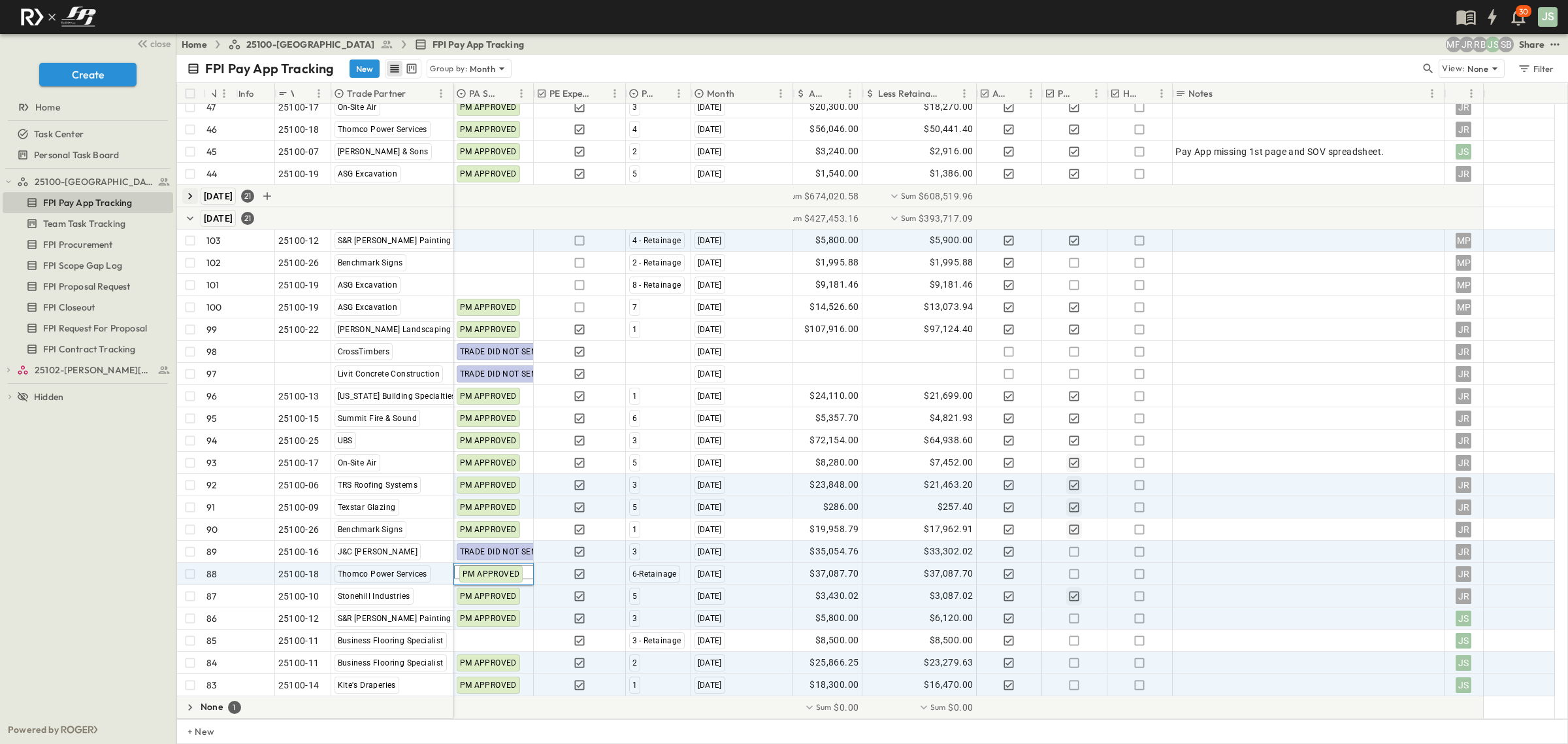
click at [518, 572] on span "PM APPROVED" at bounding box center [491, 573] width 57 height 9
click at [504, 572] on span "PM APPROVED" at bounding box center [491, 573] width 57 height 9
click at [531, 578] on div "PM APPROVED" at bounding box center [493, 573] width 78 height 20
click at [516, 577] on span "PM APPROVED" at bounding box center [491, 573] width 57 height 9
click at [481, 574] on span "PM APPROVED" at bounding box center [491, 573] width 57 height 9
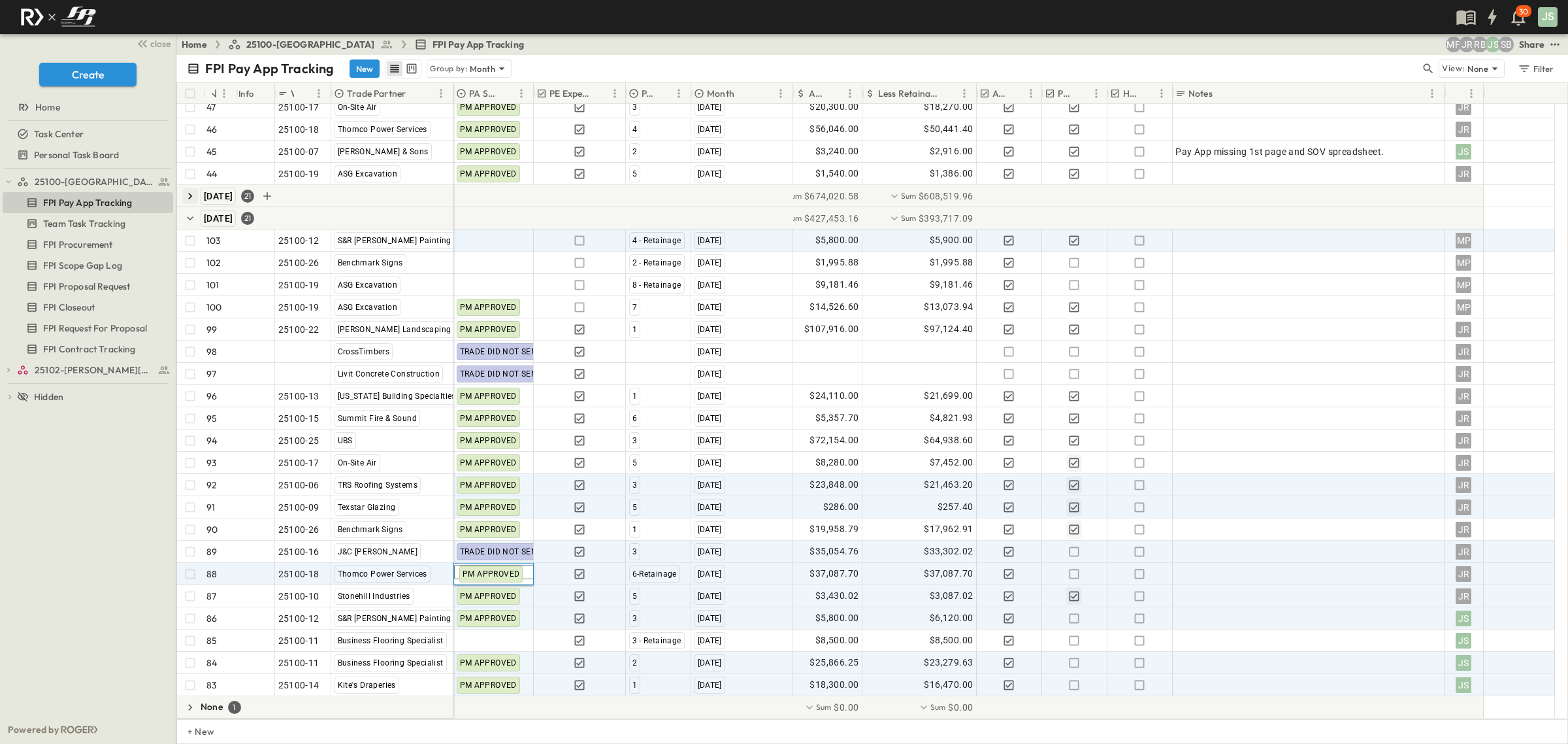
click at [481, 574] on span "PM APPROVED" at bounding box center [491, 573] width 57 height 9
click at [490, 592] on span "PM APPROVED" at bounding box center [488, 596] width 57 height 9
click at [494, 575] on span "PM APPROVED" at bounding box center [488, 573] width 57 height 9
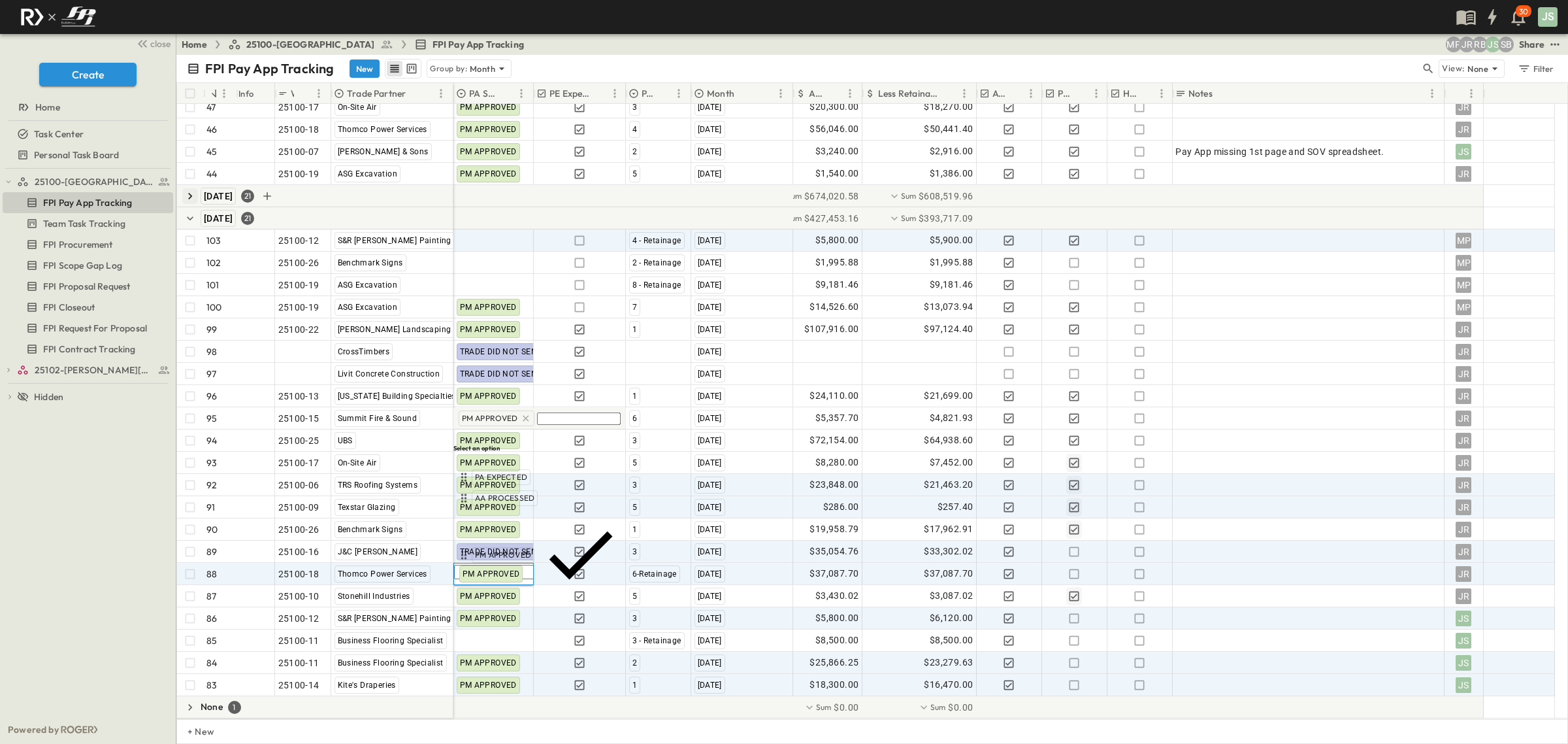
click at [521, 424] on icon at bounding box center [525, 418] width 10 height 10
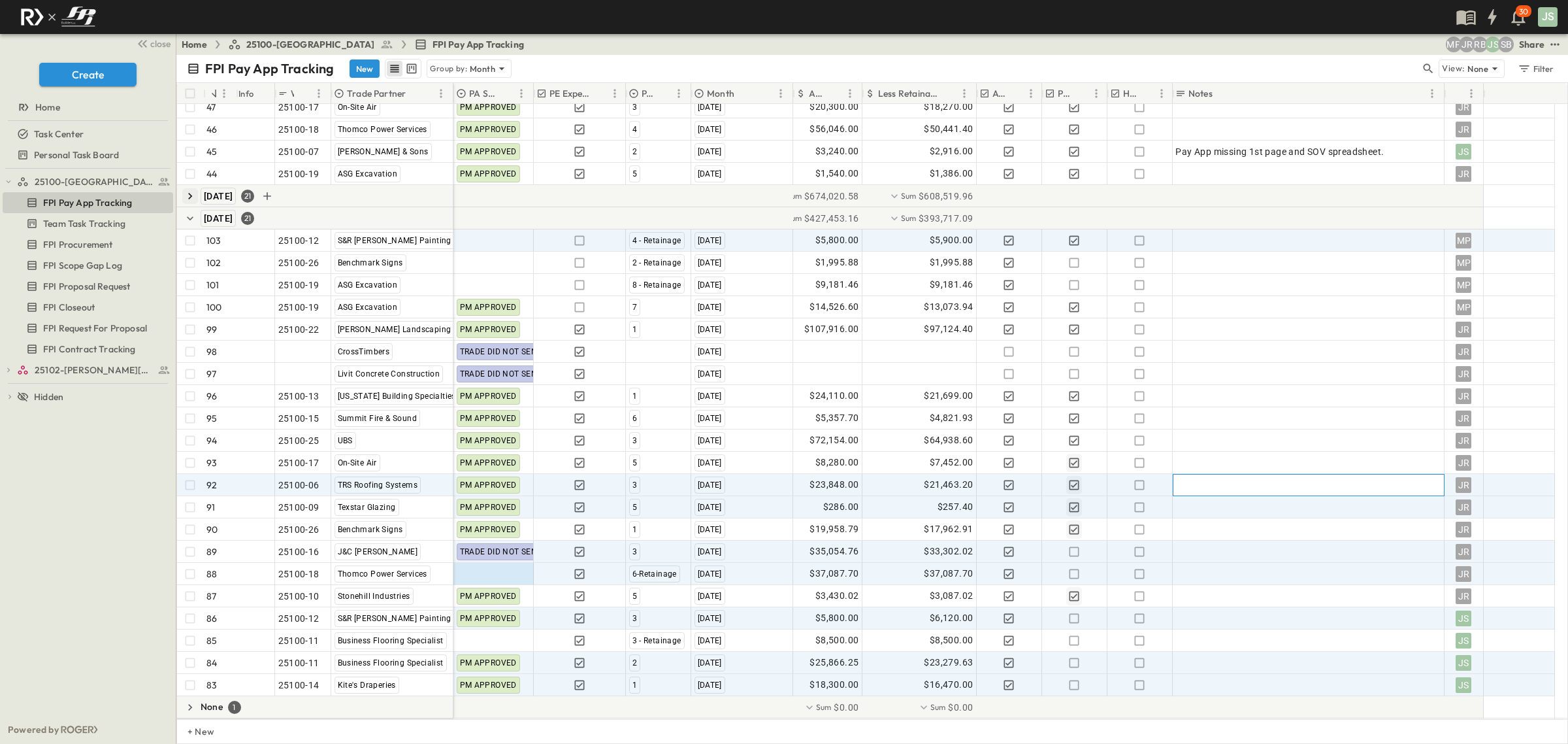
click at [1247, 488] on div at bounding box center [1308, 485] width 265 height 19
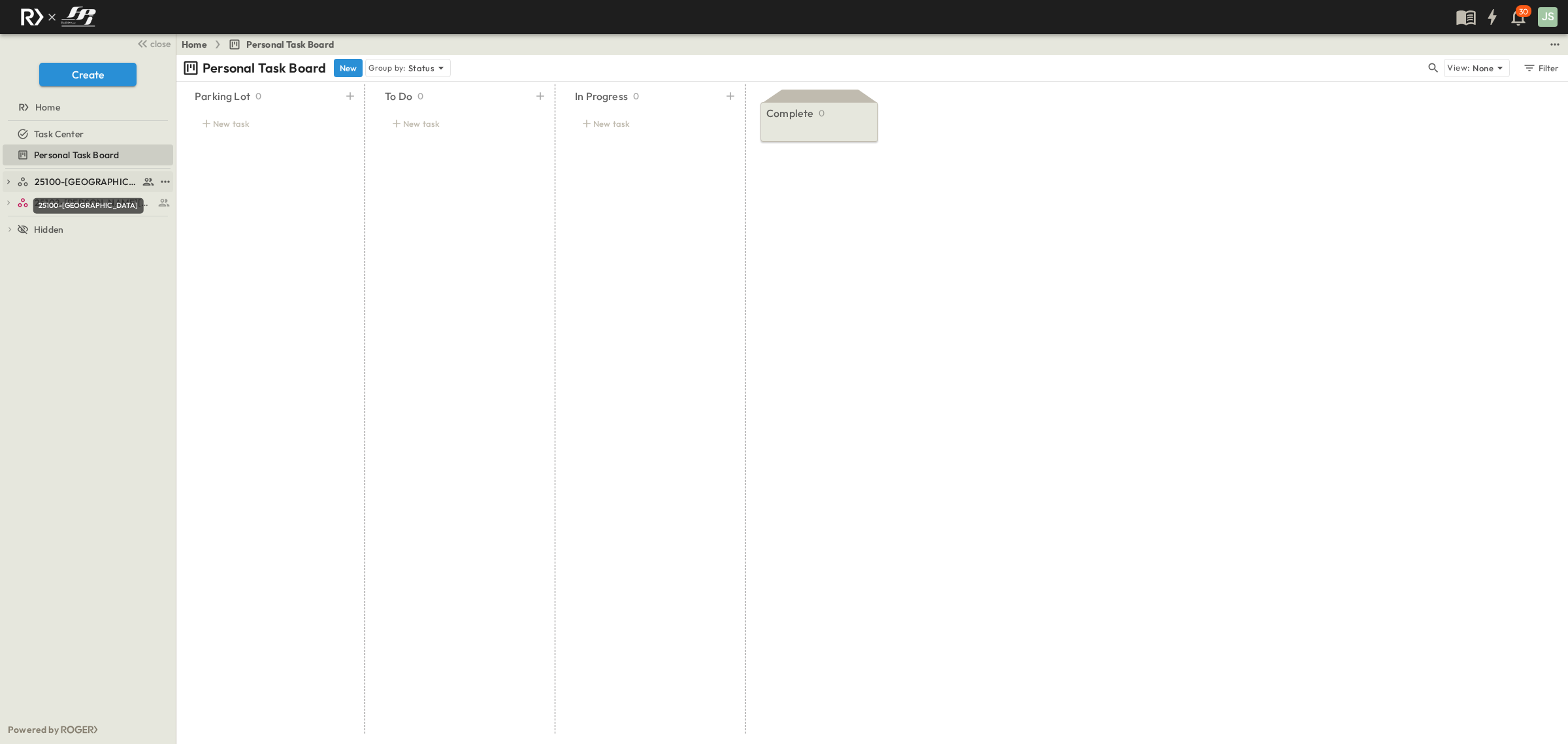
click at [81, 185] on span "25100-[GEOGRAPHIC_DATA]" at bounding box center [87, 181] width 104 height 13
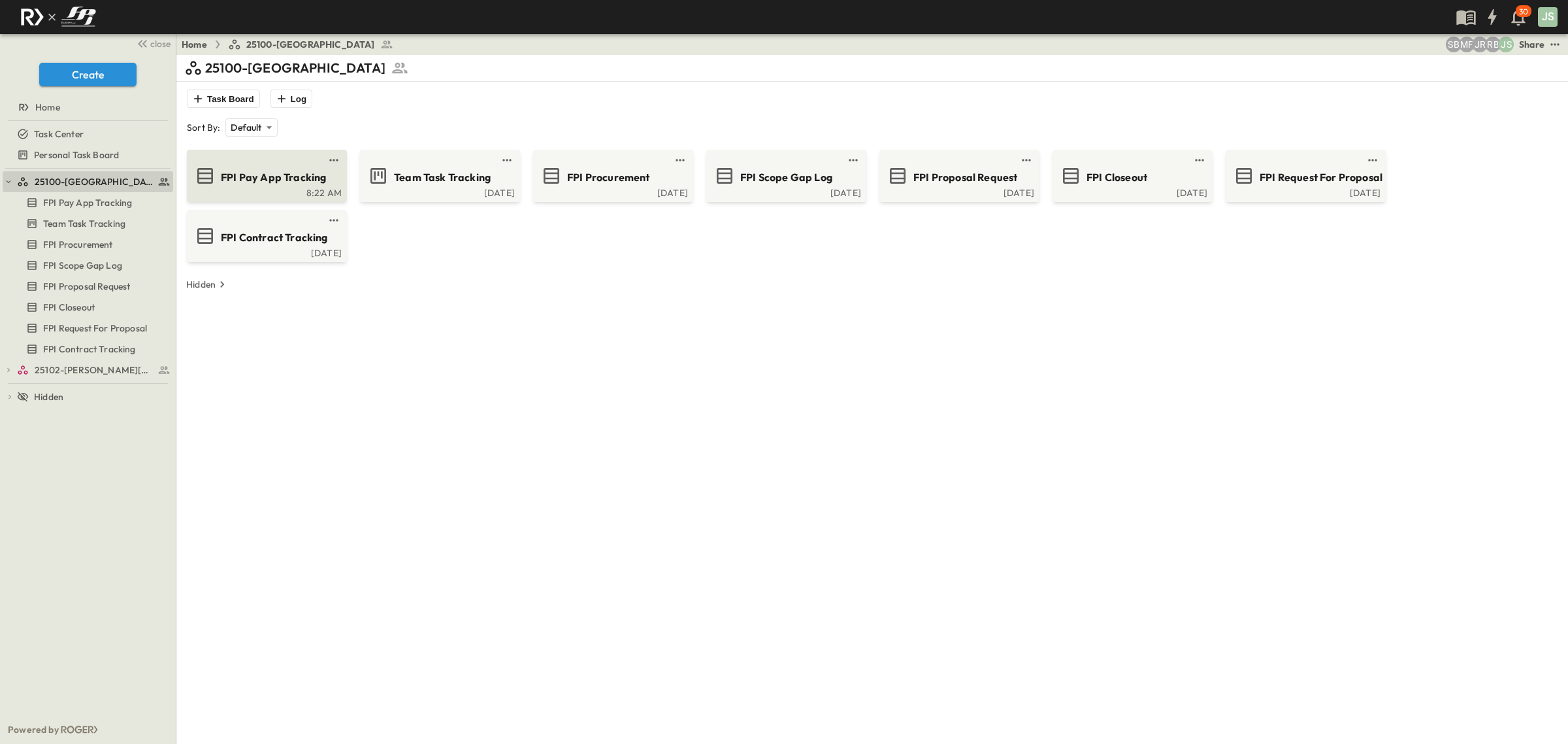
click at [271, 166] on div "FPI Pay App Tracking" at bounding box center [265, 176] width 142 height 21
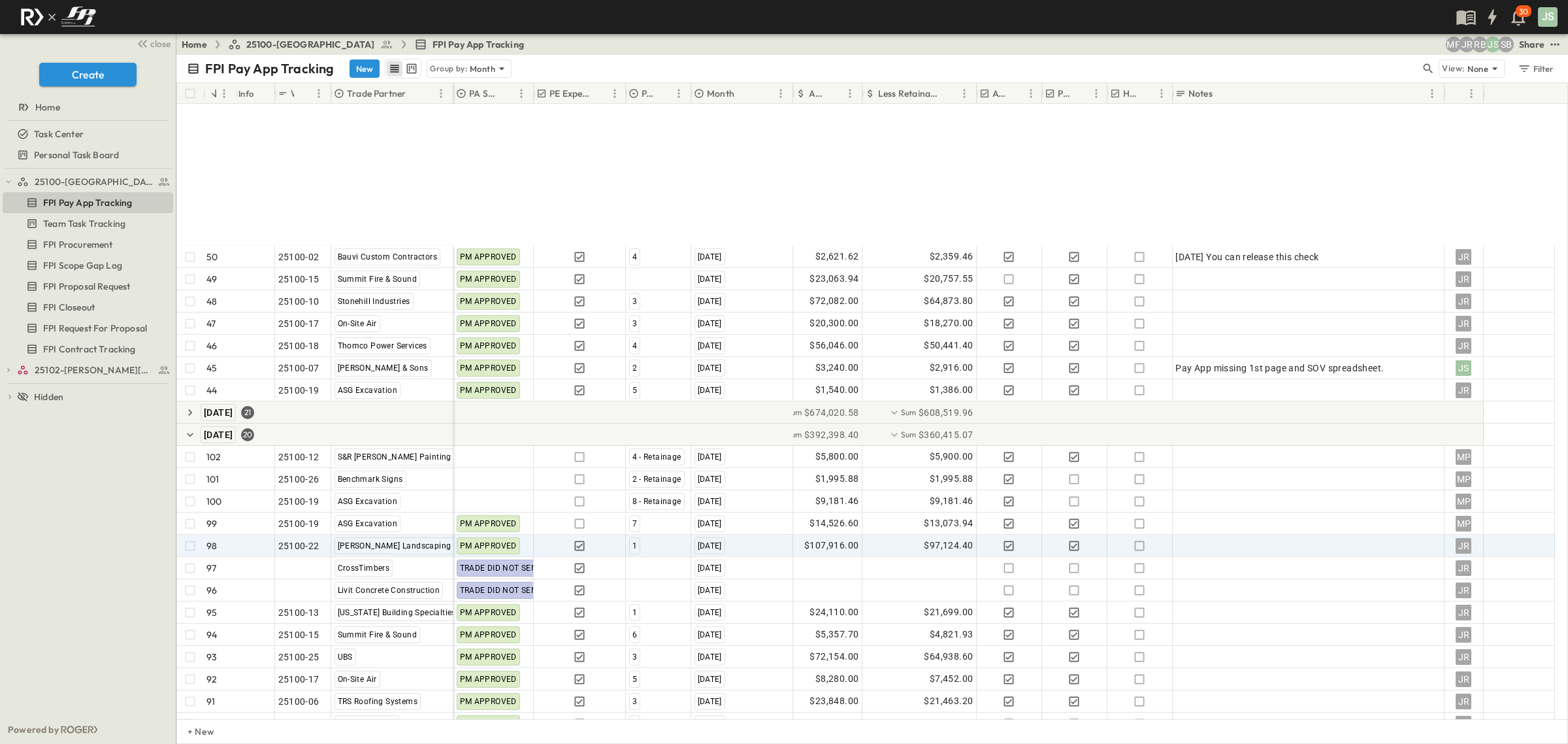
scroll to position [1386, 0]
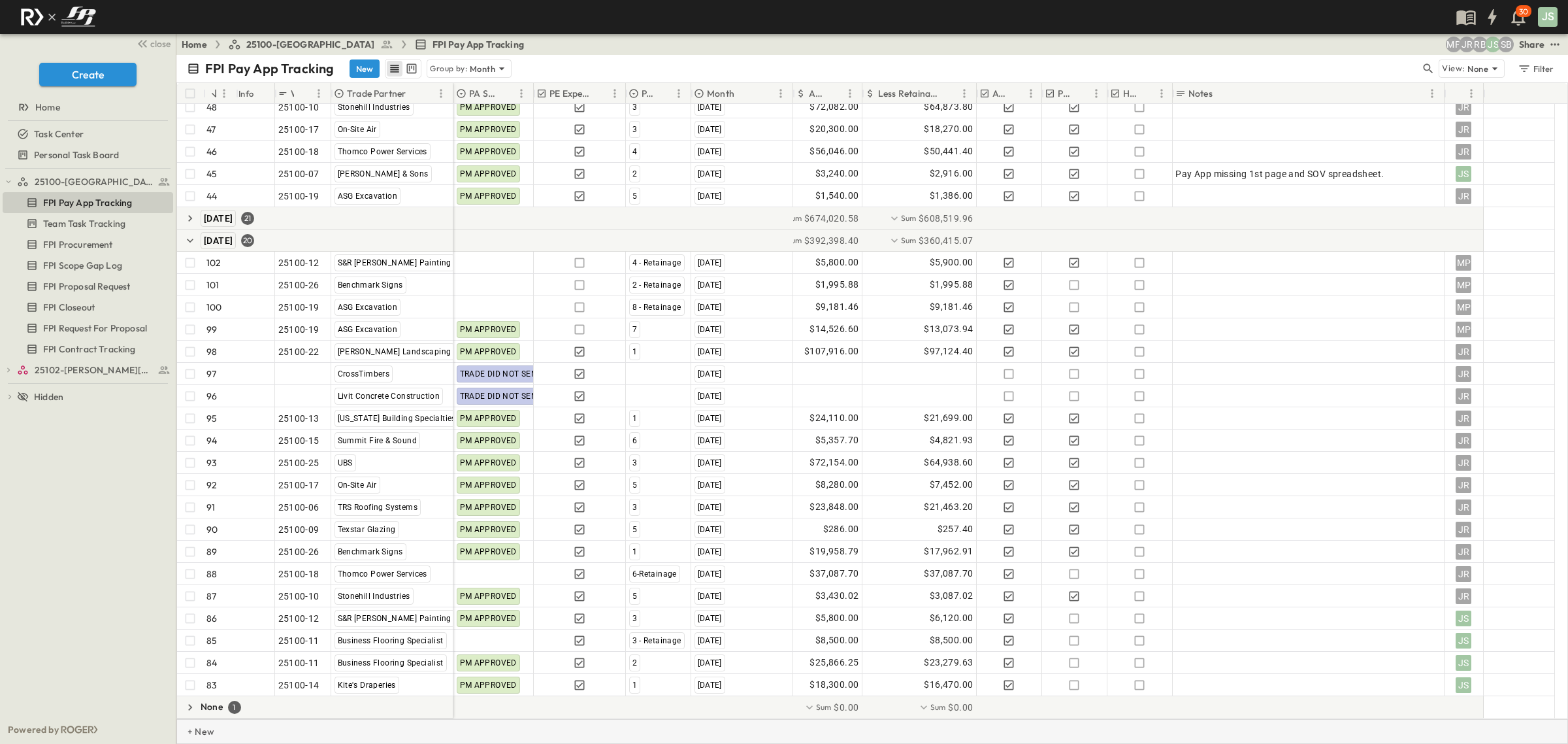
click at [195, 732] on p "+ New" at bounding box center [191, 731] width 8 height 13
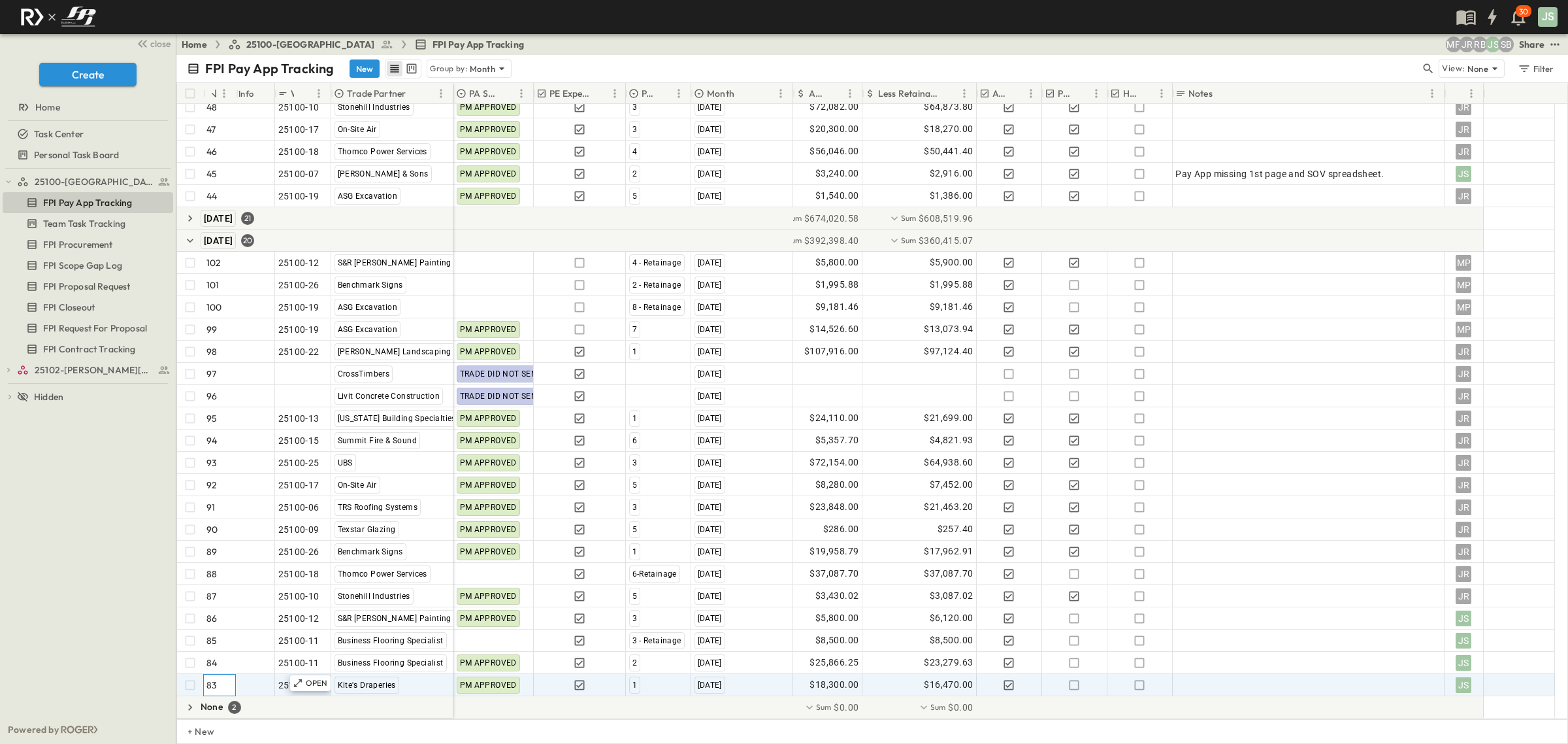
click at [206, 687] on p "83" at bounding box center [211, 685] width 10 height 13
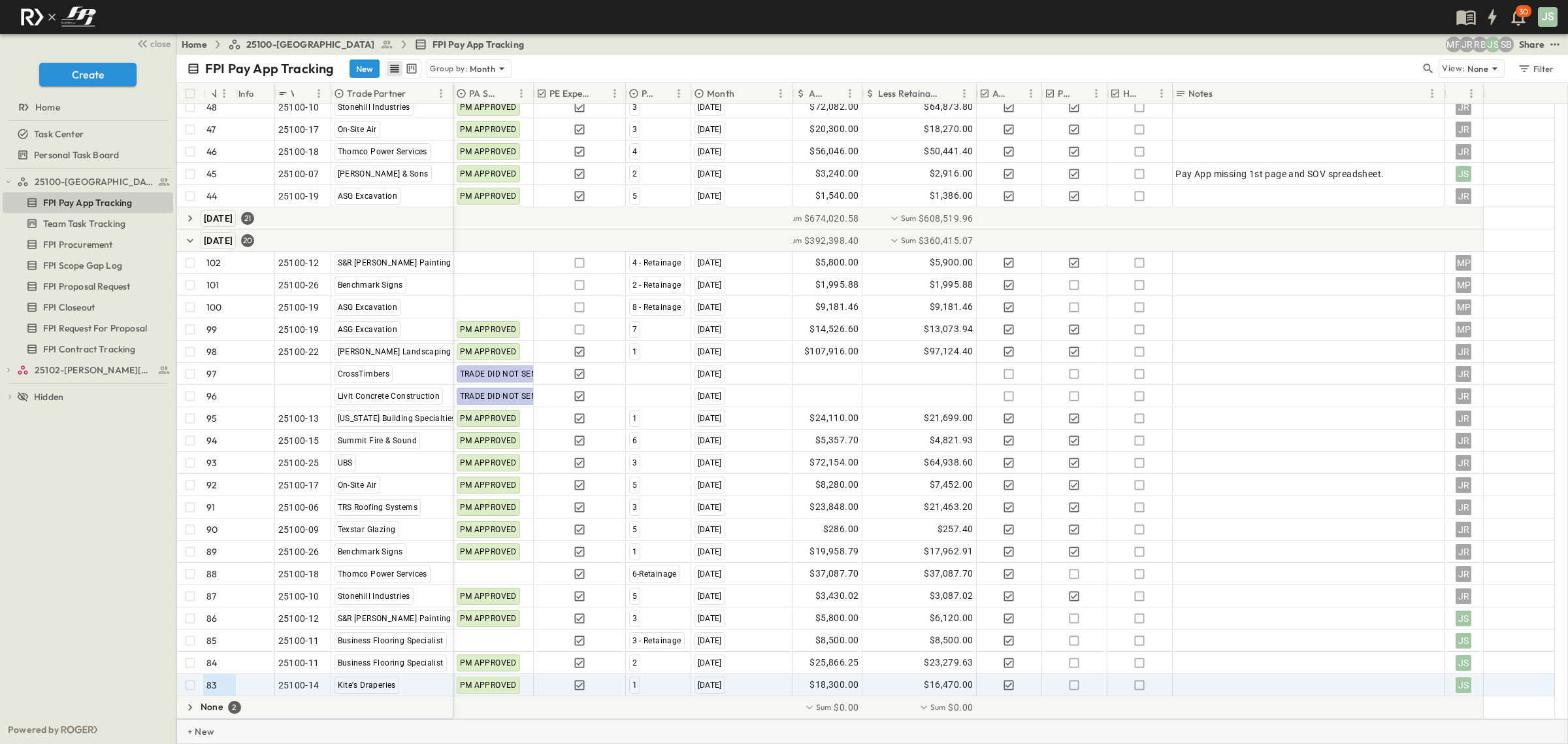
click at [191, 730] on p "+ New" at bounding box center [191, 731] width 8 height 13
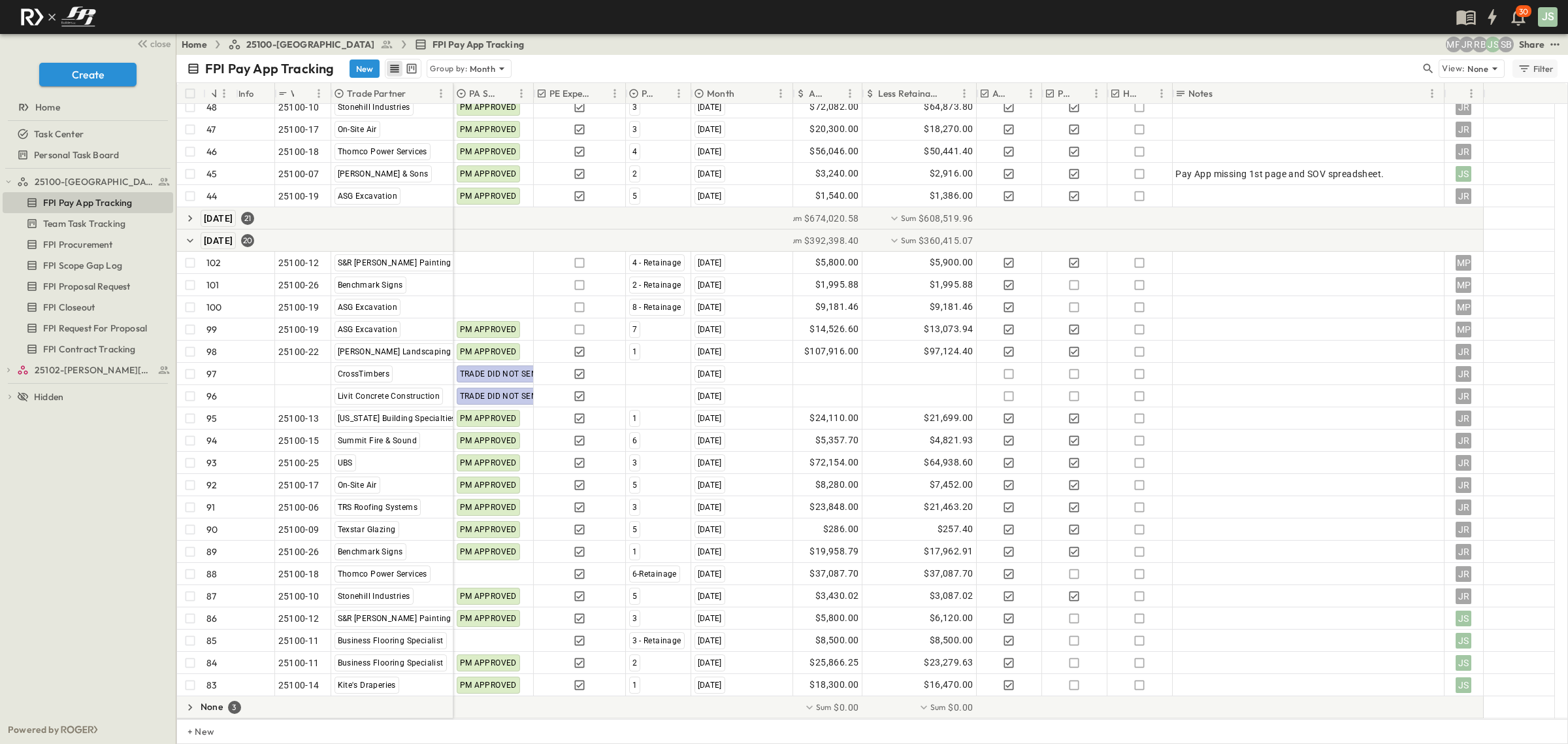
click at [1543, 61] on div "Filter" at bounding box center [1536, 68] width 37 height 14
click at [1281, 72] on div "FPI Pay App Tracking New Group by: Month" at bounding box center [803, 68] width 1234 height 20
click at [495, 72] on icon at bounding box center [501, 68] width 13 height 13
click at [472, 90] on div "None" at bounding box center [468, 87] width 84 height 19
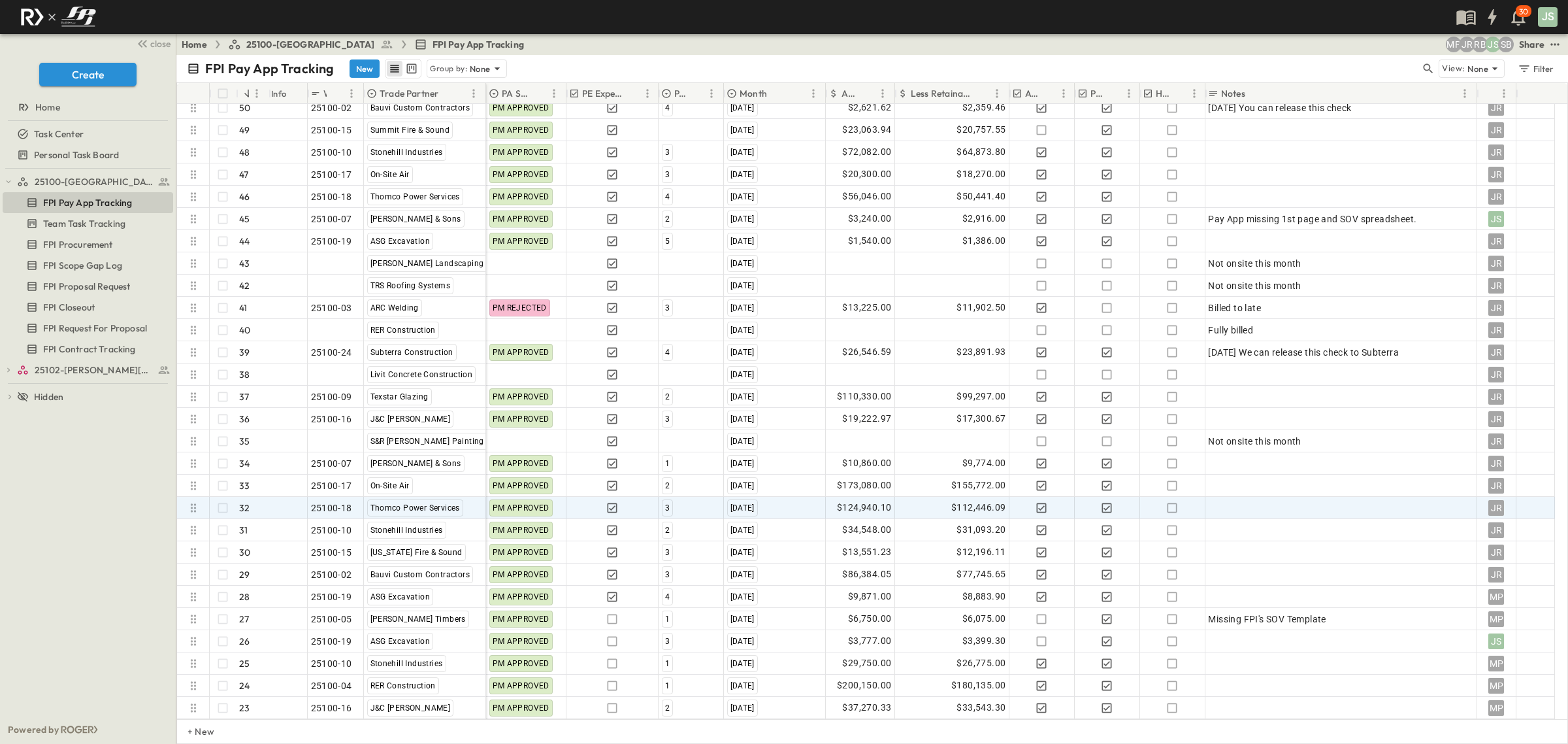
scroll to position [1719, 0]
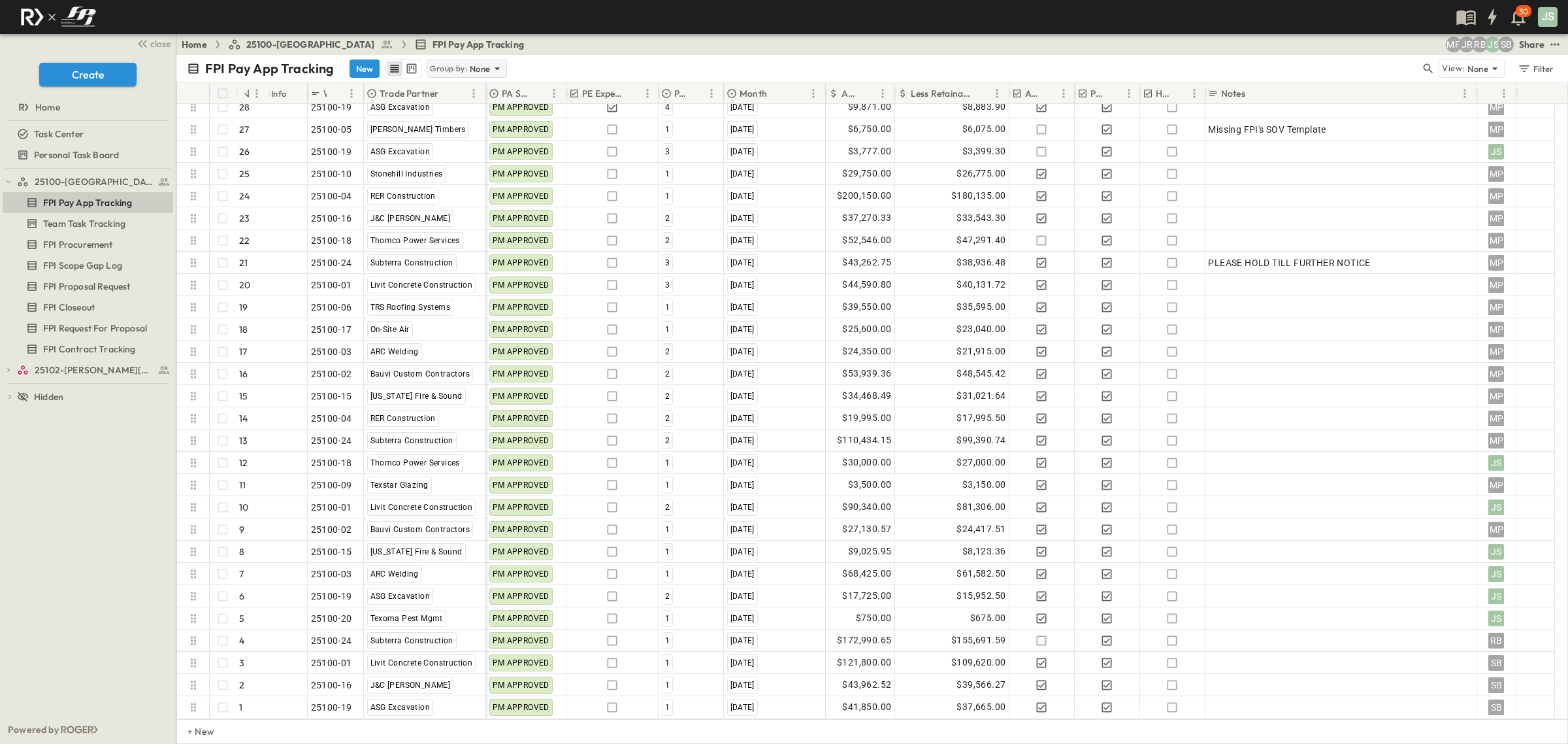
click at [459, 66] on p "Group by:" at bounding box center [448, 68] width 37 height 13
click at [456, 146] on div "Month" at bounding box center [466, 144] width 79 height 19
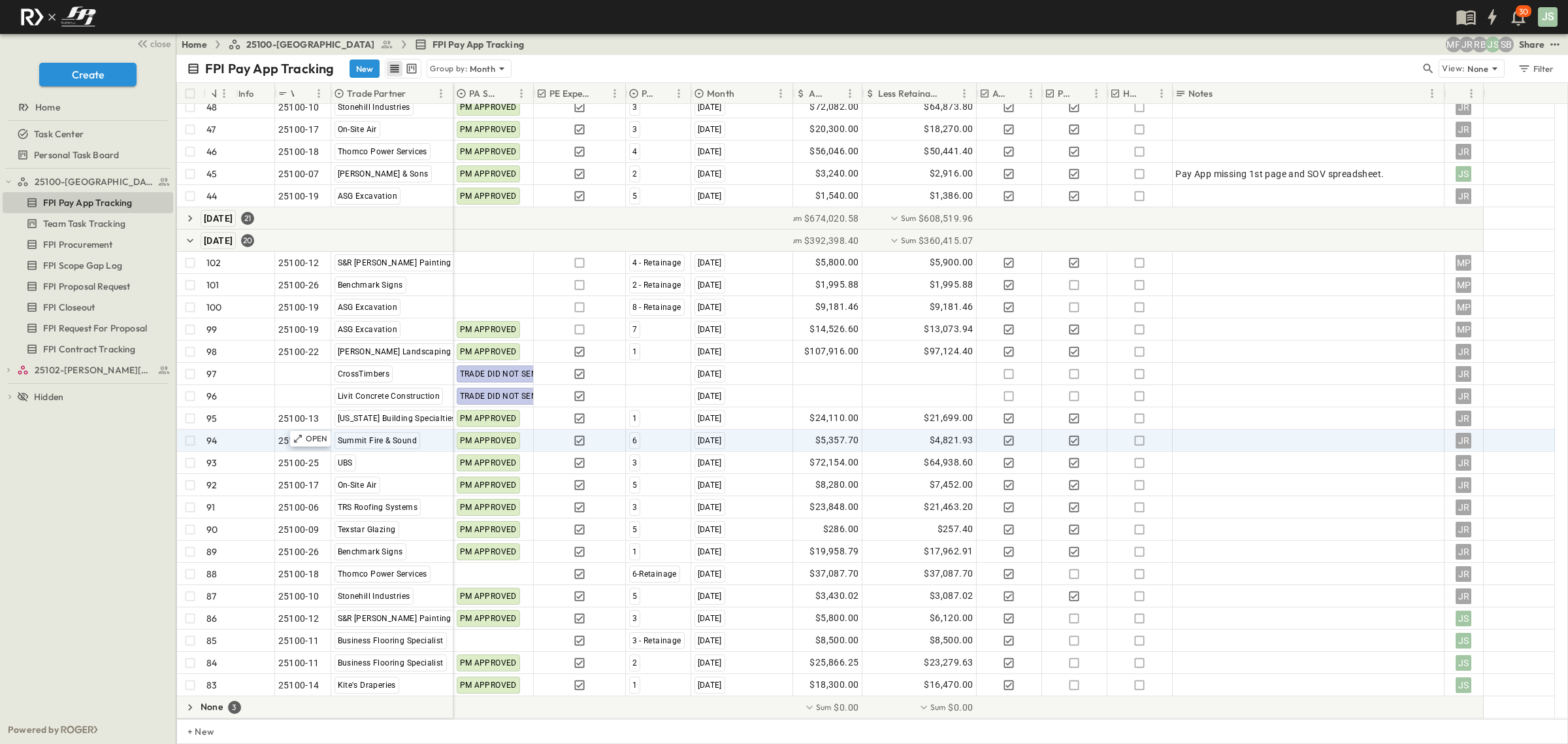
scroll to position [1386, 0]
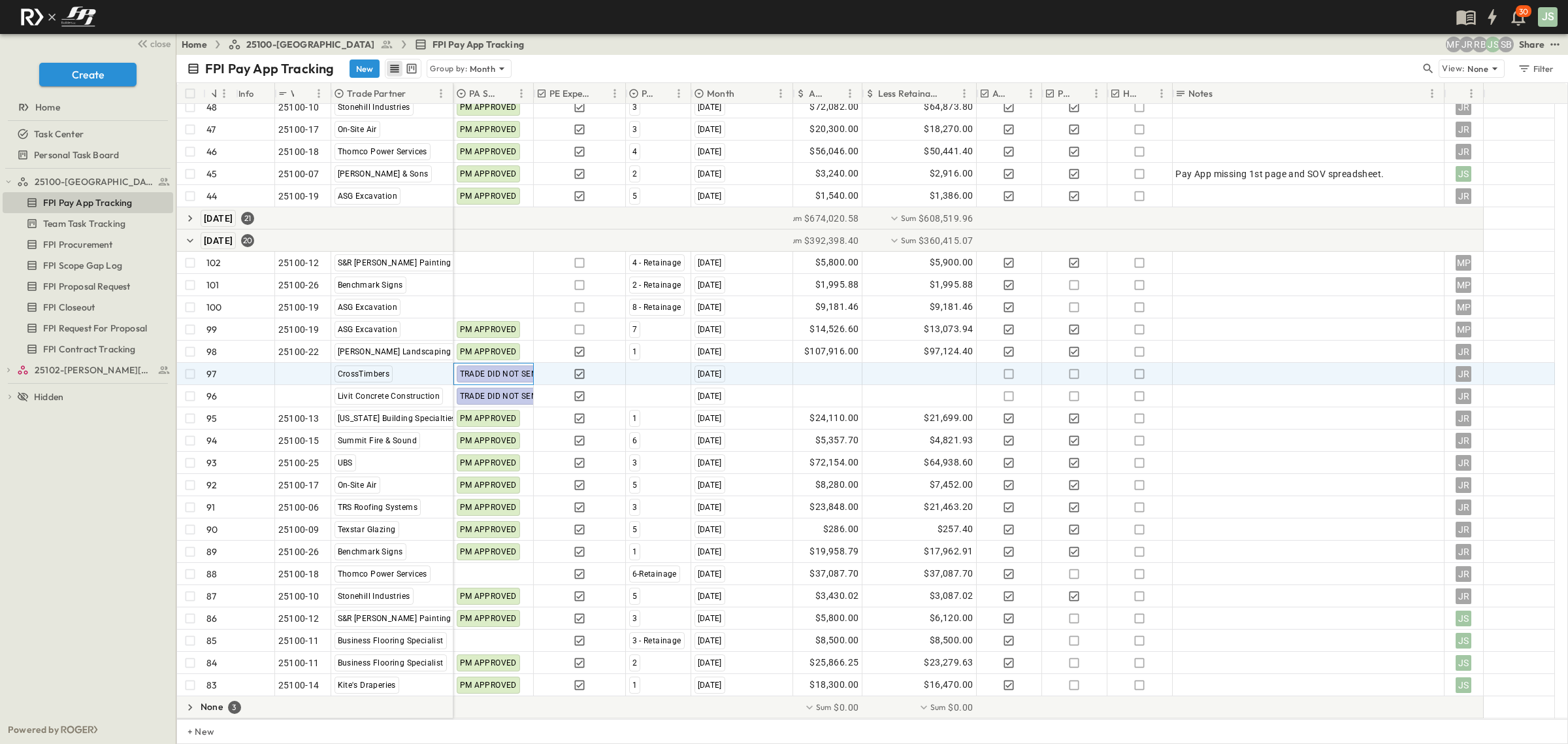
click at [488, 371] on span "TRADE DID NOT SEND" at bounding box center [502, 374] width 83 height 9
click at [374, 370] on span "CrossTimbers" at bounding box center [364, 374] width 53 height 9
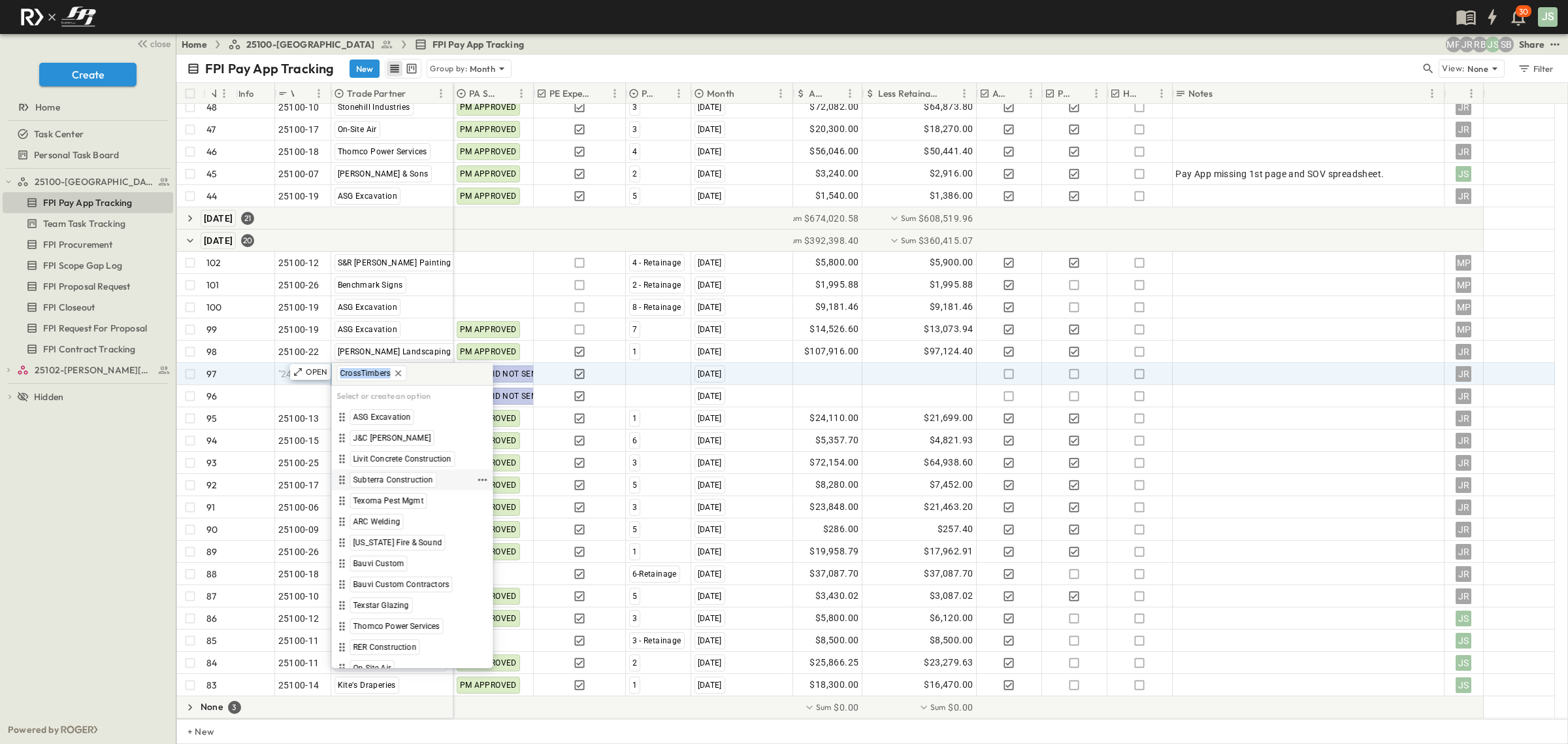
click at [389, 475] on span "Subterra Construction" at bounding box center [393, 480] width 81 height 10
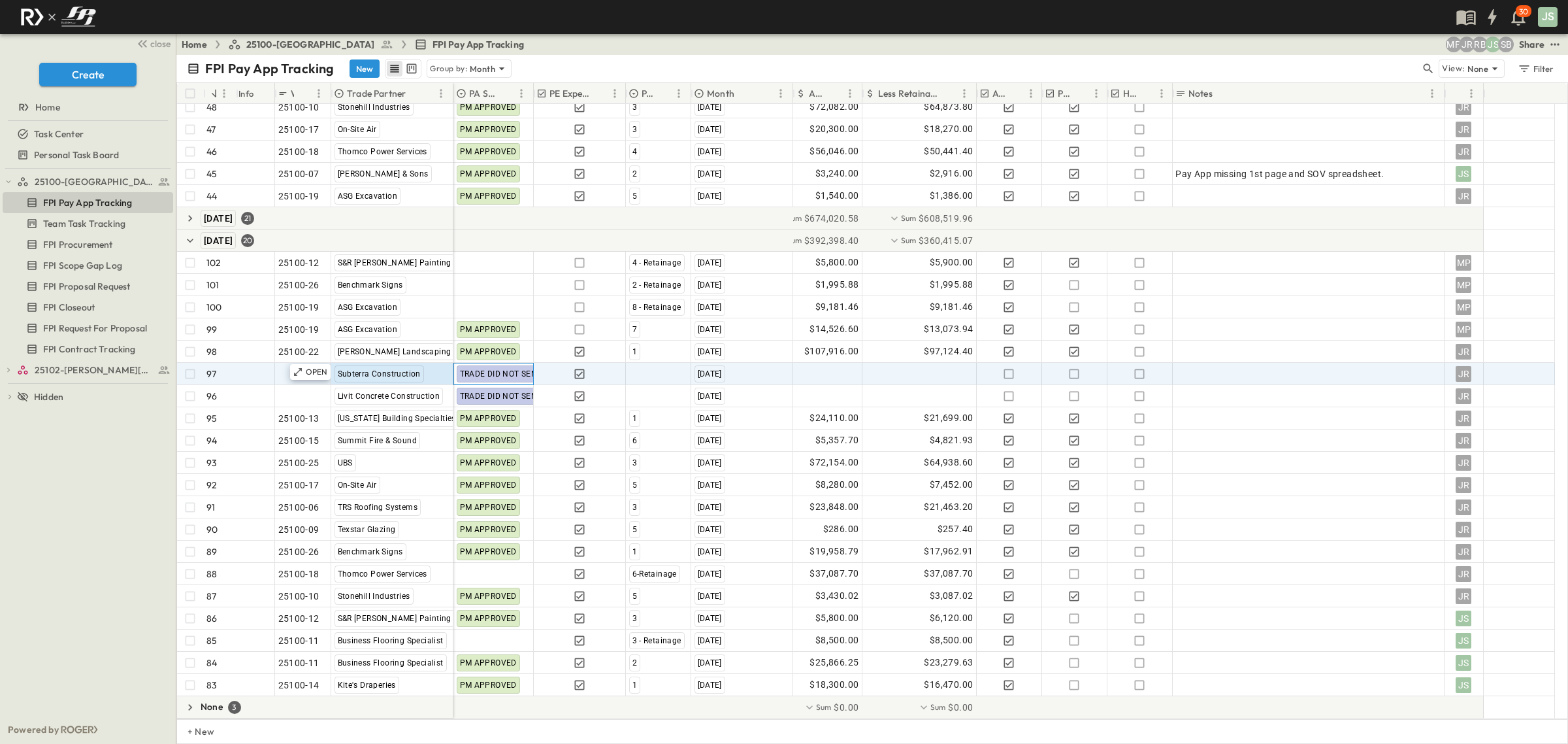
click at [509, 370] on span "TRADE DID NOT SEND" at bounding box center [502, 374] width 83 height 9
click at [278, 373] on span ""24101-01"" at bounding box center [301, 374] width 47 height 13
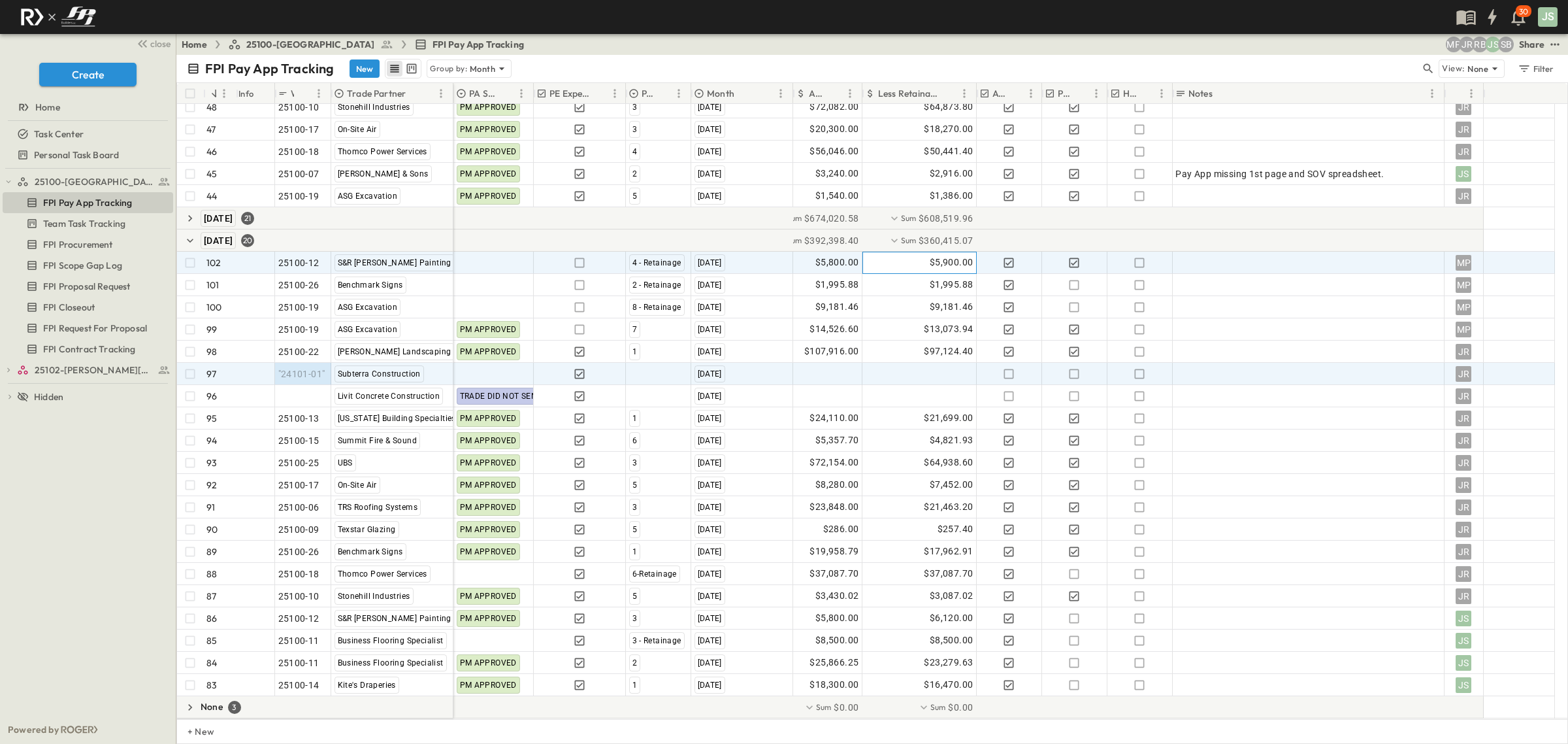
click at [951, 262] on span "$5,900.00" at bounding box center [952, 262] width 44 height 15
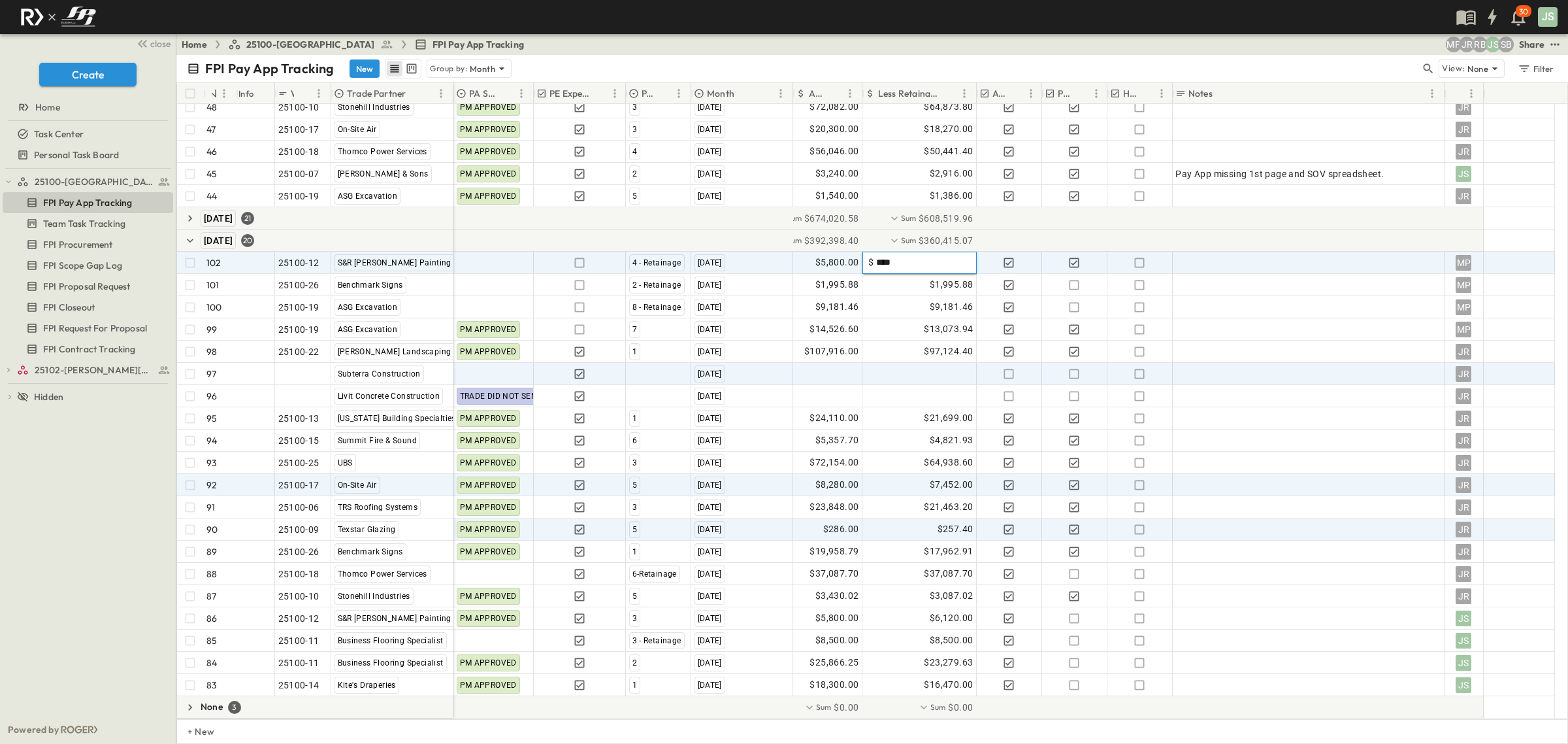
type input "****"
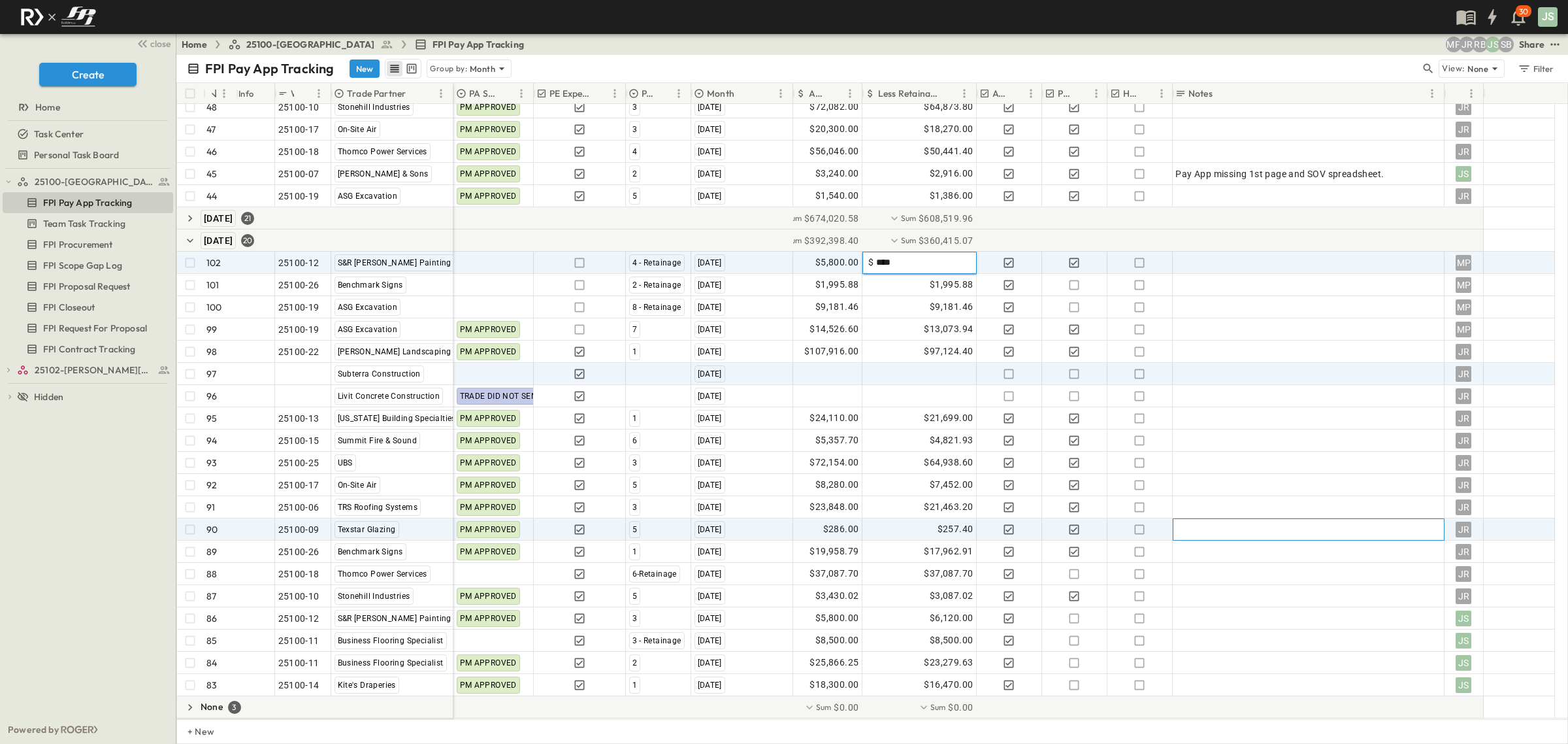
click at [1332, 518] on div at bounding box center [1309, 529] width 272 height 22
click at [90, 217] on span "Team Task Tracking" at bounding box center [84, 223] width 82 height 13
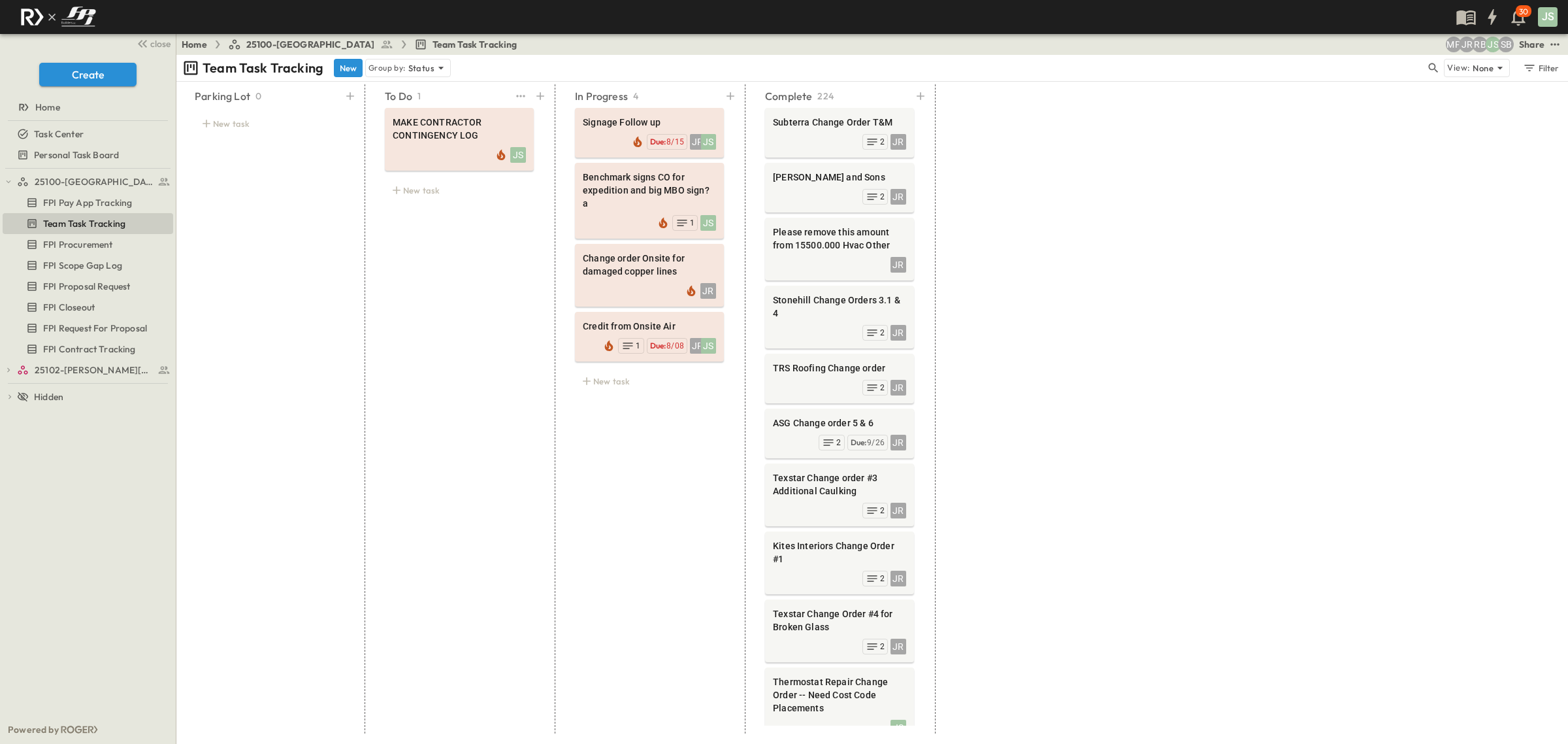
click at [529, 90] on div at bounding box center [531, 96] width 37 height 19
click at [537, 99] on icon at bounding box center [540, 95] width 13 height 13
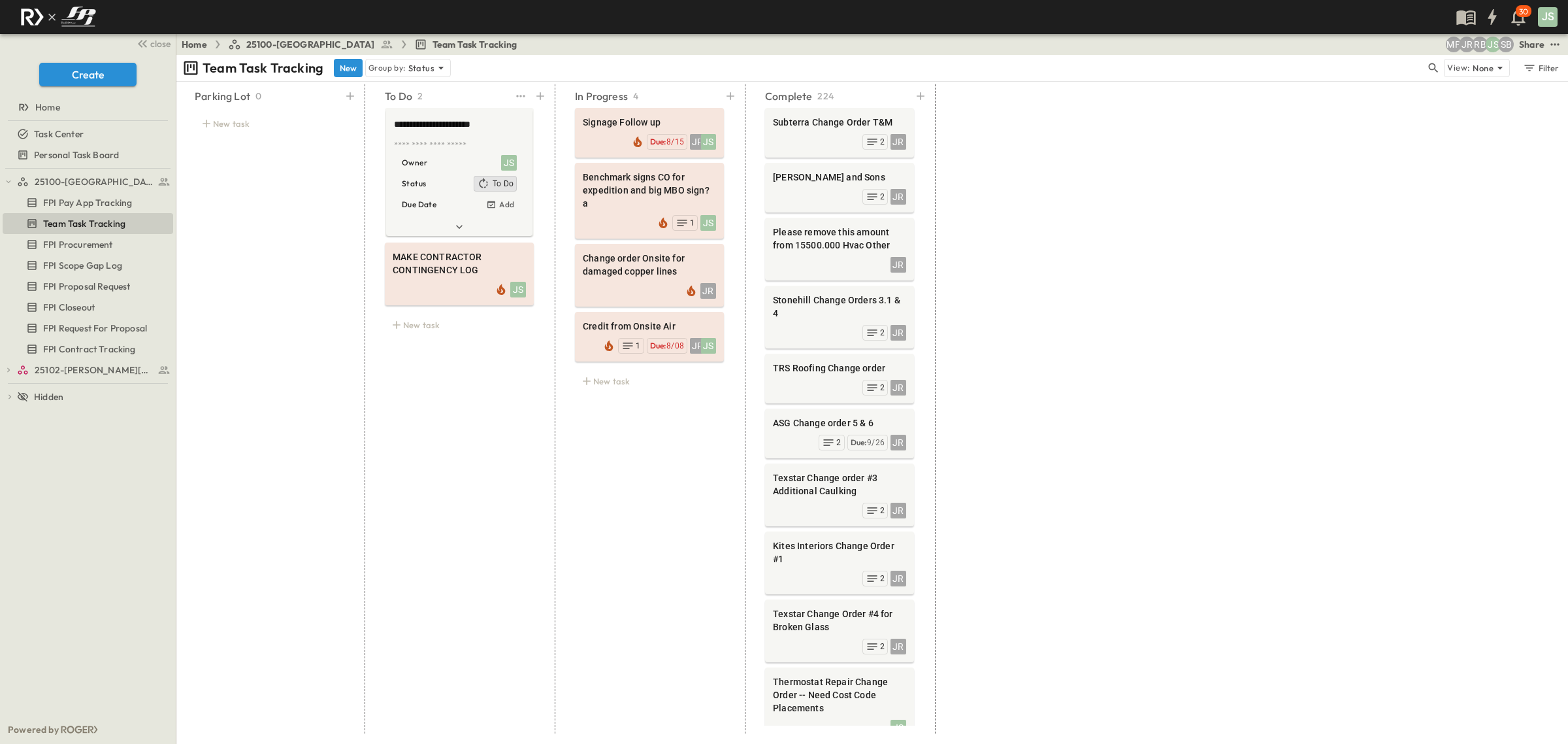
type textarea "**********"
click at [438, 390] on div "**********" at bounding box center [459, 409] width 180 height 649
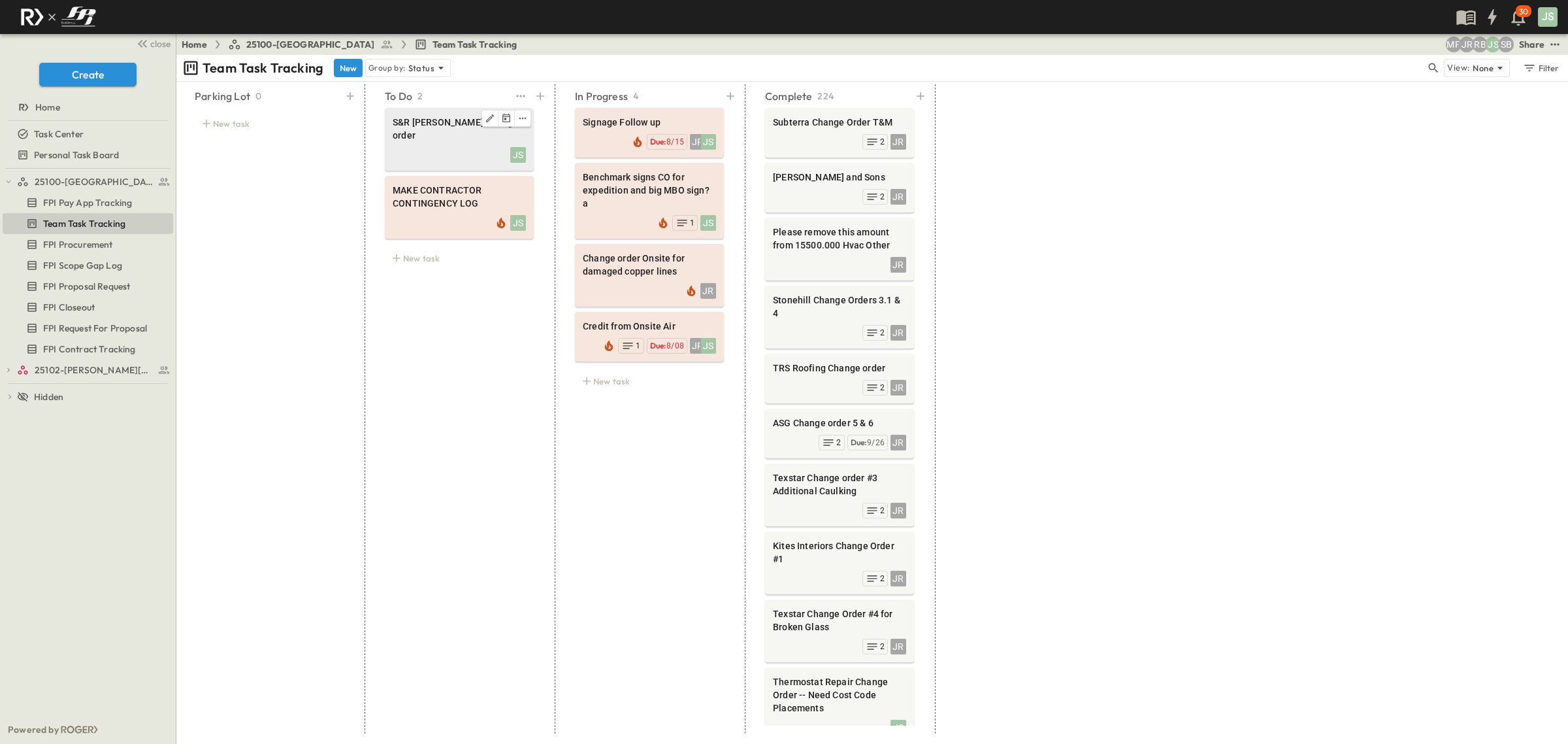
click at [466, 127] on span "S&R Trice Change order" at bounding box center [459, 128] width 133 height 26
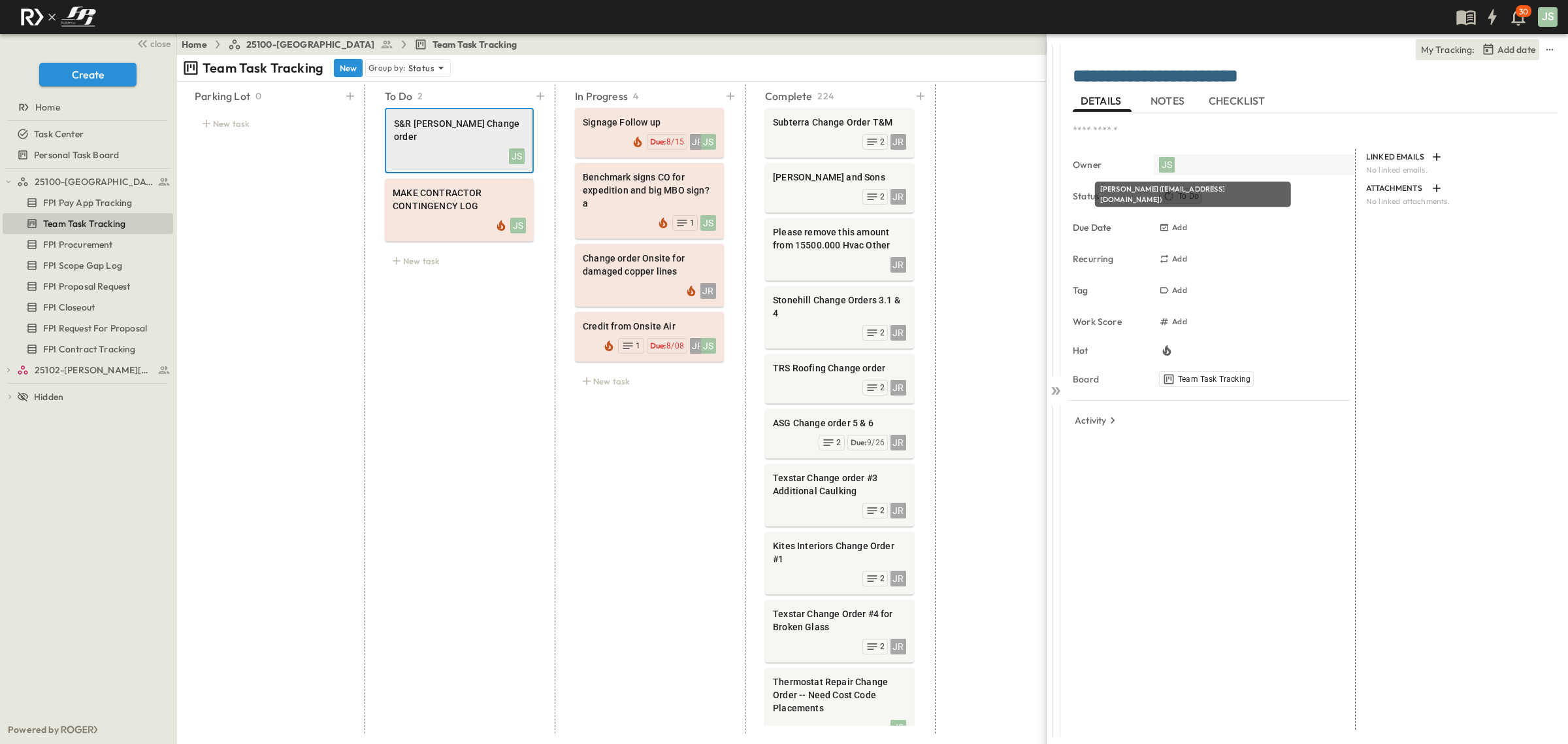
click at [1168, 166] on div "JS" at bounding box center [1166, 165] width 15 height 15
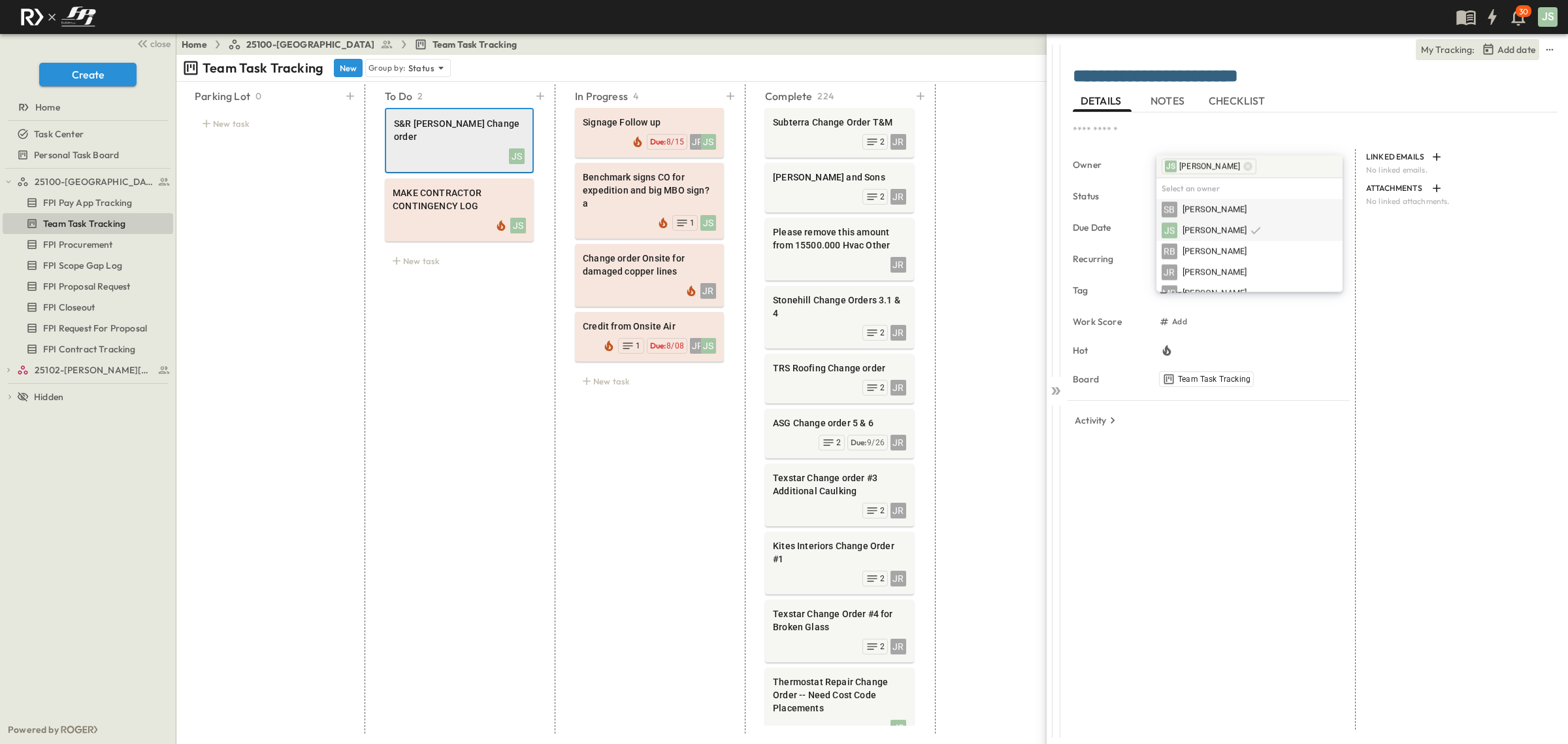
click at [1223, 233] on span "Jesse Sullivan" at bounding box center [1214, 230] width 64 height 13
click at [1230, 268] on span "Jayden Ramirez" at bounding box center [1214, 272] width 64 height 13
click at [1170, 104] on span "NOTES" at bounding box center [1168, 101] width 37 height 12
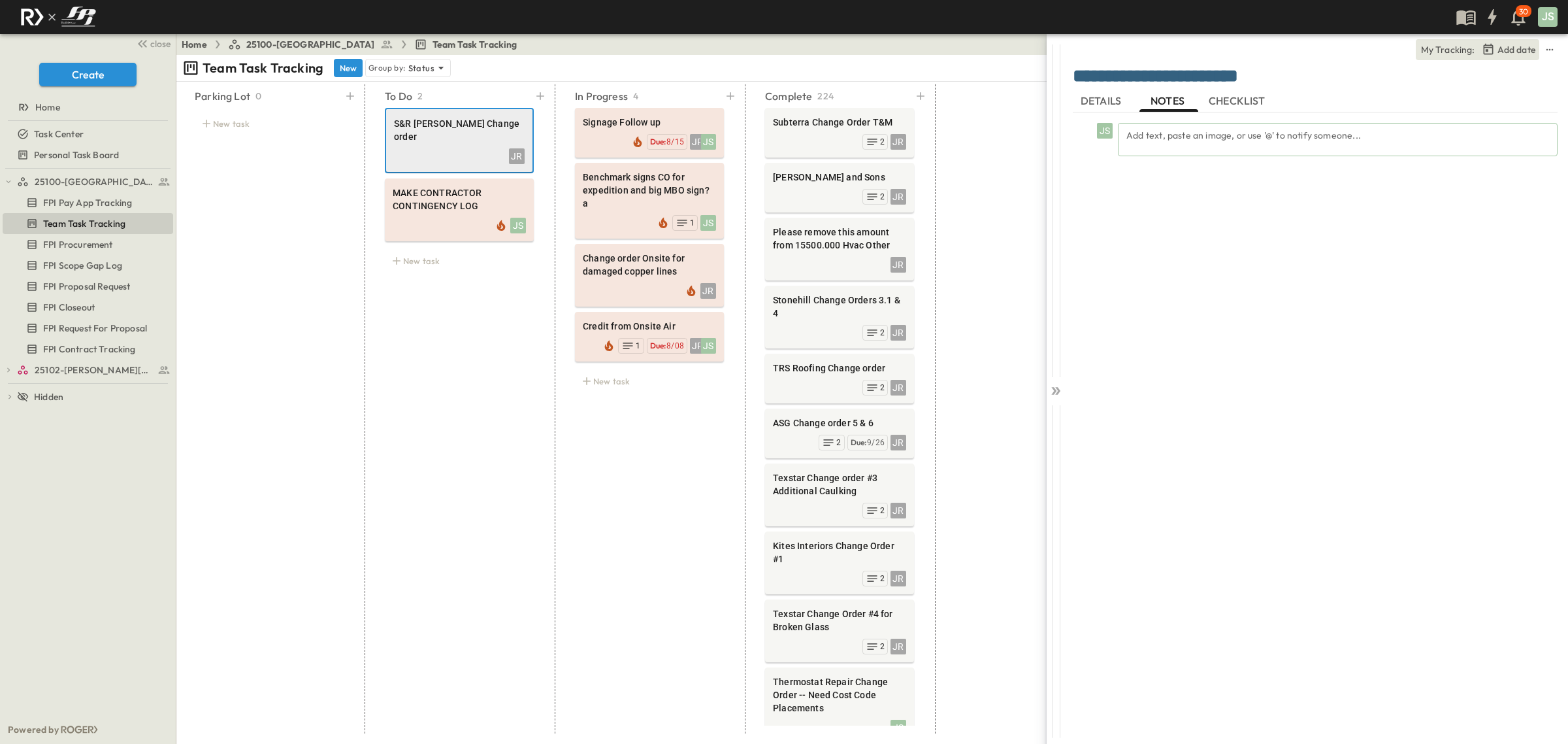
click at [1155, 140] on div "Add text, paste an image, or use '@' to notify someone..." at bounding box center [1338, 139] width 440 height 33
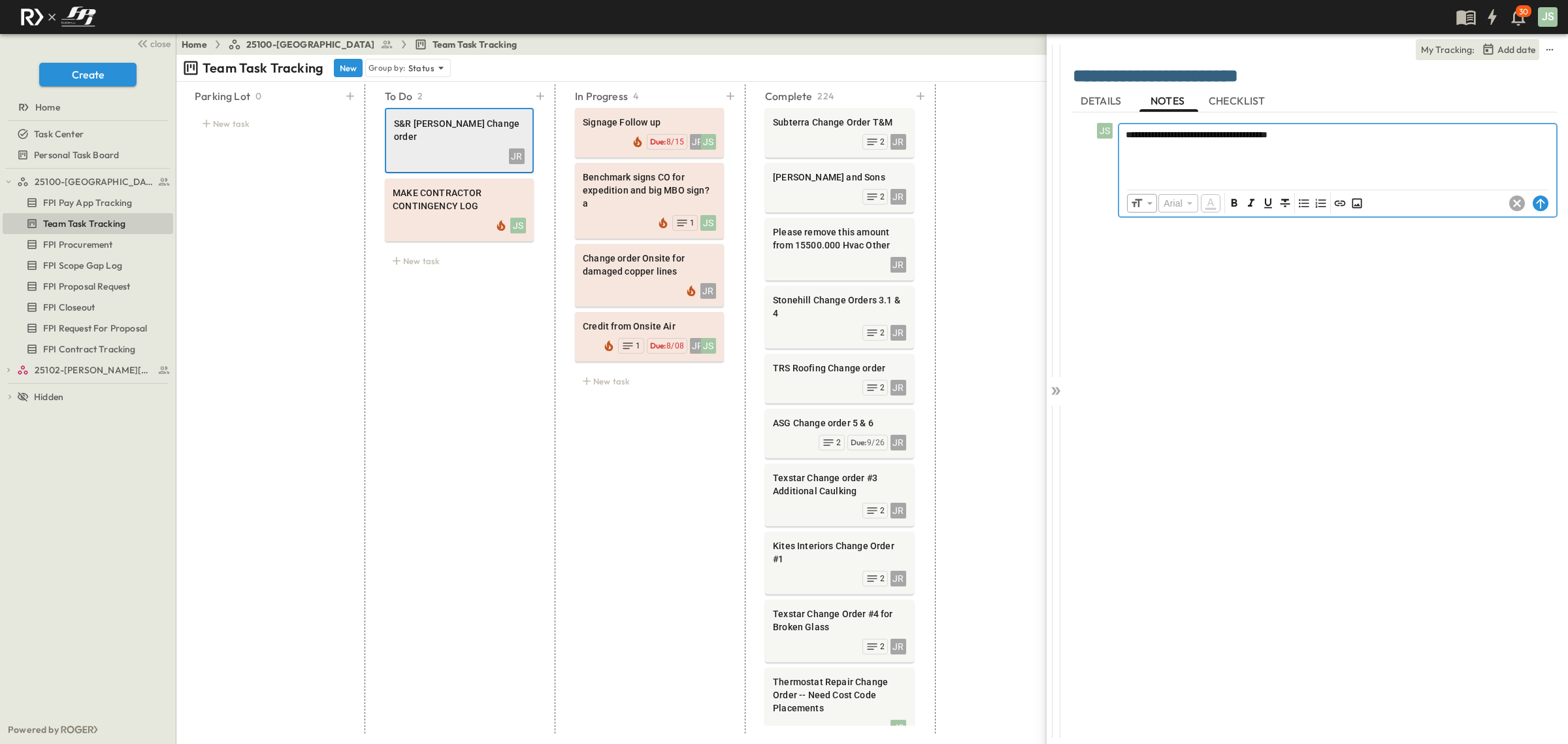
click at [1363, 129] on p "**********" at bounding box center [1338, 134] width 424 height 13
click at [1133, 130] on span "**********" at bounding box center [1211, 134] width 171 height 9
click at [1297, 132] on span "**********" at bounding box center [1211, 134] width 171 height 9
click at [1542, 205] on circle at bounding box center [1541, 202] width 15 height 15
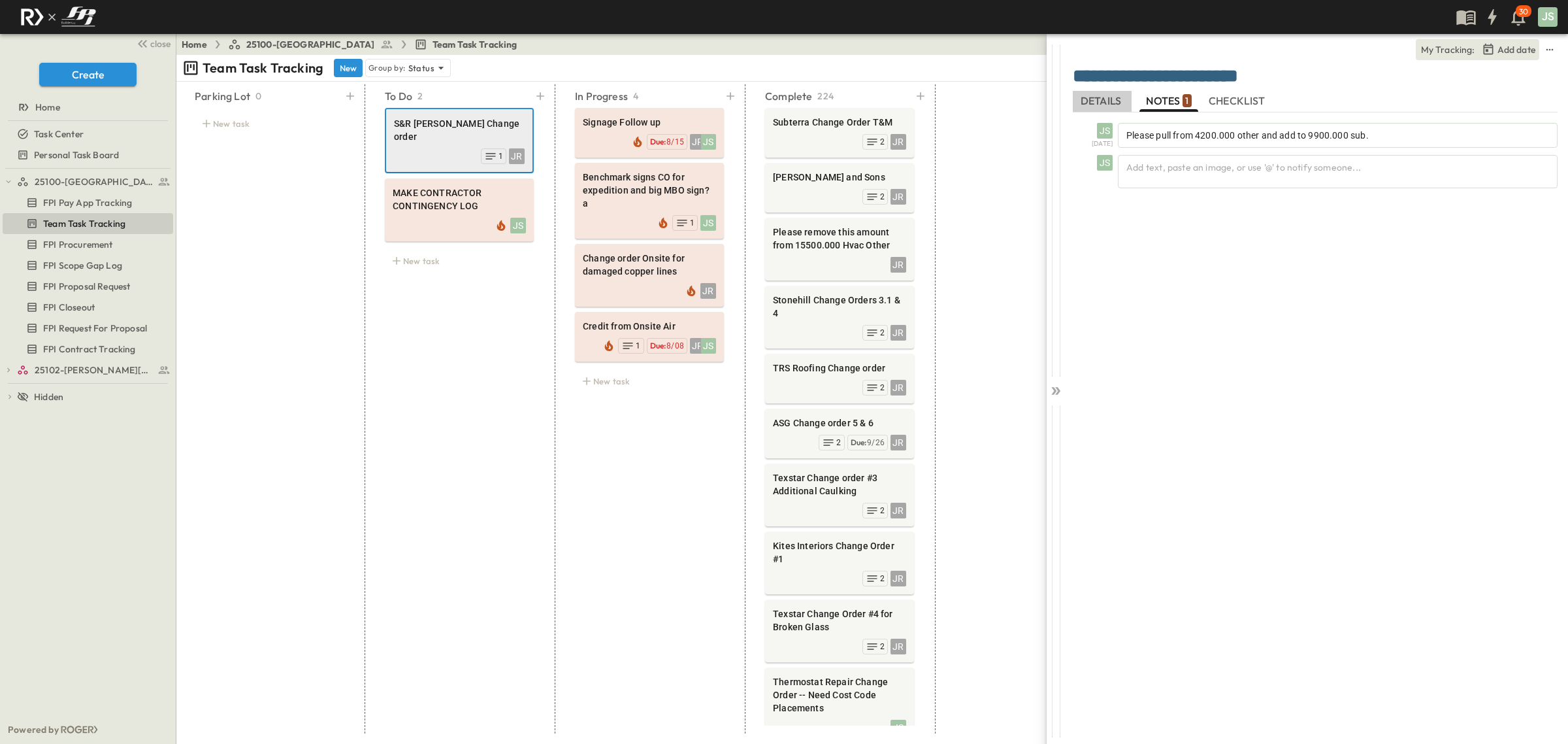
click at [1098, 99] on span "DETAILS" at bounding box center [1102, 101] width 43 height 12
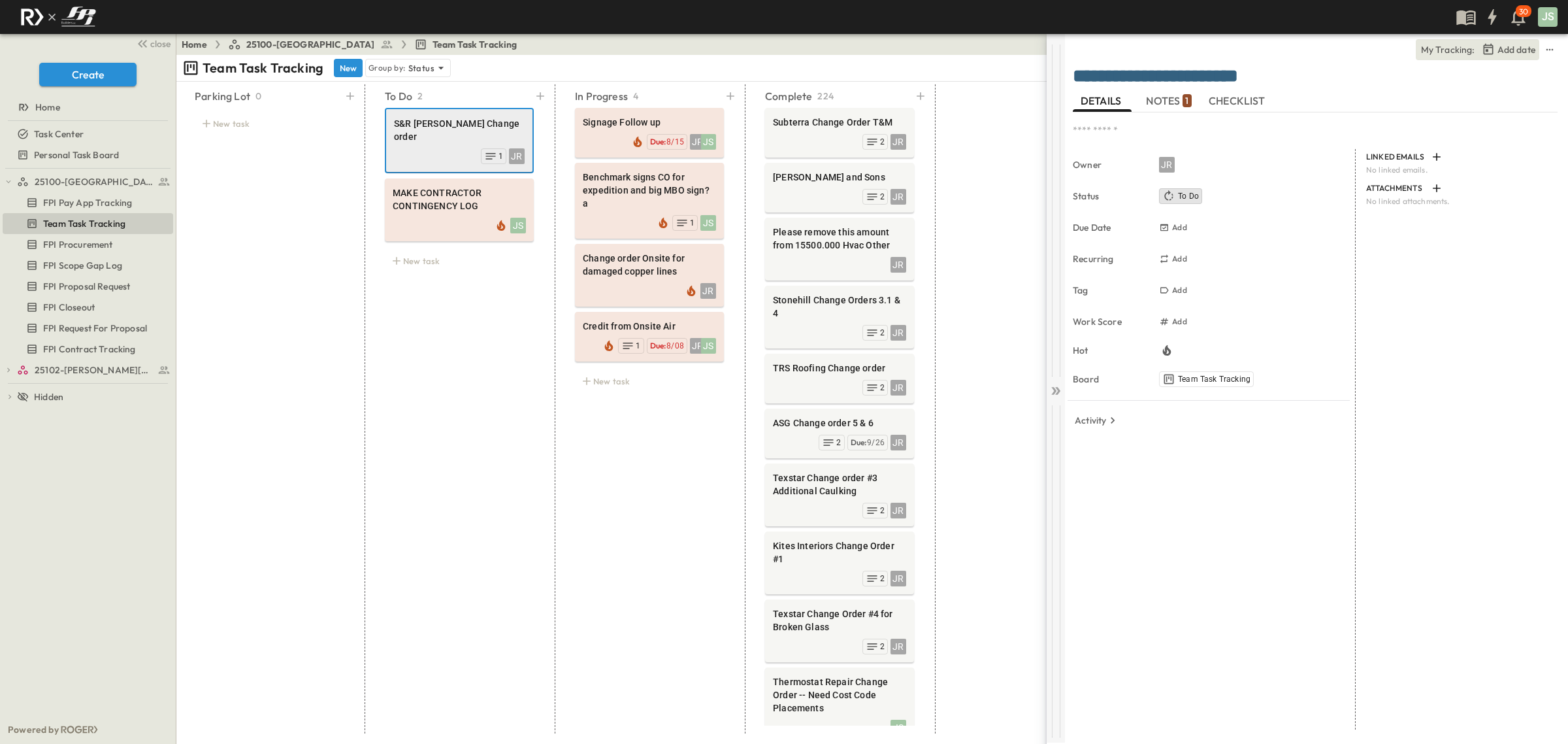
click at [1060, 391] on icon at bounding box center [1055, 391] width 13 height 13
